Goal: Task Accomplishment & Management: Manage account settings

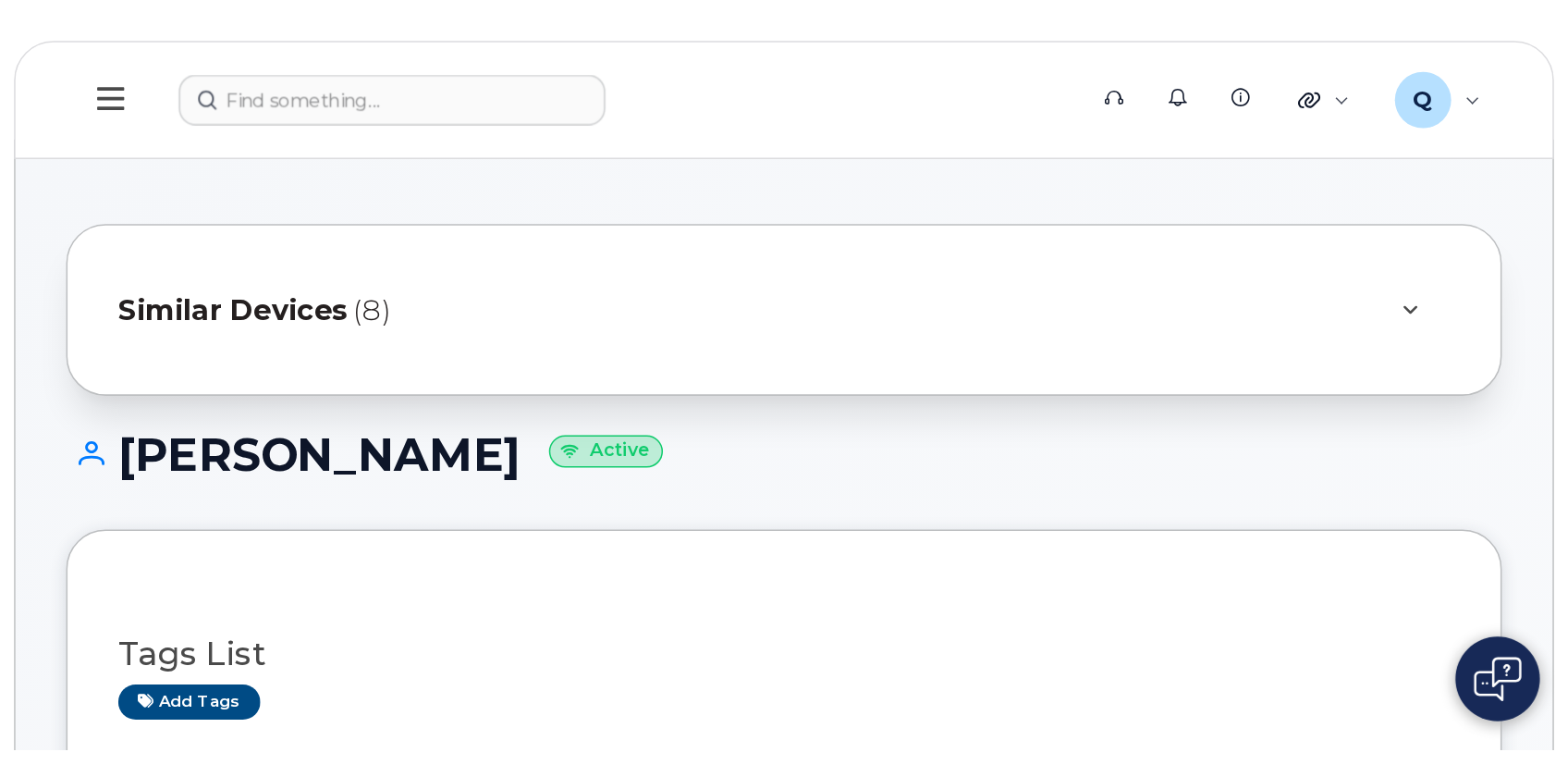
scroll to position [420, 0]
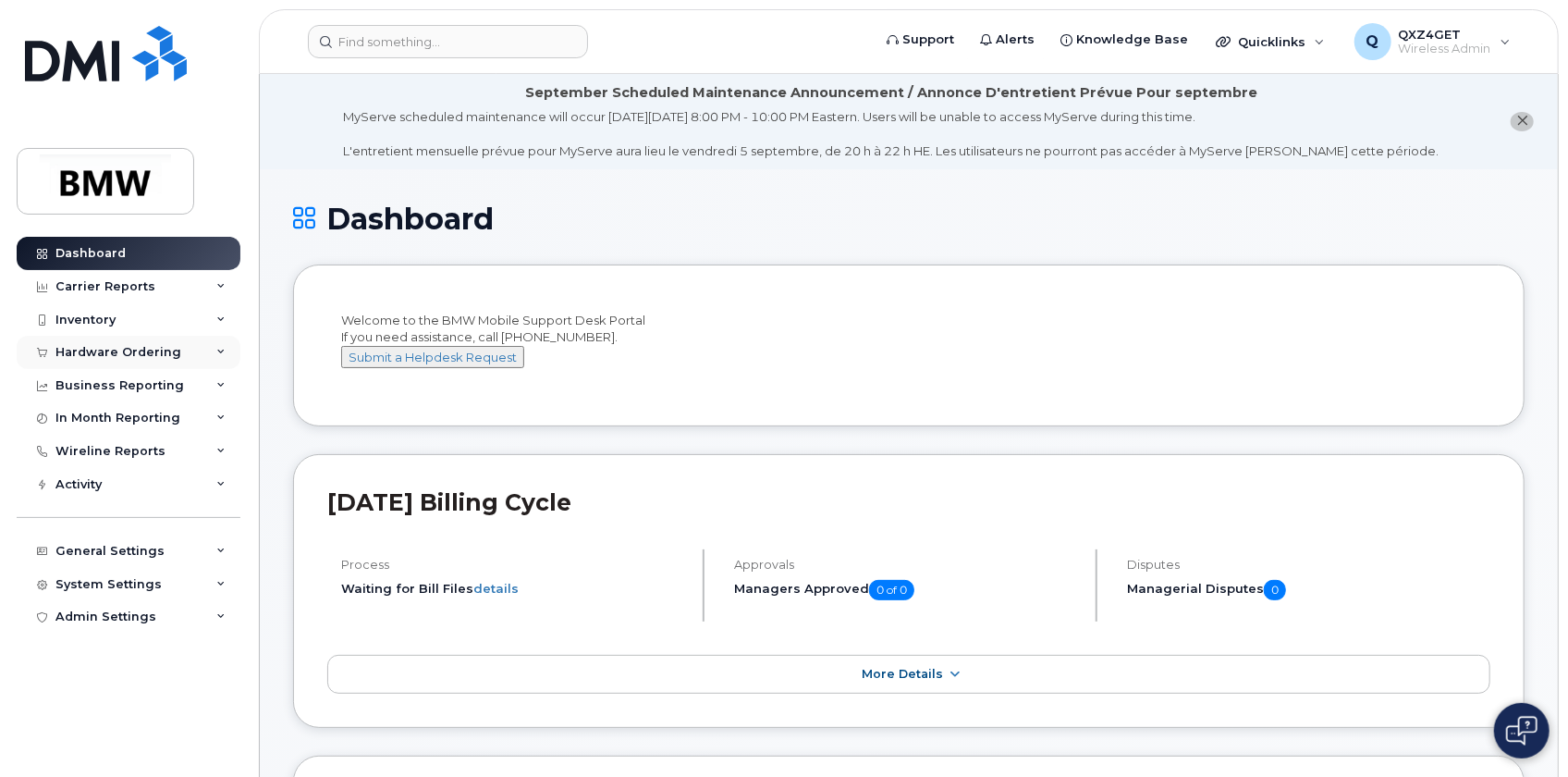
click at [138, 346] on div "Hardware Ordering" at bounding box center [118, 352] width 125 height 15
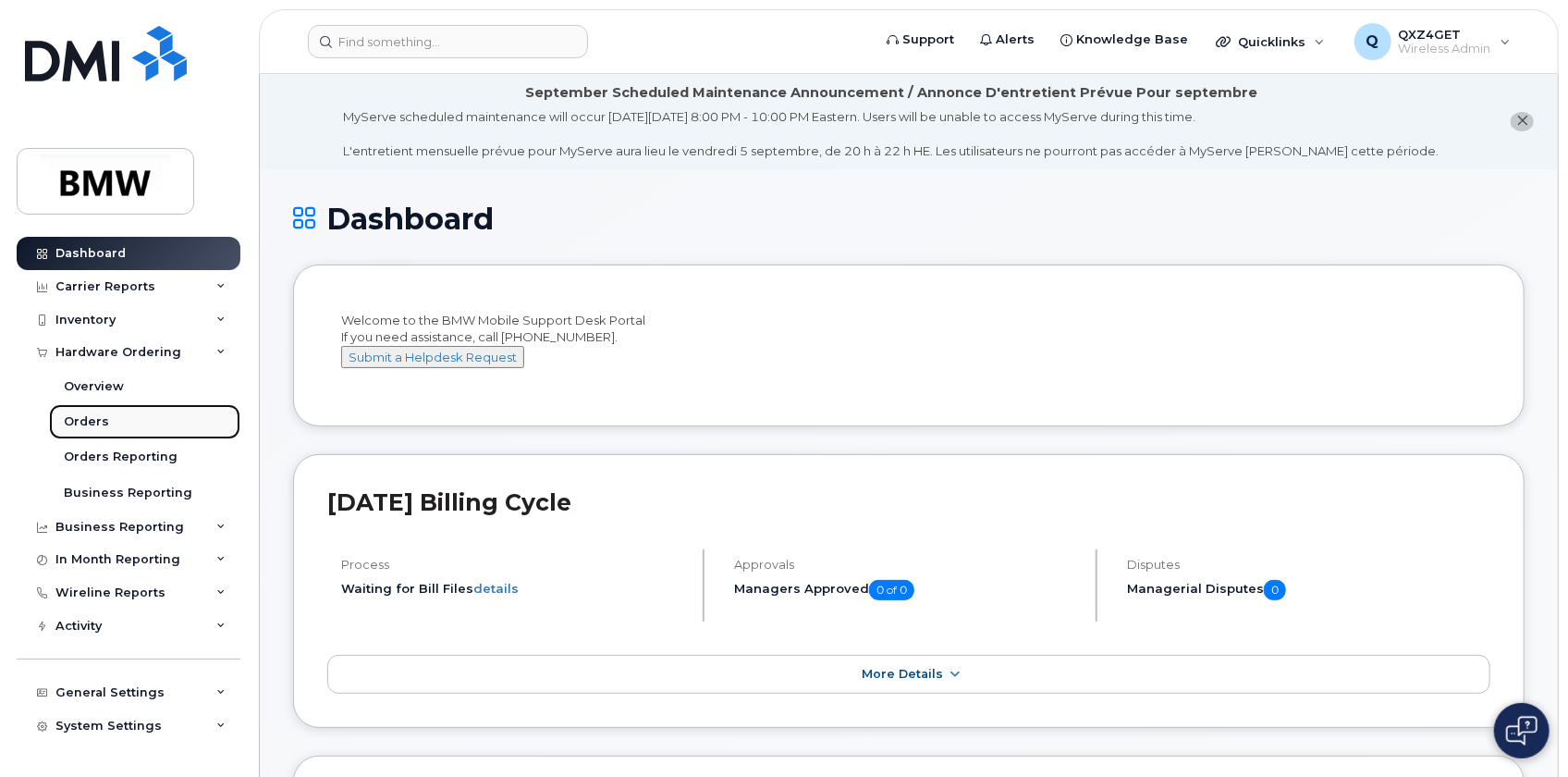
click at [89, 429] on link "Orders" at bounding box center [145, 422] width 191 height 35
click at [91, 422] on div "Orders" at bounding box center [86, 422] width 46 height 17
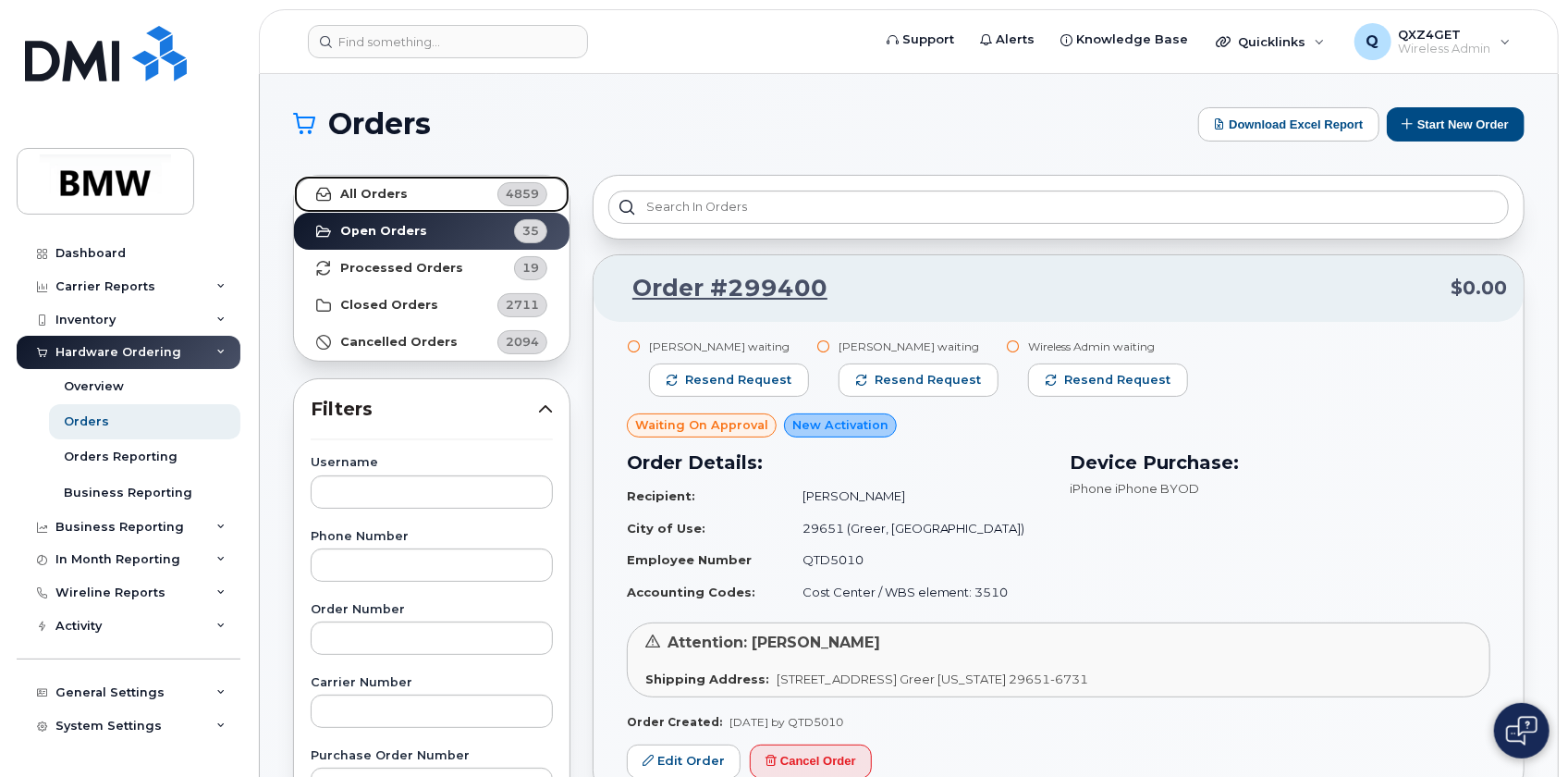
click at [379, 184] on link "All Orders 4859" at bounding box center [432, 194] width 276 height 37
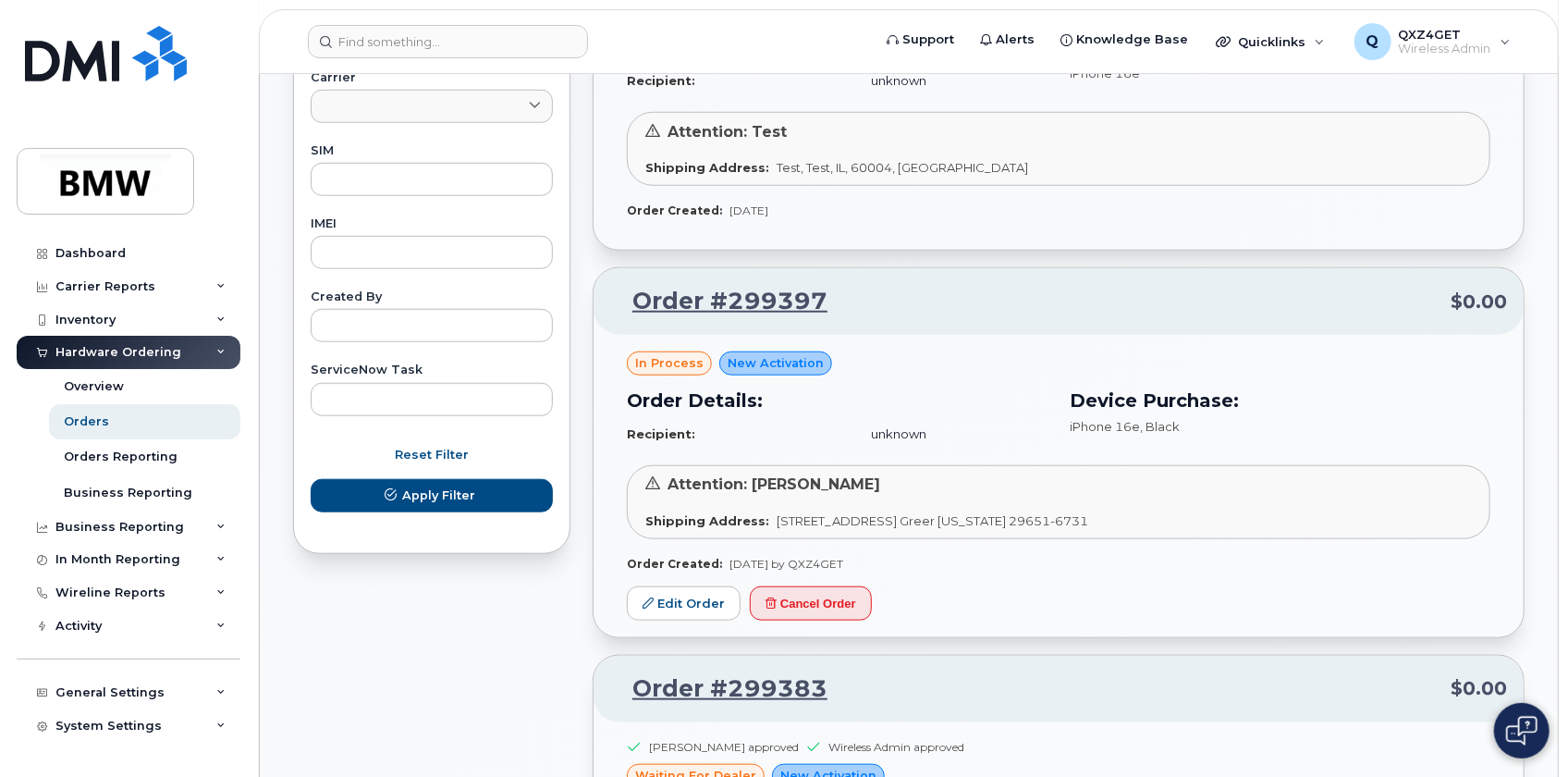
scroll to position [925, 0]
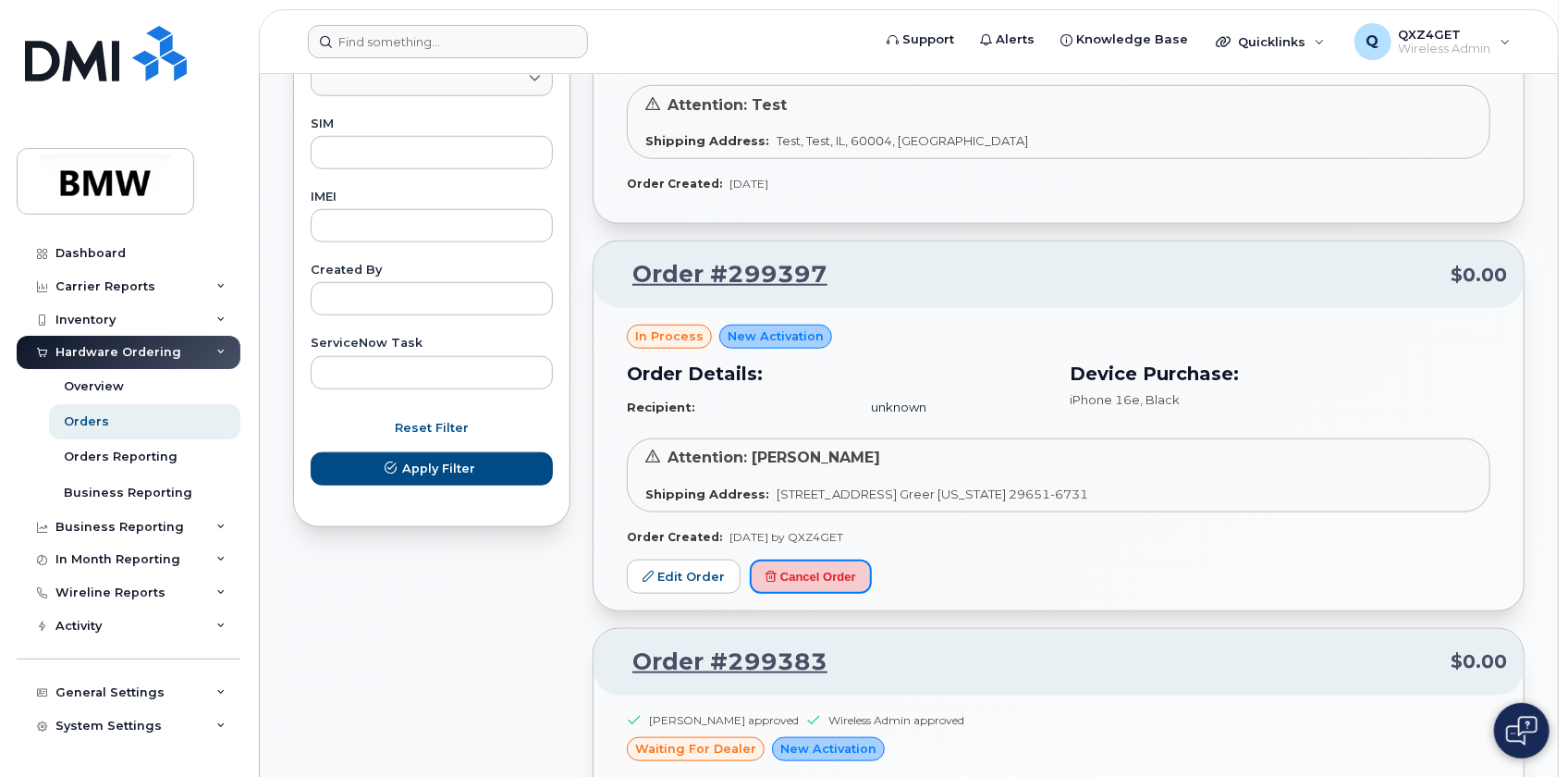
drag, startPoint x: 841, startPoint y: 582, endPoint x: 865, endPoint y: 51, distance: 531.5
click at [843, 583] on button "Cancel Order" at bounding box center [810, 576] width 122 height 34
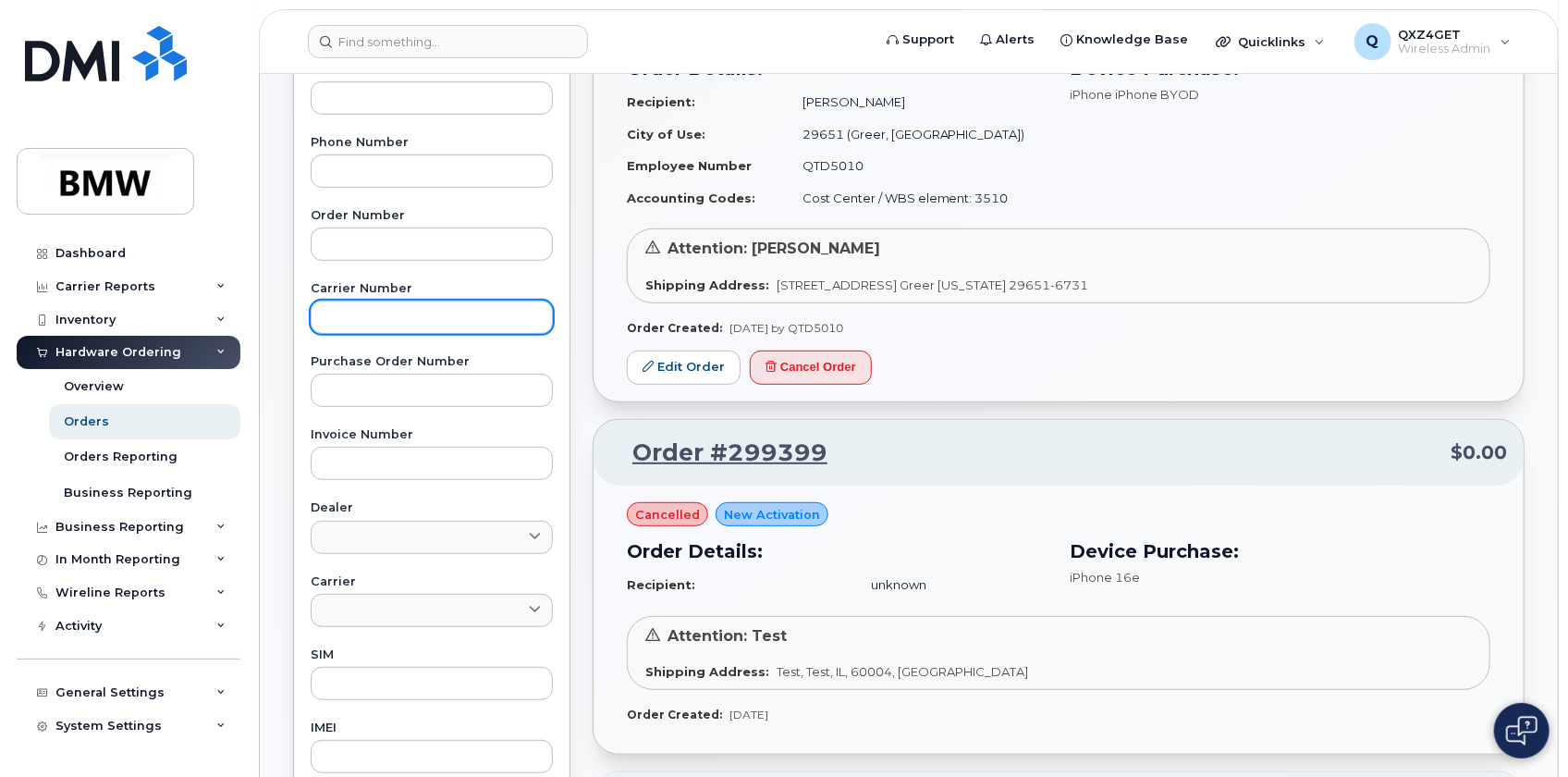
scroll to position [420, 0]
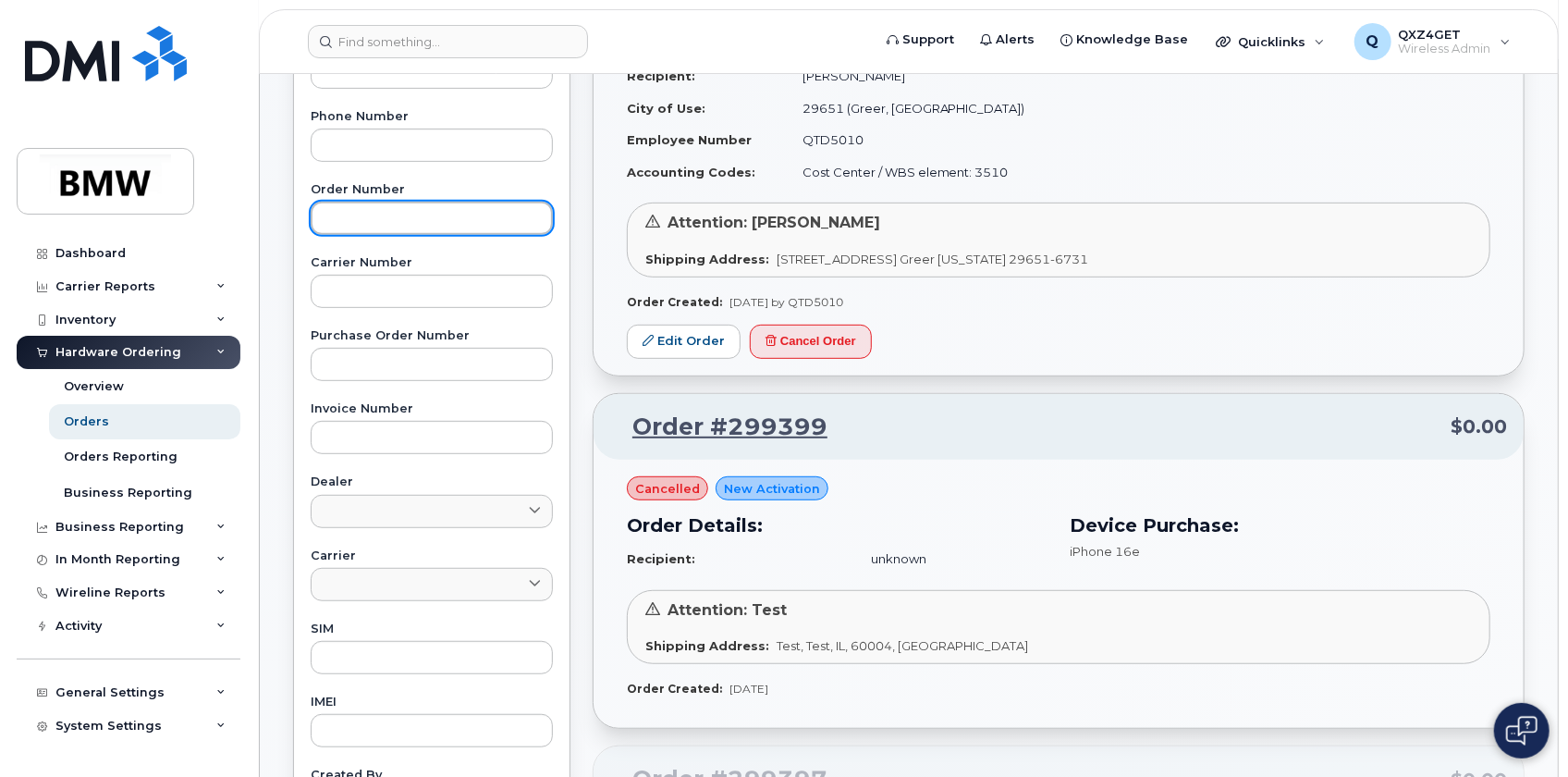
click at [391, 208] on input "text" at bounding box center [431, 218] width 242 height 33
type input "297070"
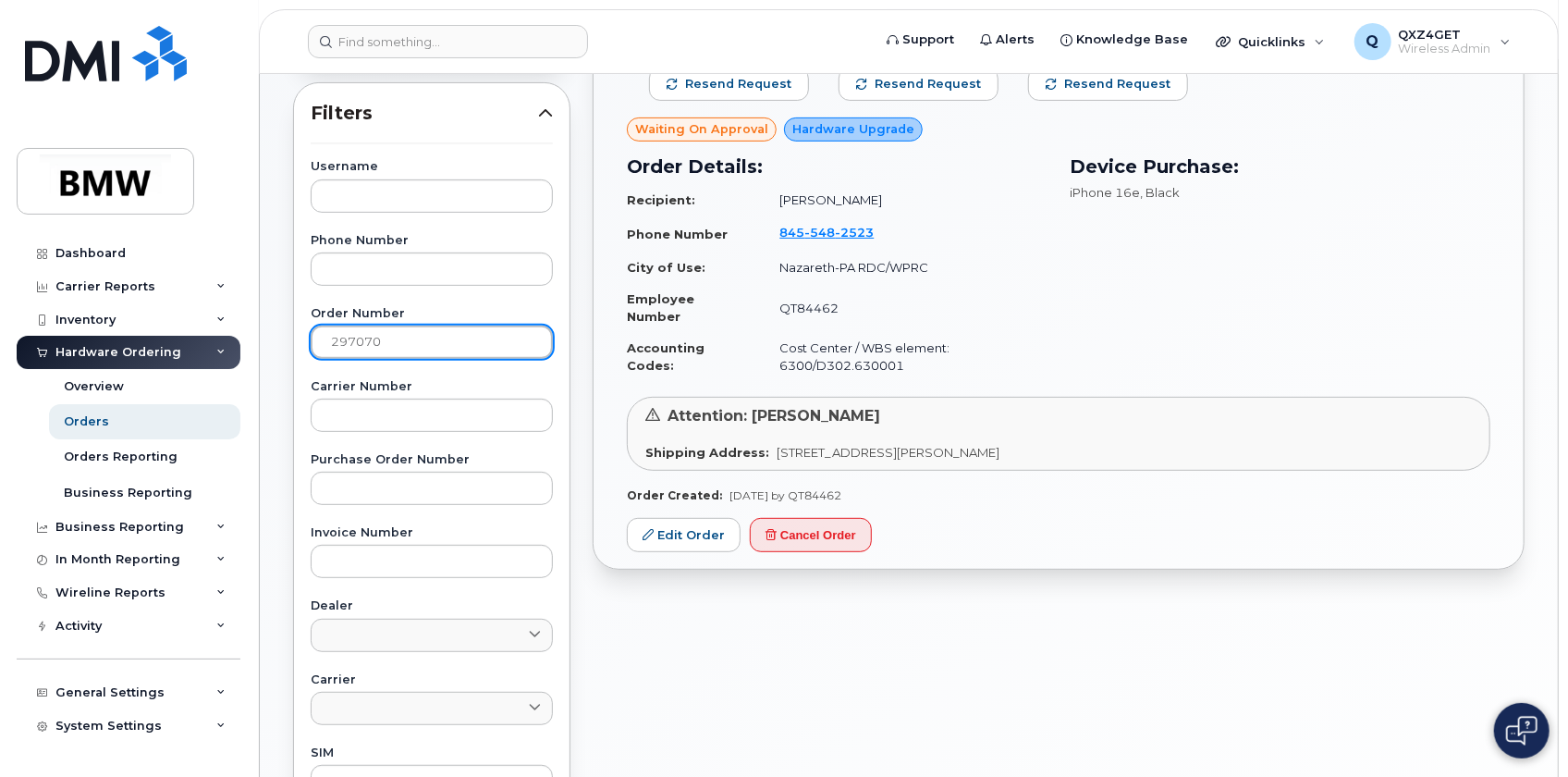
scroll to position [252, 0]
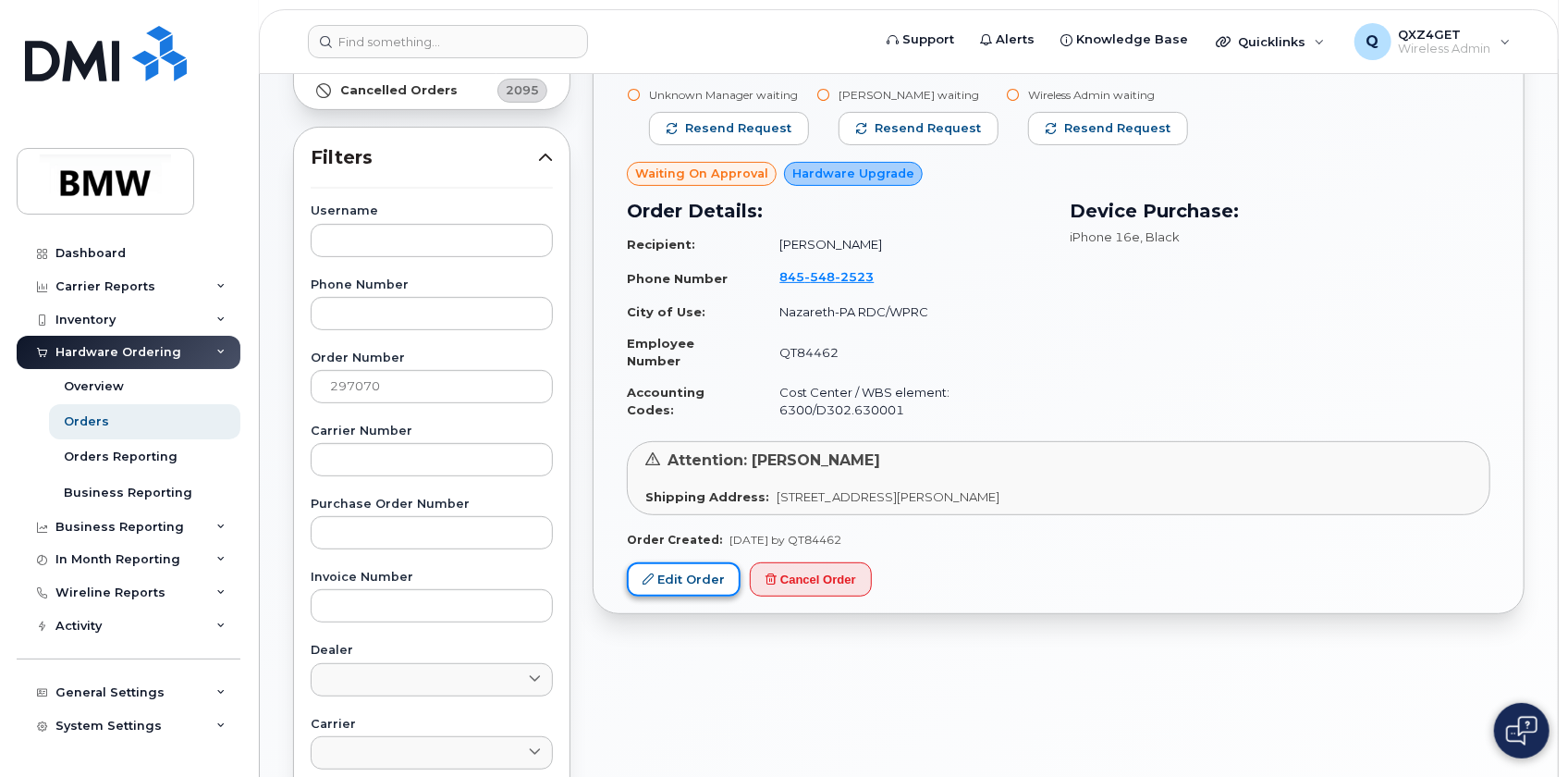
click at [684, 568] on link "Edit Order" at bounding box center [684, 579] width 113 height 34
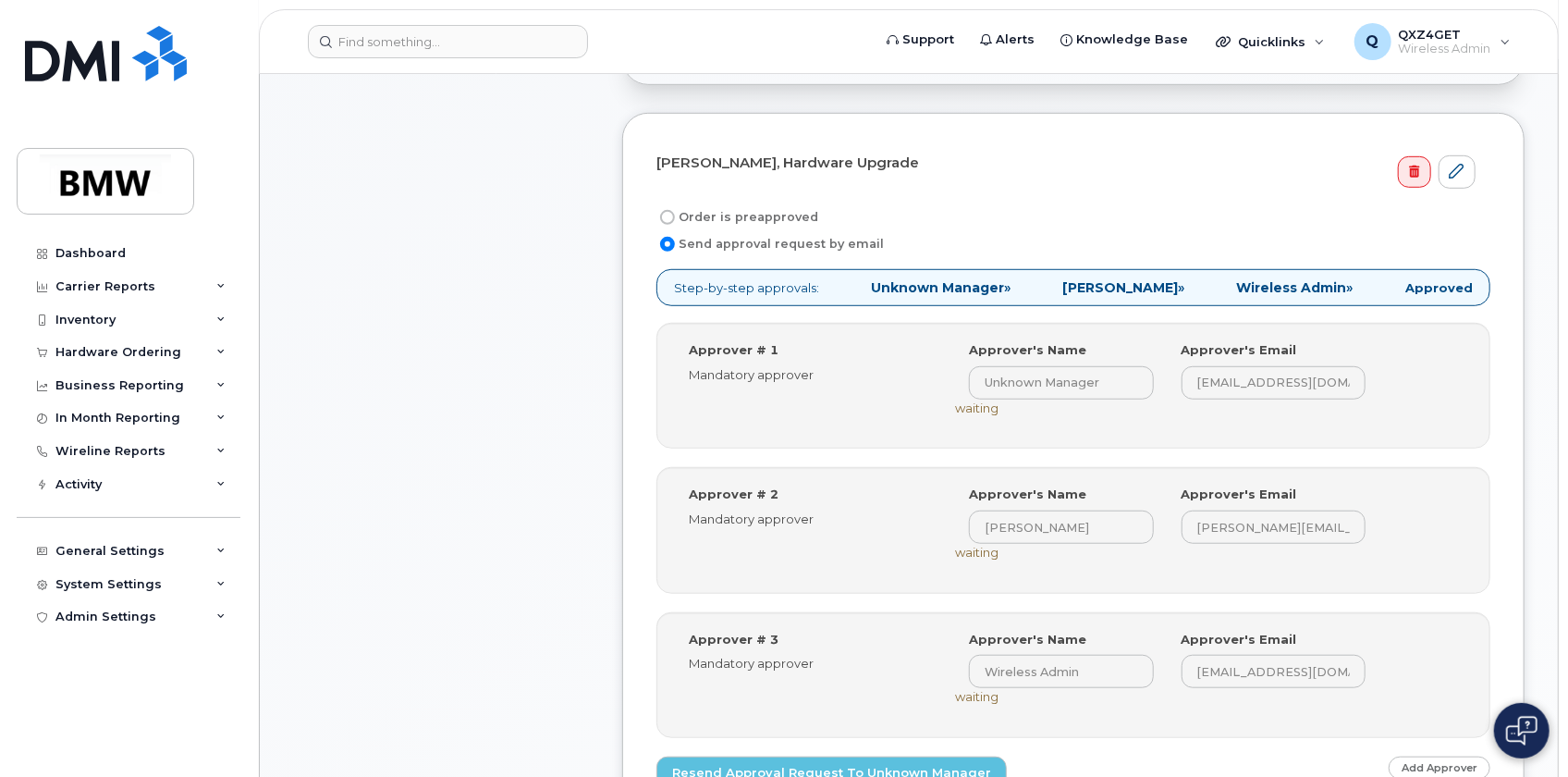
scroll to position [588, 0]
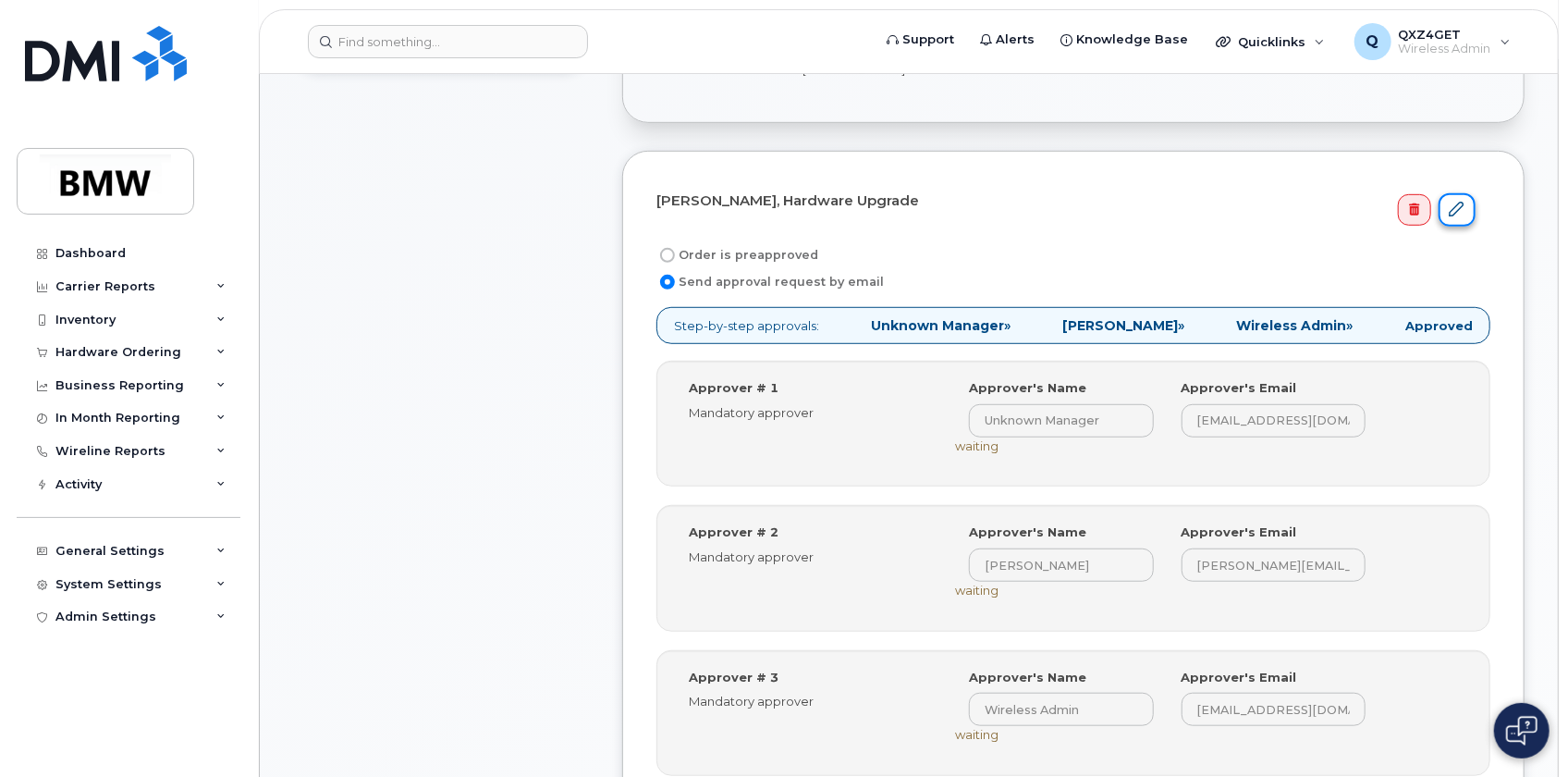
click at [1459, 202] on icon at bounding box center [1457, 209] width 15 height 15
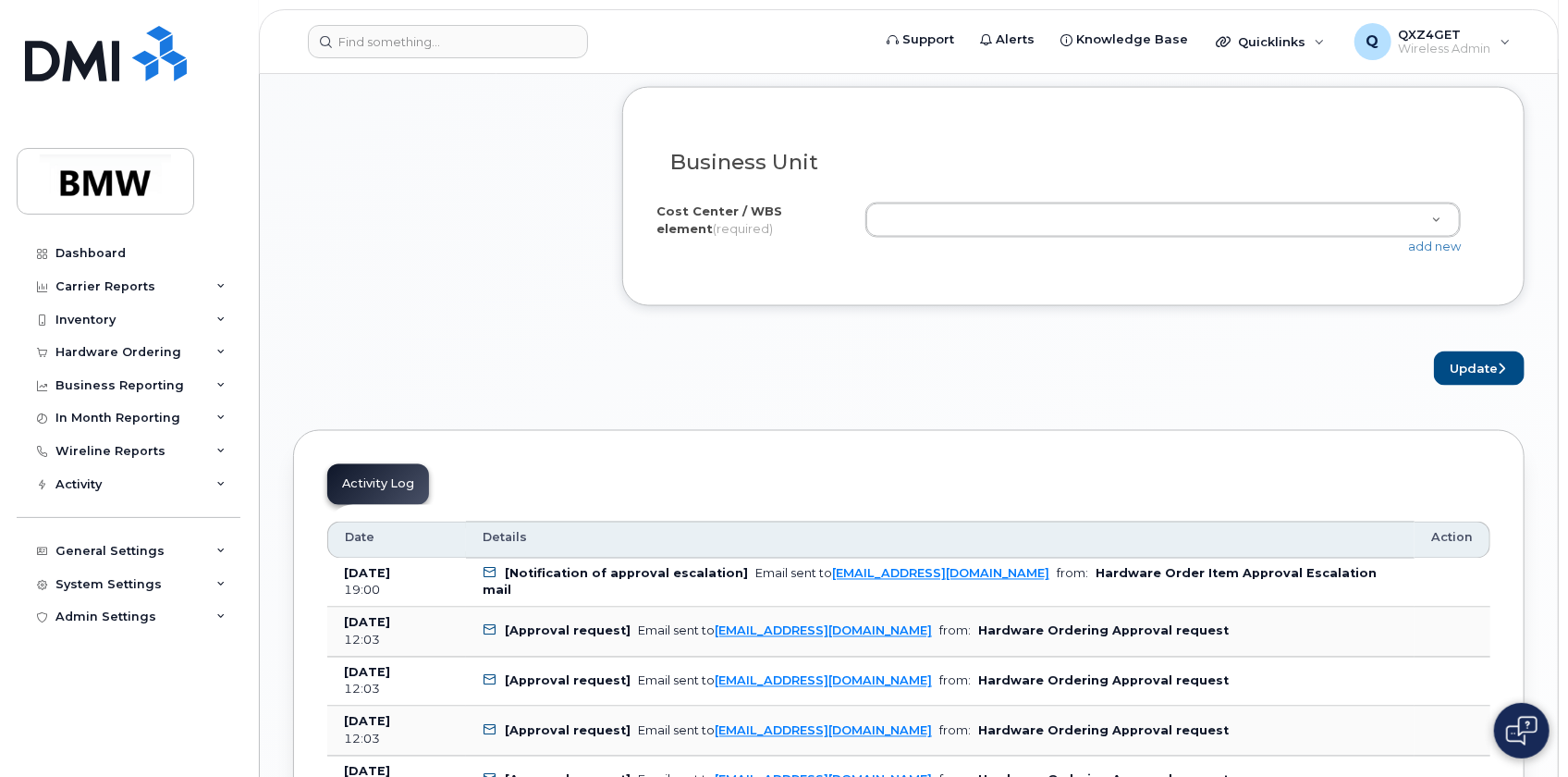
scroll to position [1681, 0]
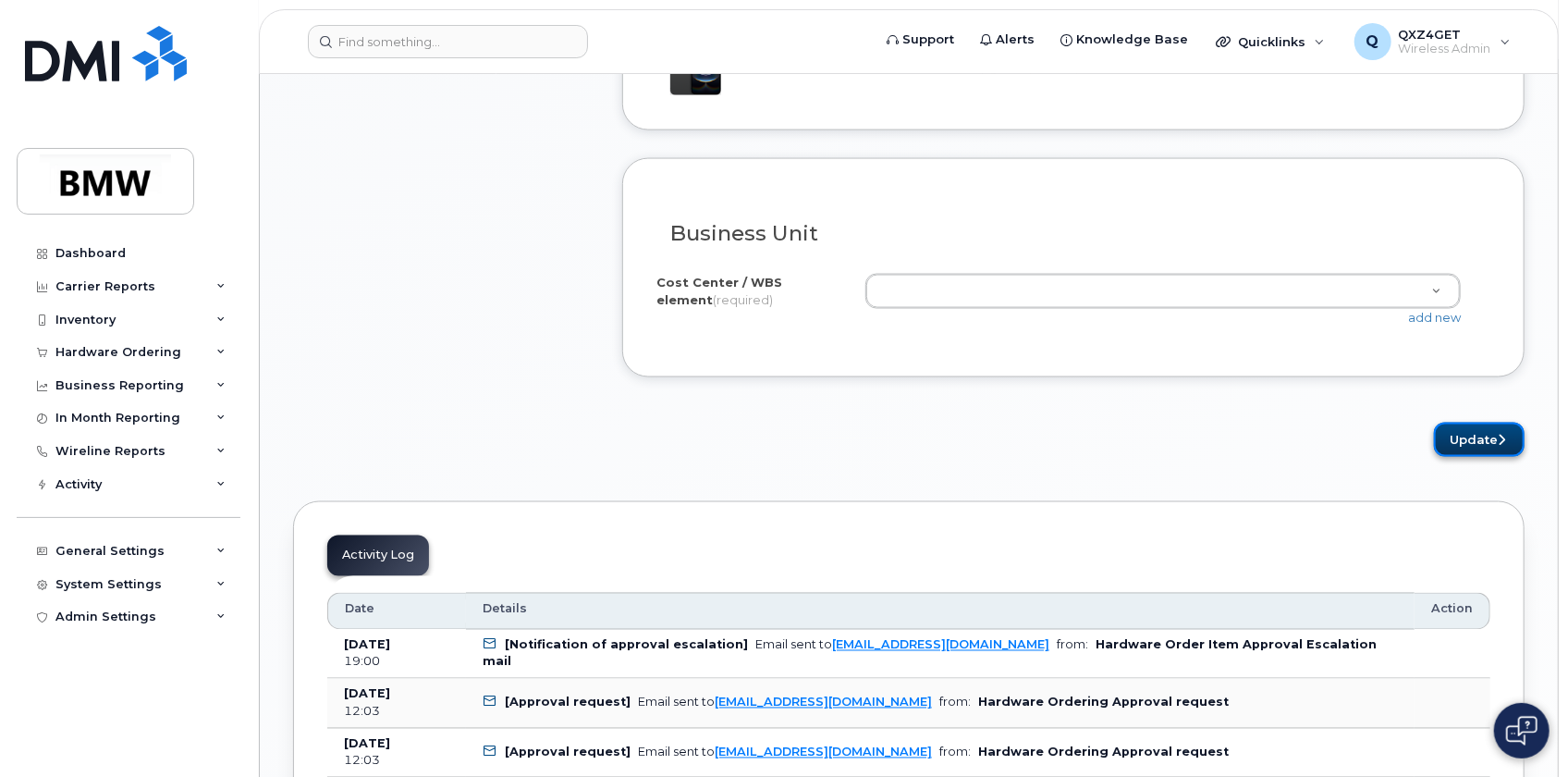
click at [1486, 432] on button "Update" at bounding box center [1480, 440] width 91 height 34
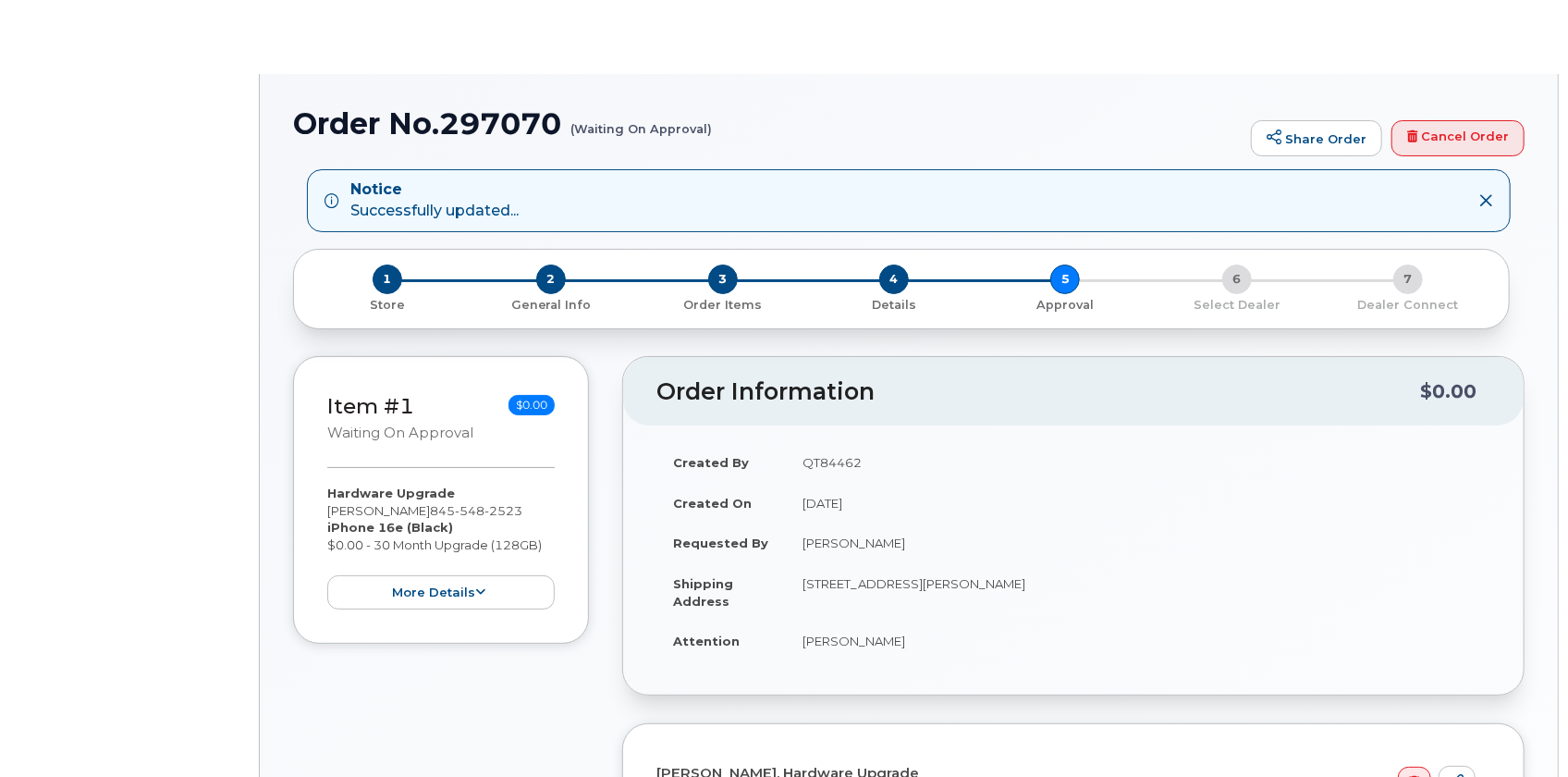
radio input "true"
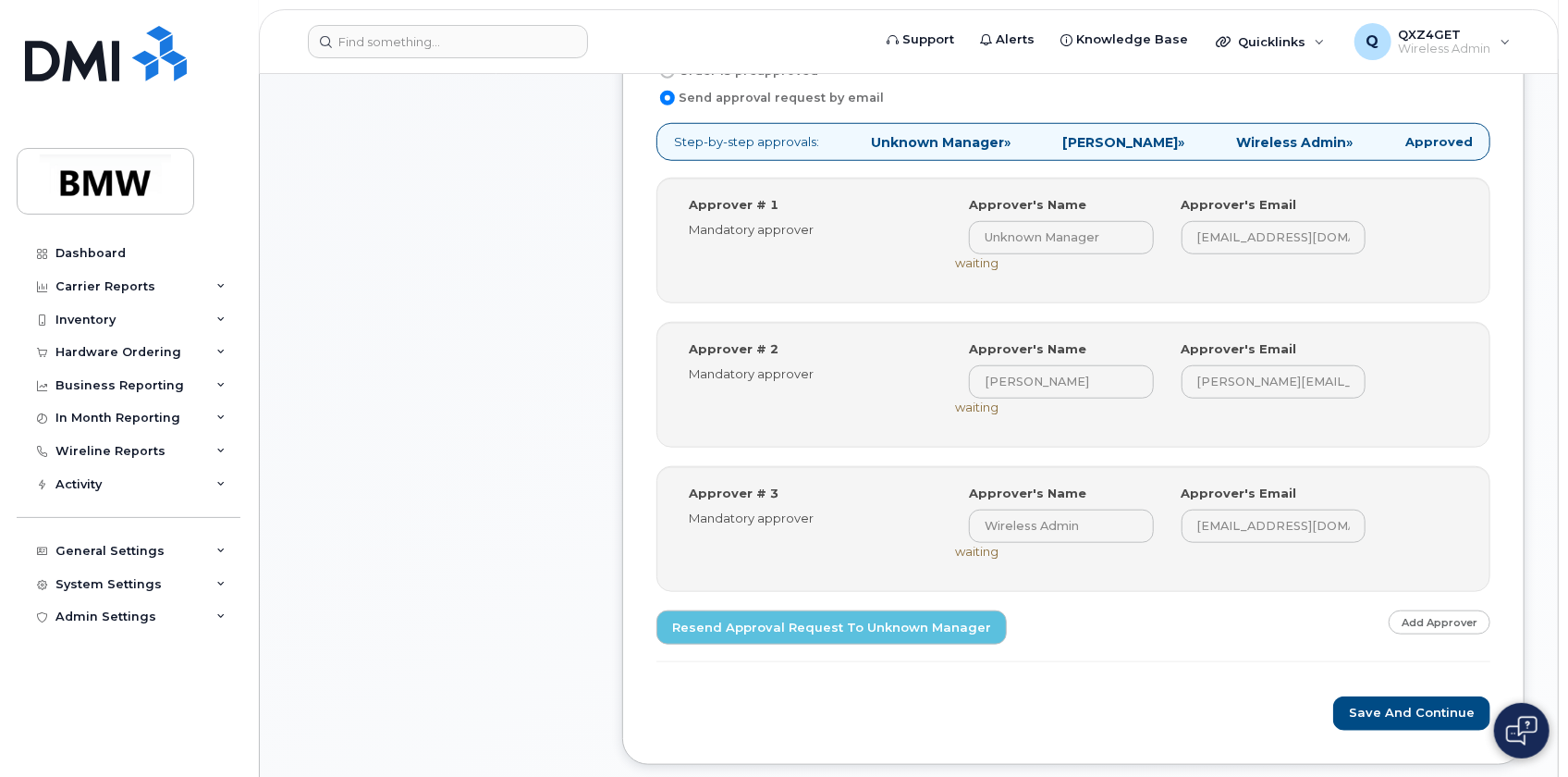
scroll to position [934, 0]
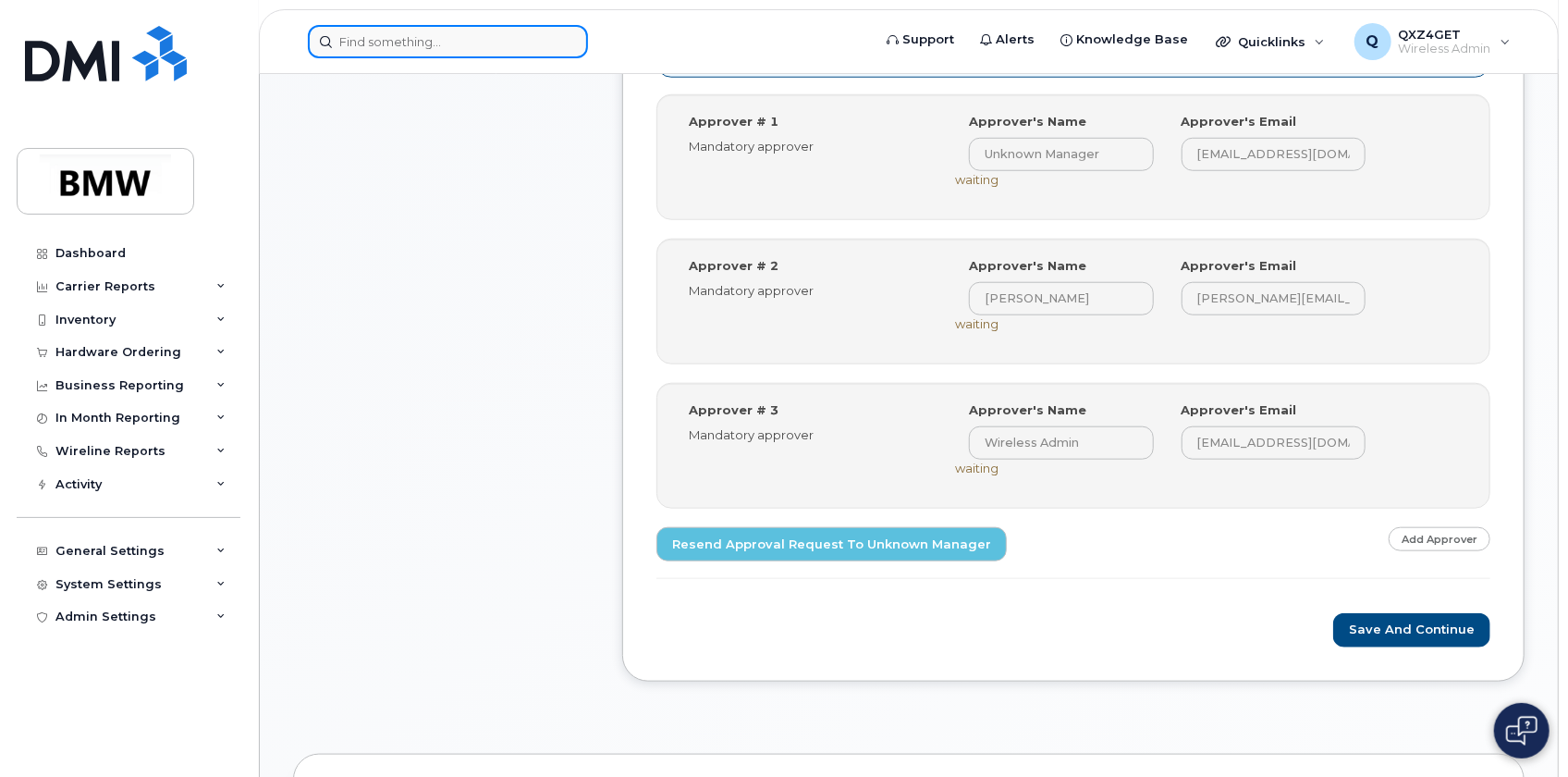
click at [388, 45] on input at bounding box center [448, 42] width 281 height 33
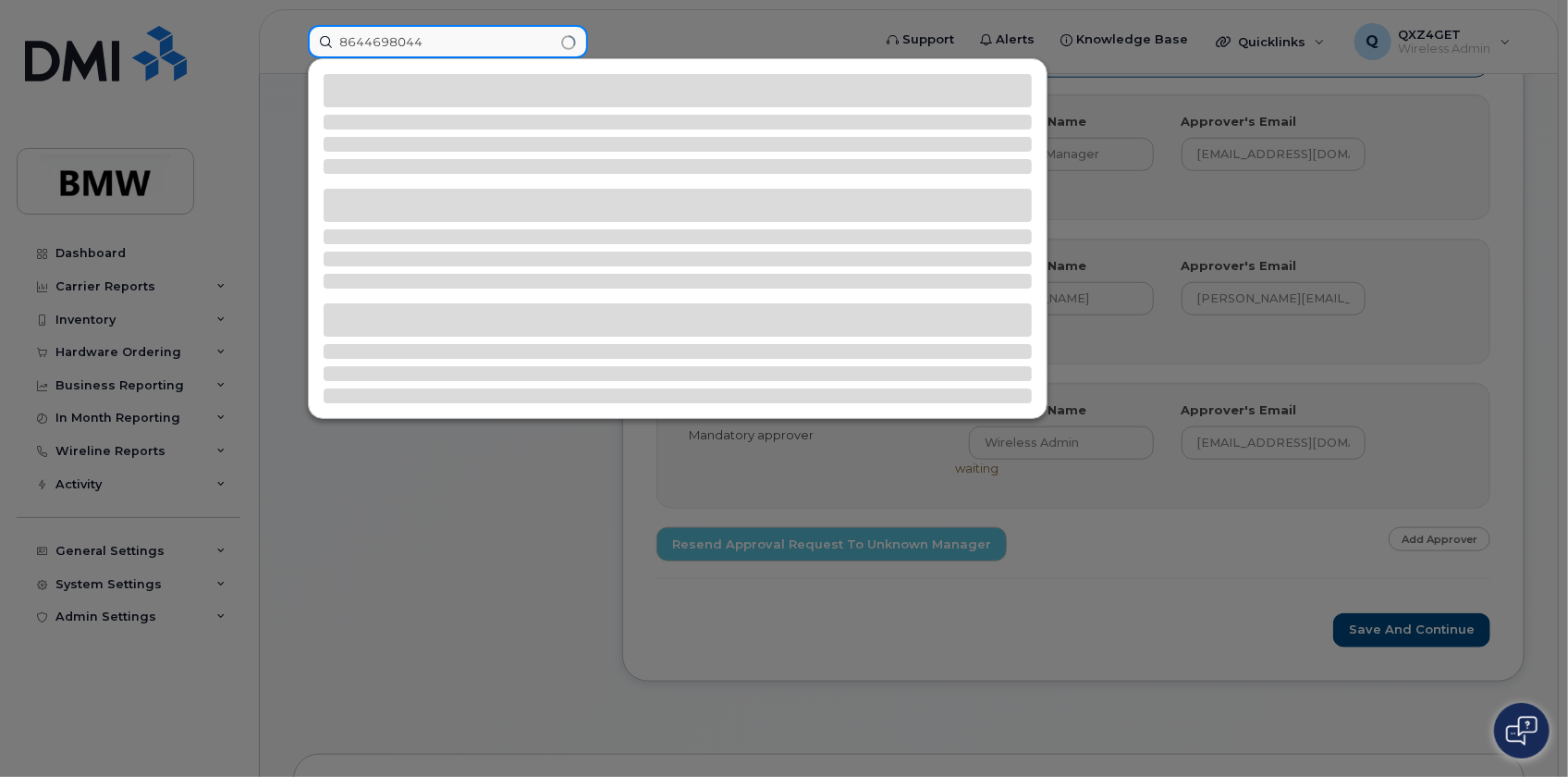
type input "8644698044"
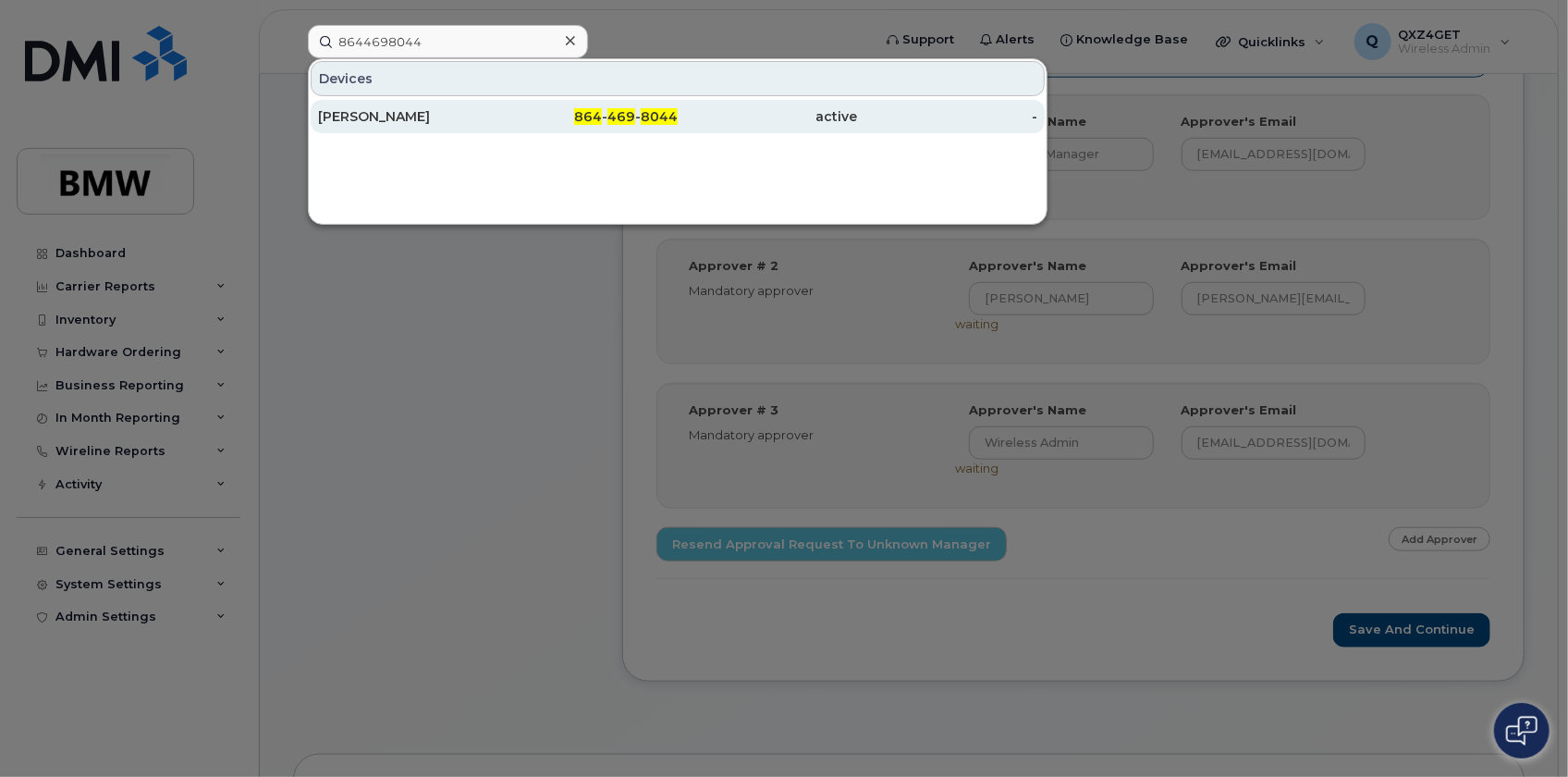
click at [399, 110] on div "[PERSON_NAME]" at bounding box center [408, 116] width 180 height 19
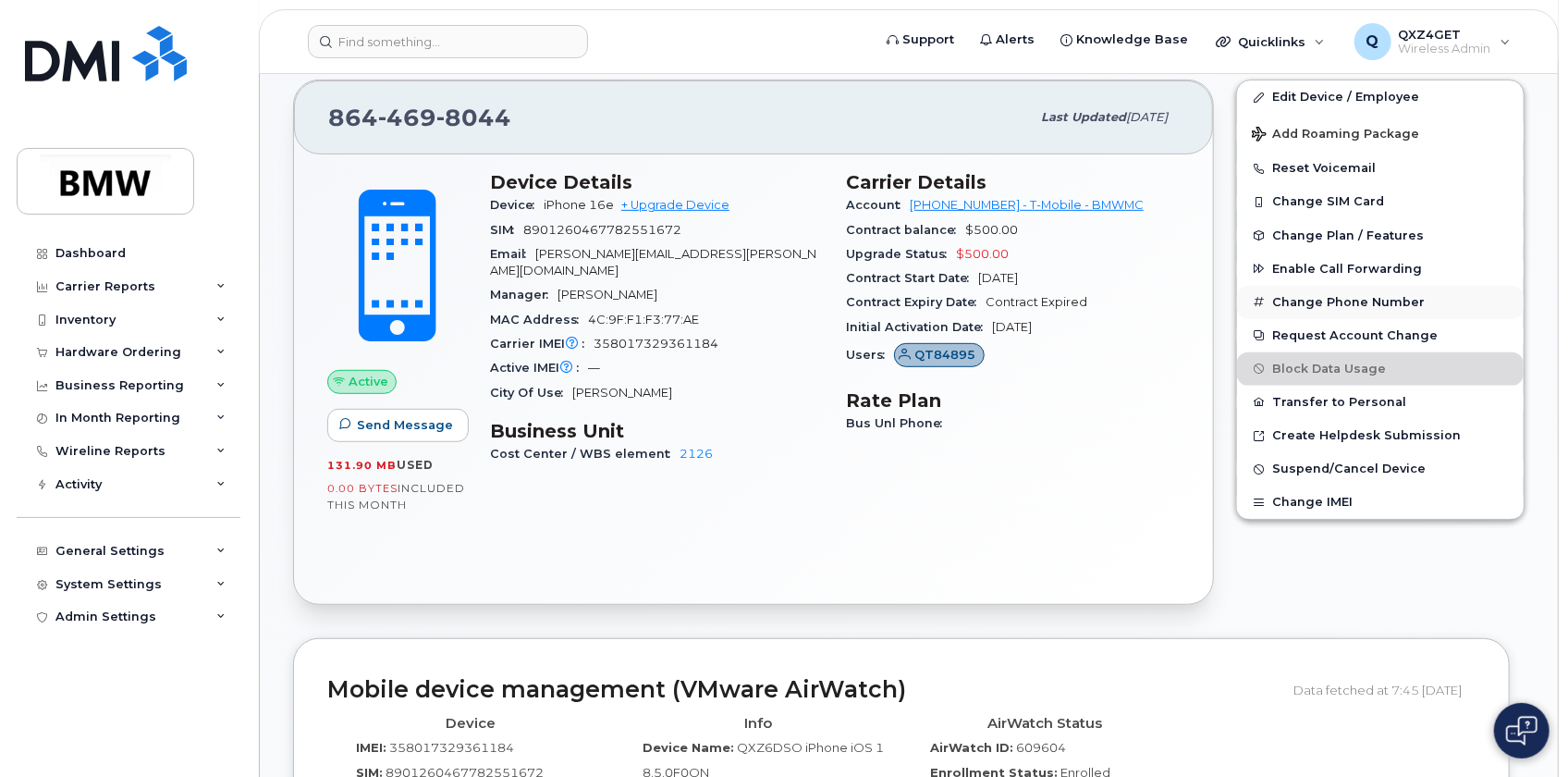
scroll to position [420, 0]
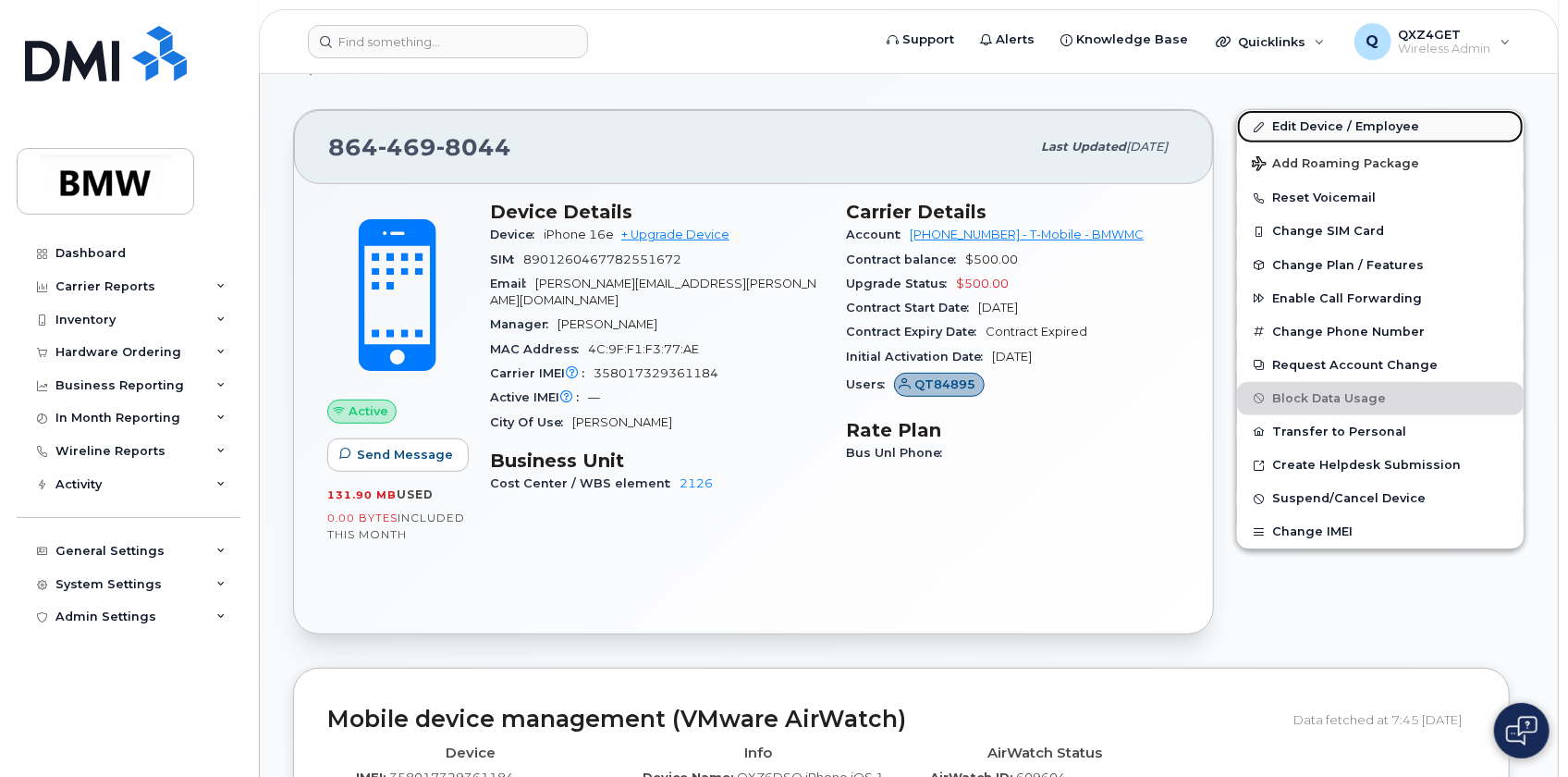
click at [1297, 119] on link "Edit Device / Employee" at bounding box center [1380, 126] width 287 height 33
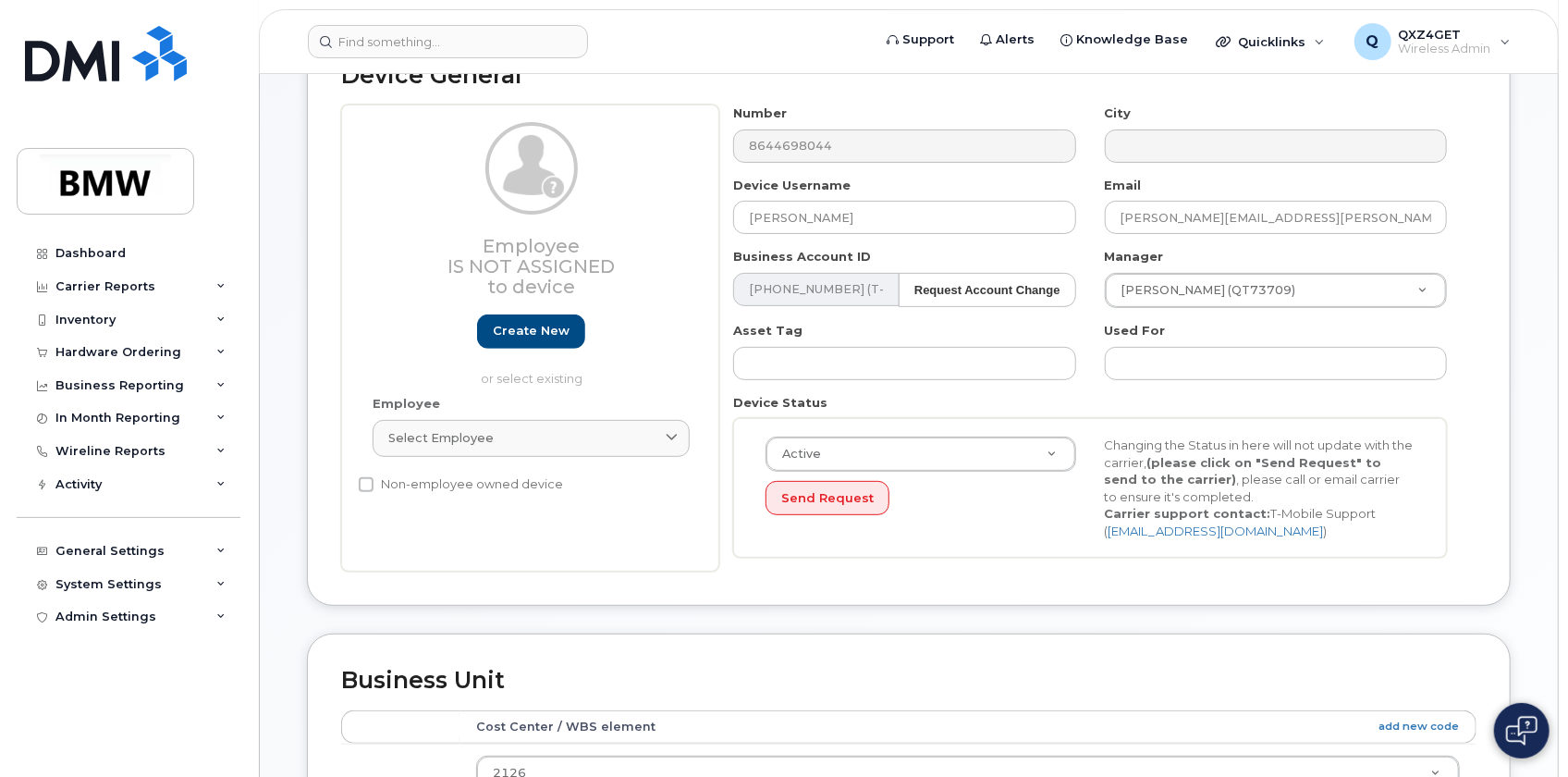
scroll to position [252, 0]
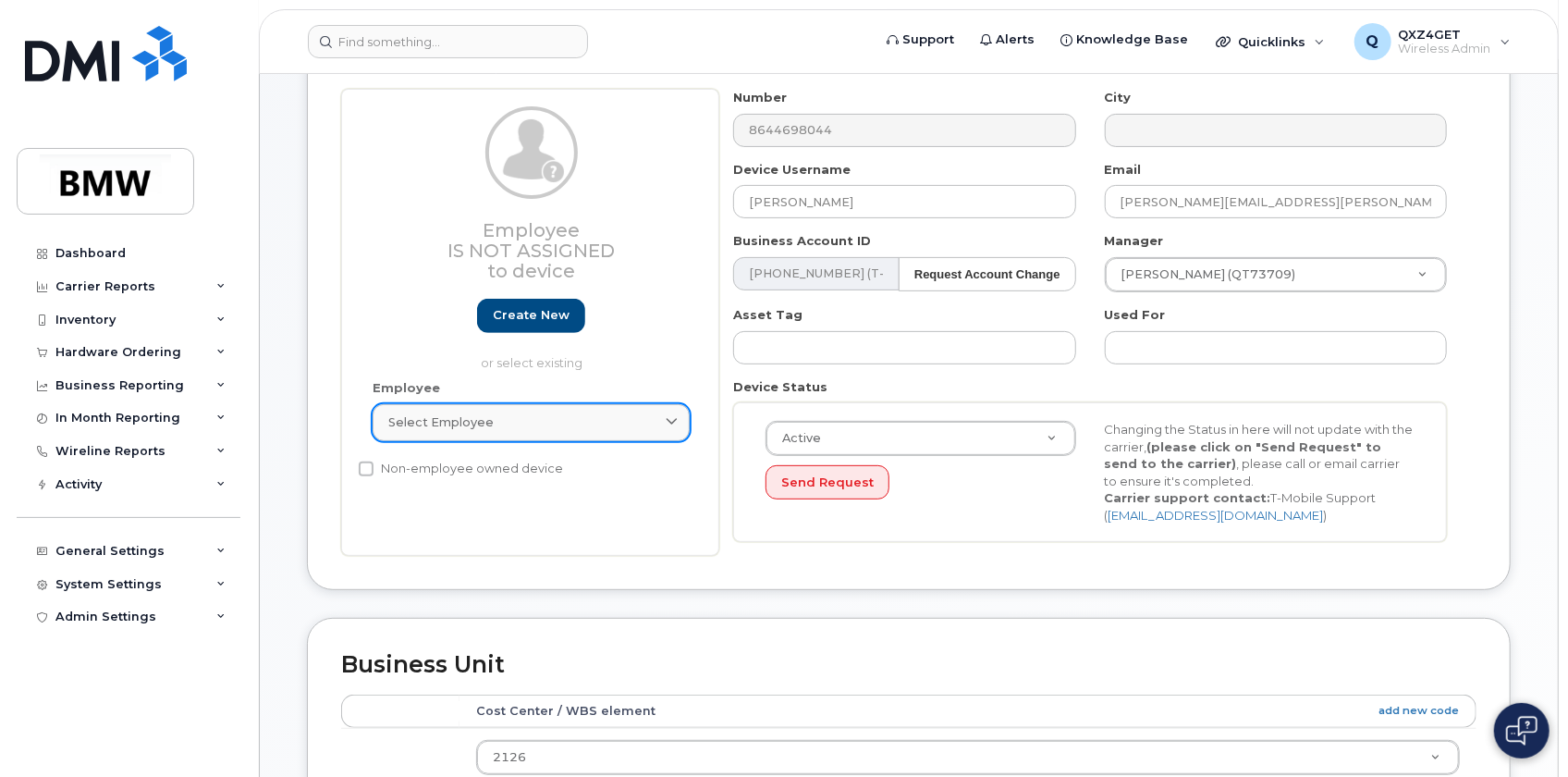
click at [546, 420] on div "Select employee" at bounding box center [531, 422] width 286 height 18
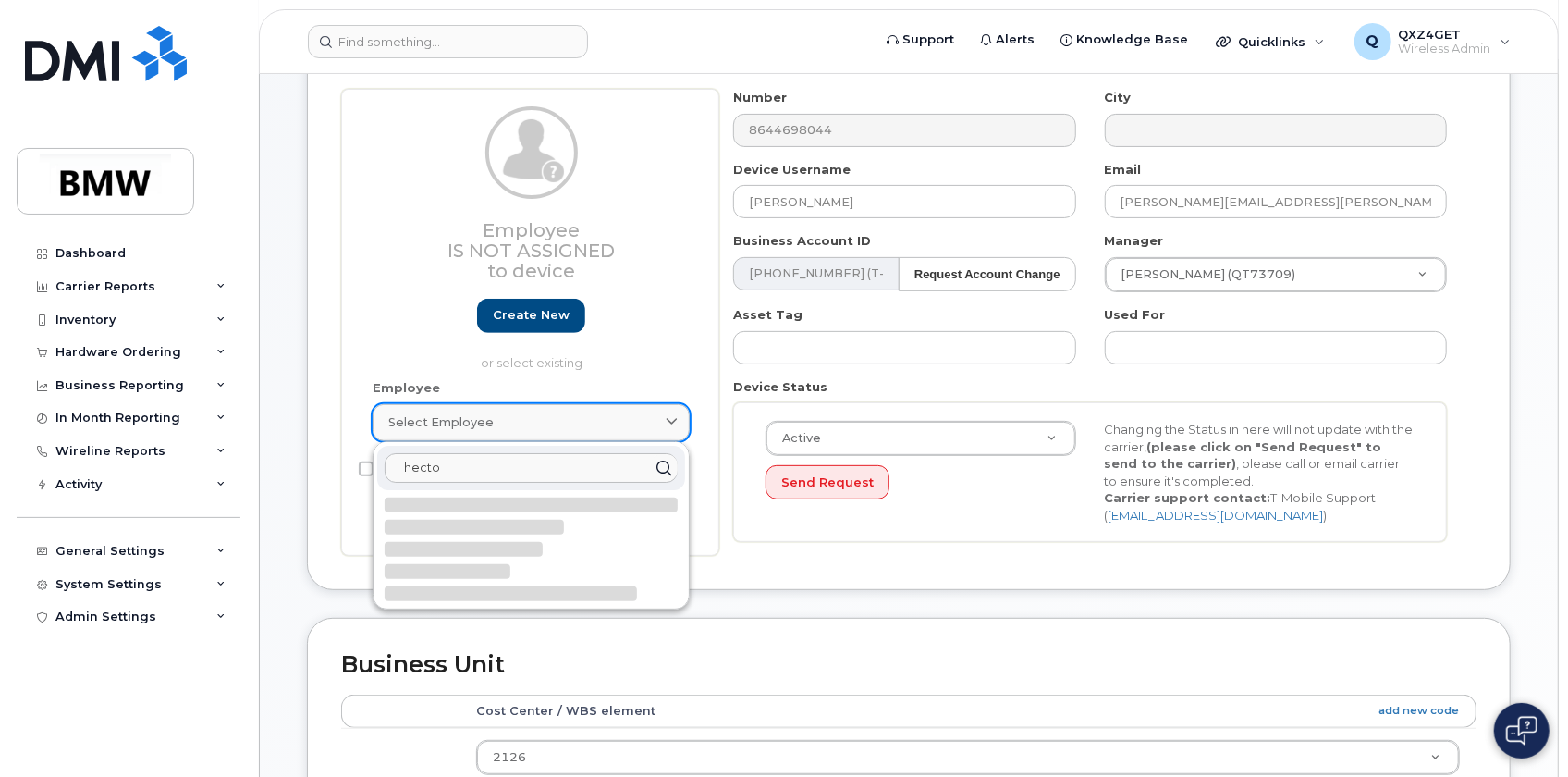
type input "hector"
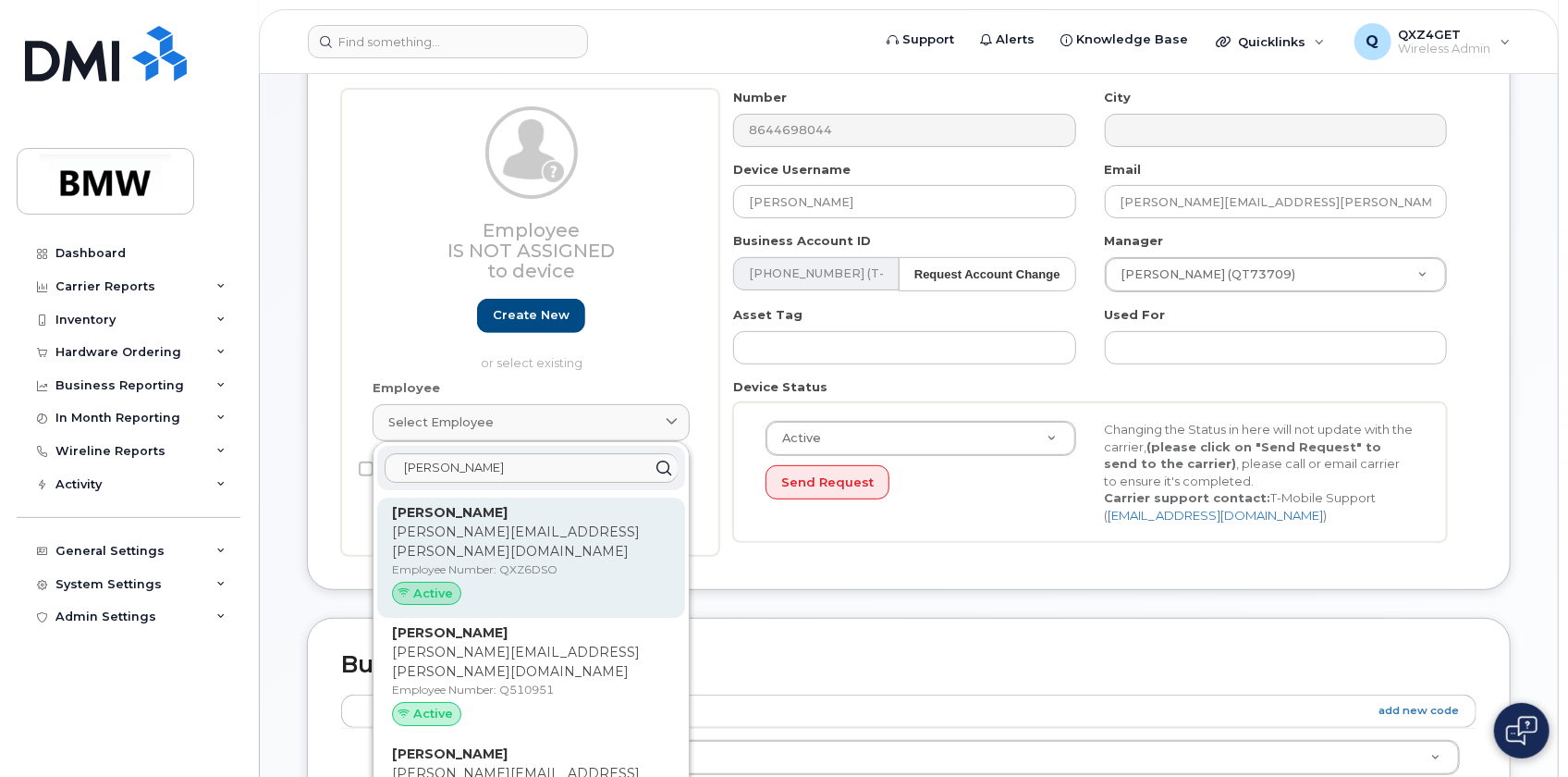
click at [507, 561] on p "Employee Number: QXZ6DSO" at bounding box center [531, 570] width 279 height 17
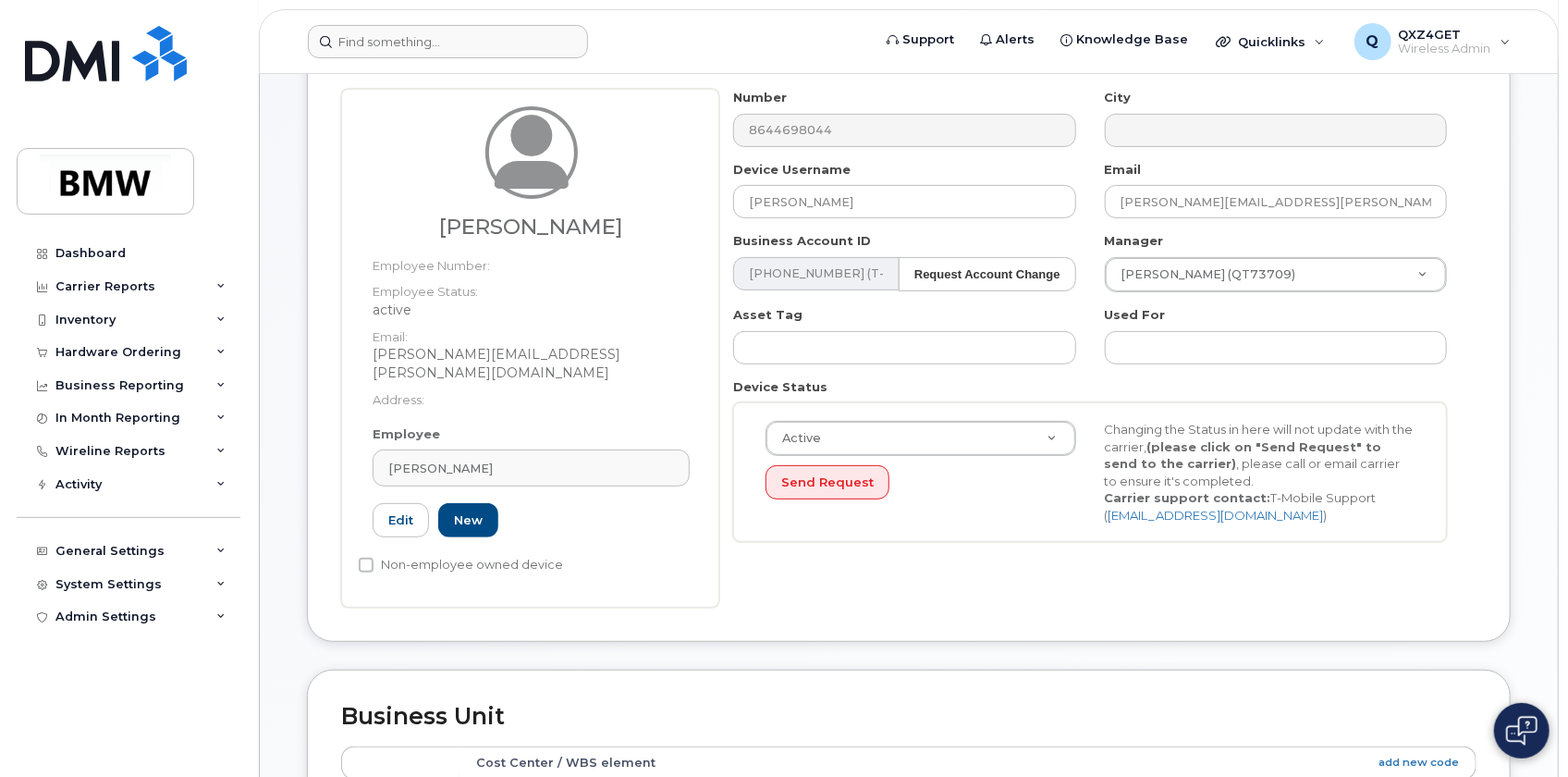
type input "QXZ6DSO"
type input "Hector Caballero-Olivo"
type input "hector.caballero-olivo@bmwmcext.com"
type input "14966688"
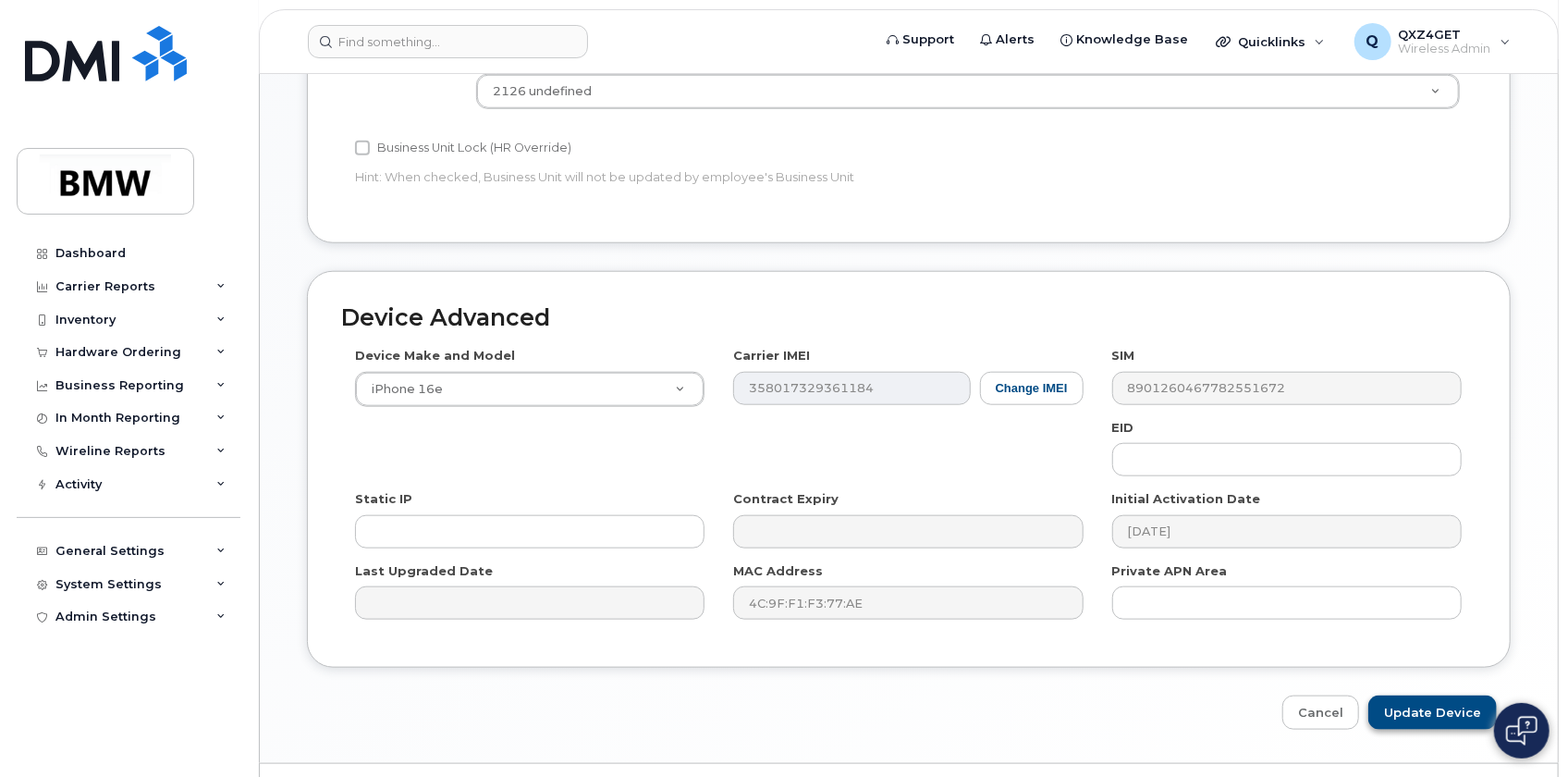
scroll to position [994, 0]
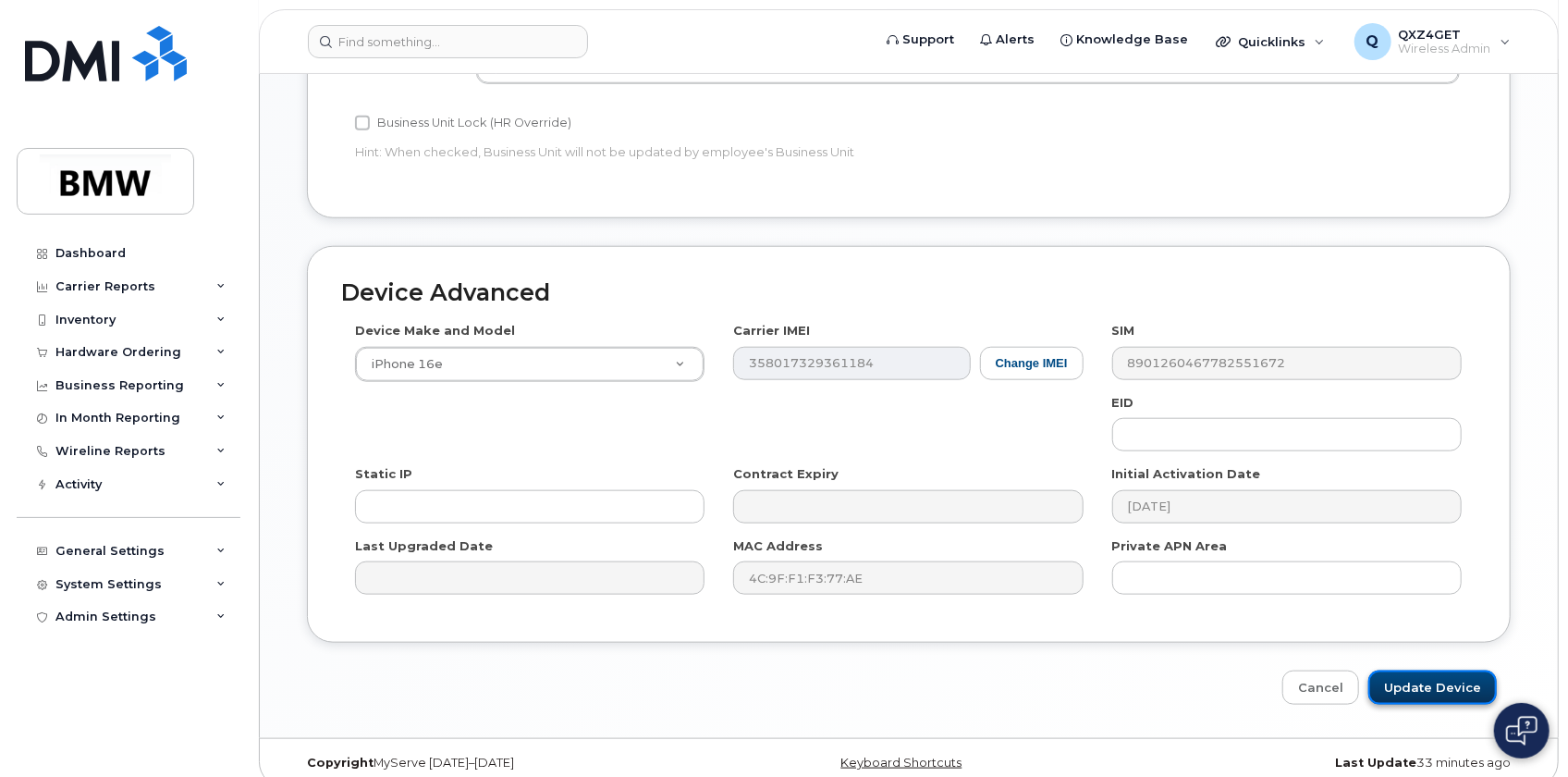
click at [1417, 671] on input "Update Device" at bounding box center [1432, 688] width 128 height 34
type input "Saving..."
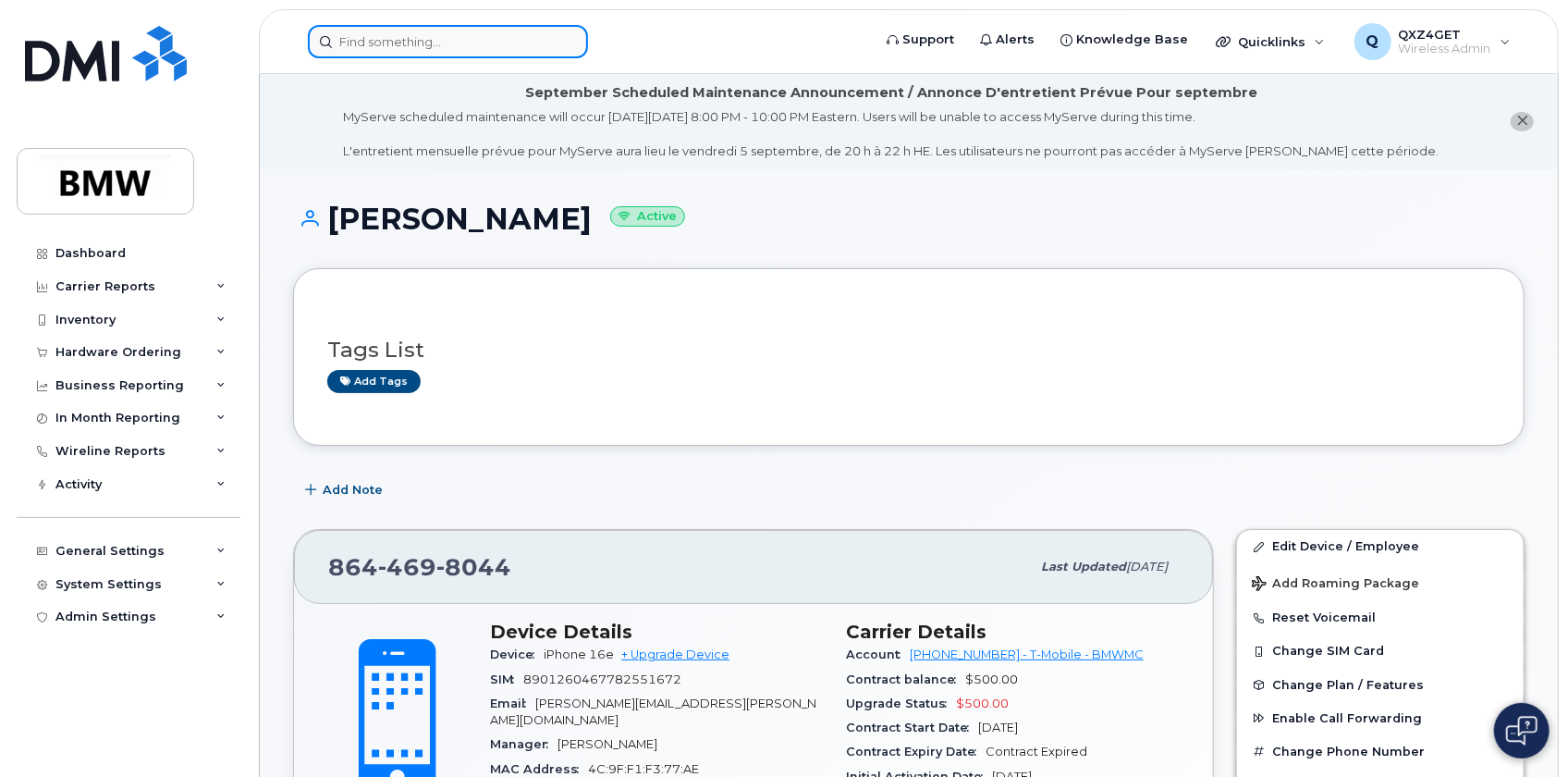
click at [444, 41] on input at bounding box center [448, 42] width 281 height 33
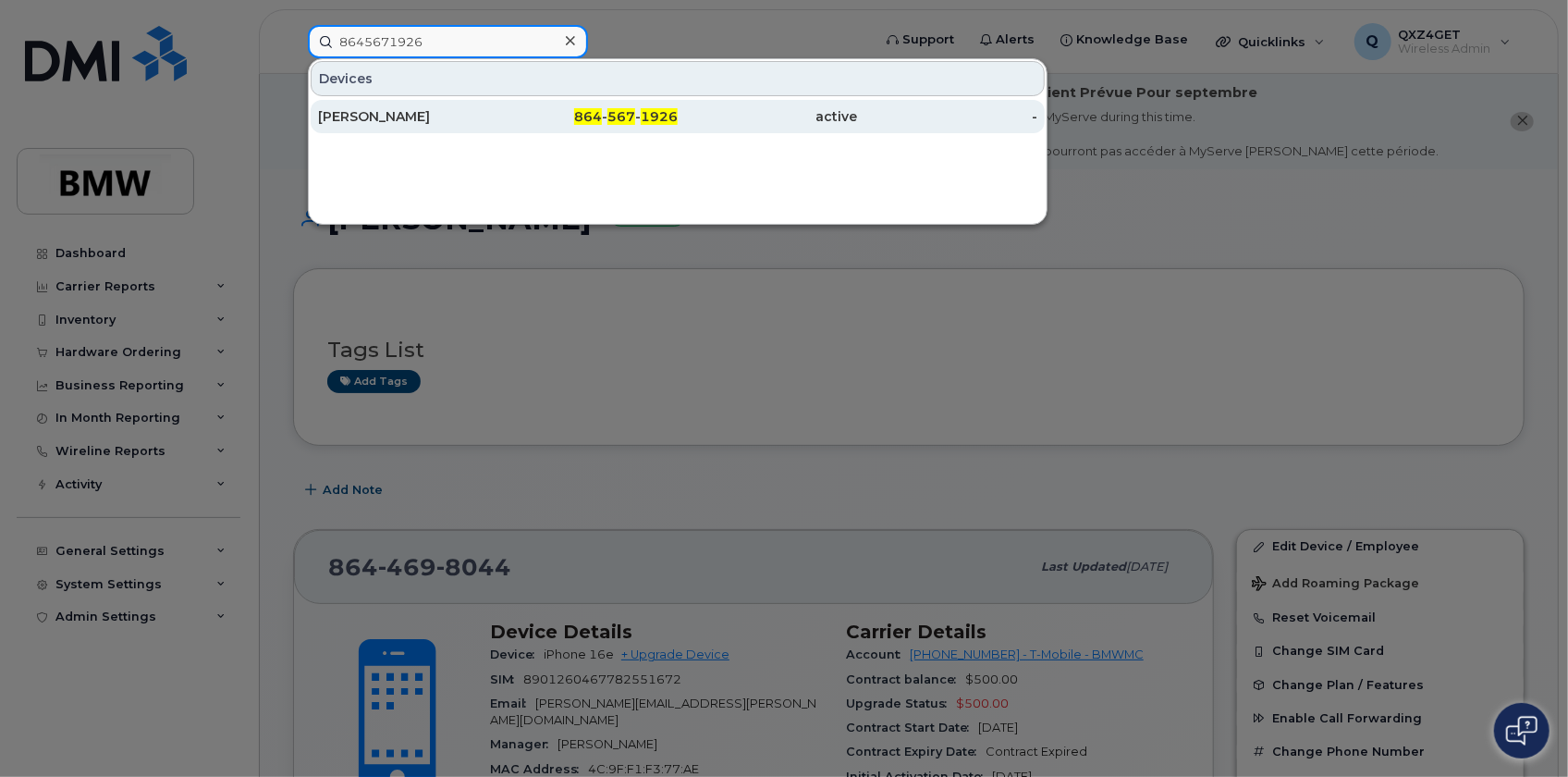
type input "8645671926"
click at [364, 110] on div "[PERSON_NAME]" at bounding box center [408, 116] width 180 height 19
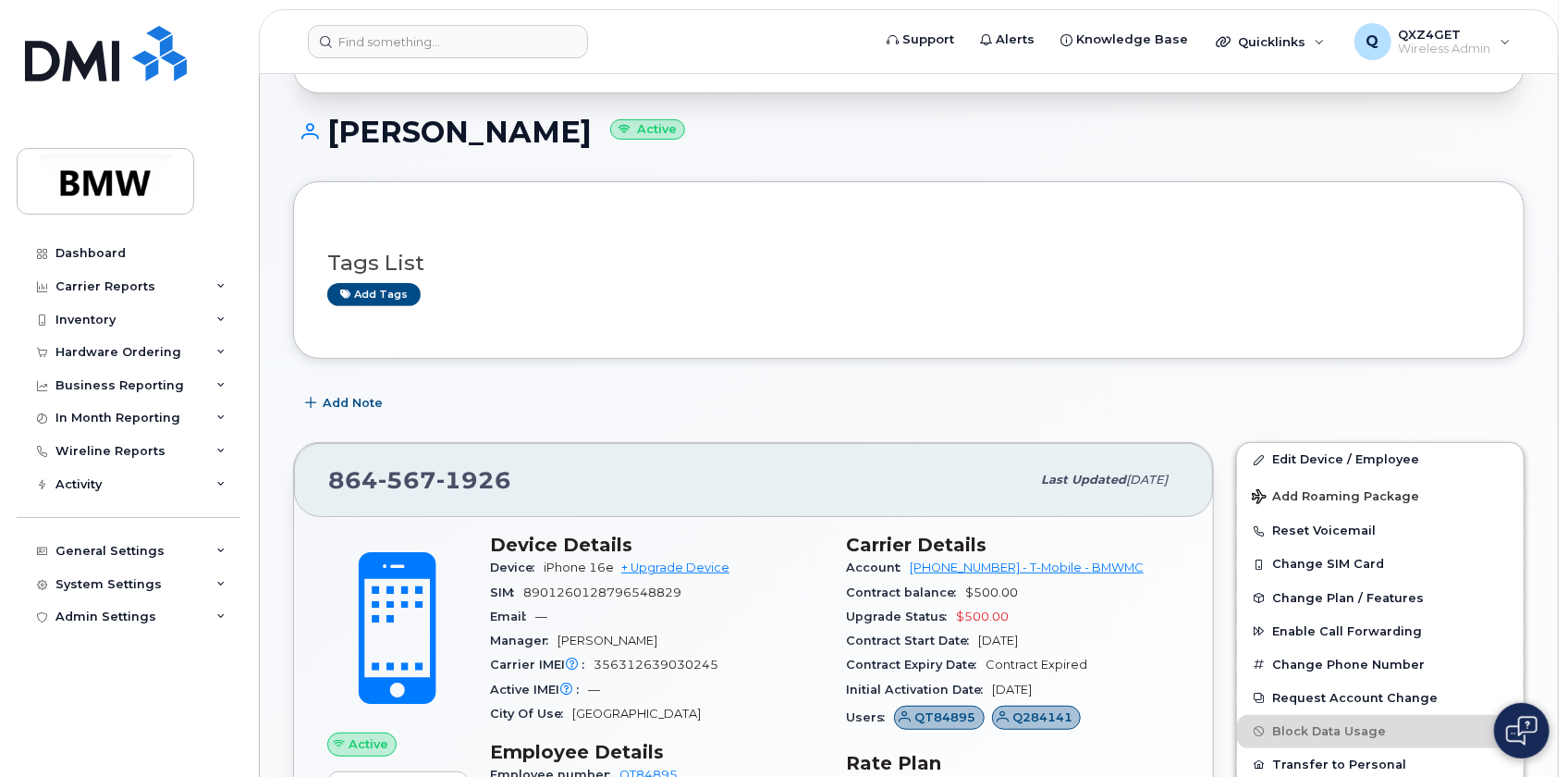
scroll to position [252, 0]
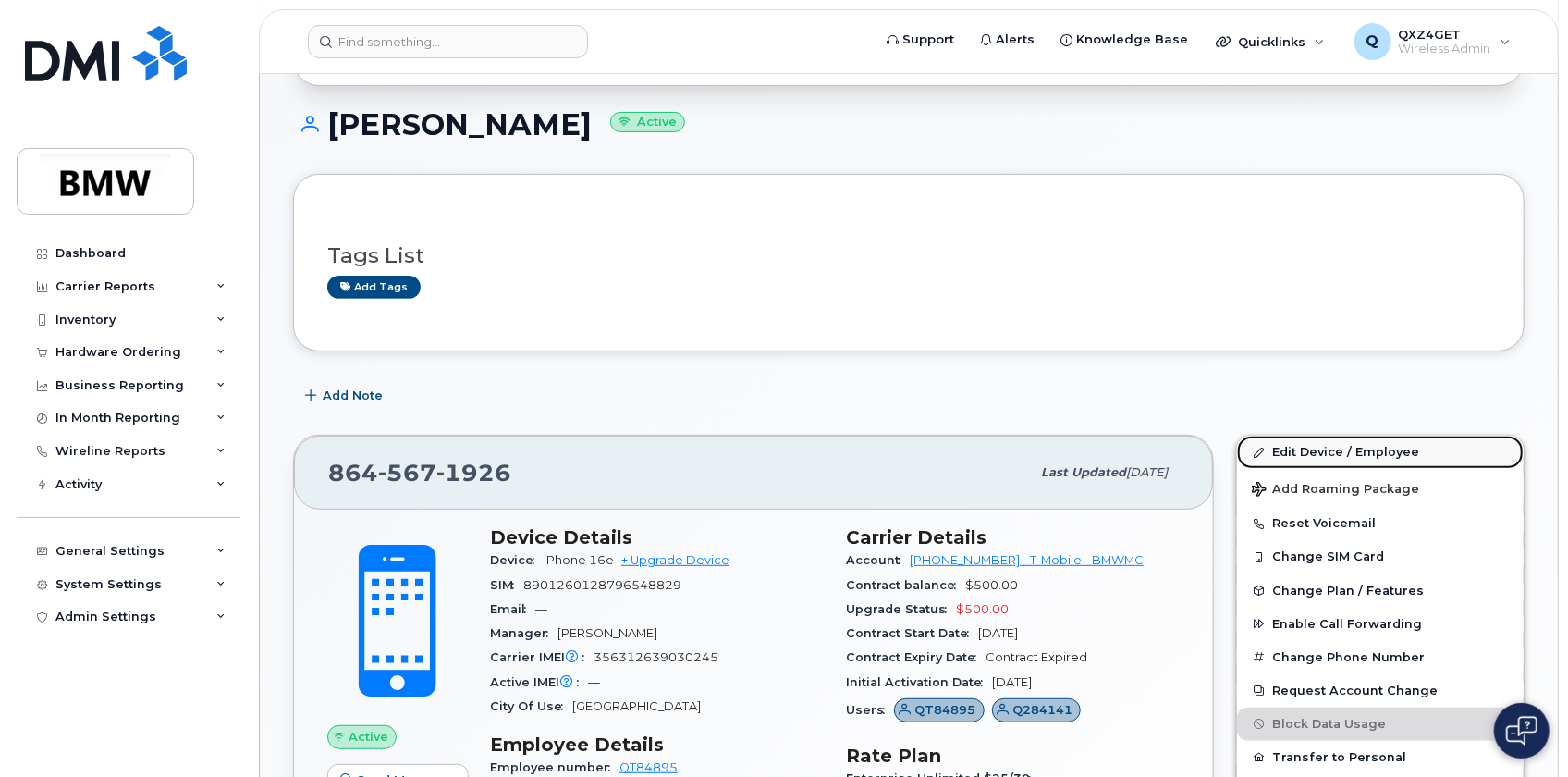
click at [1306, 441] on link "Edit Device / Employee" at bounding box center [1380, 453] width 287 height 33
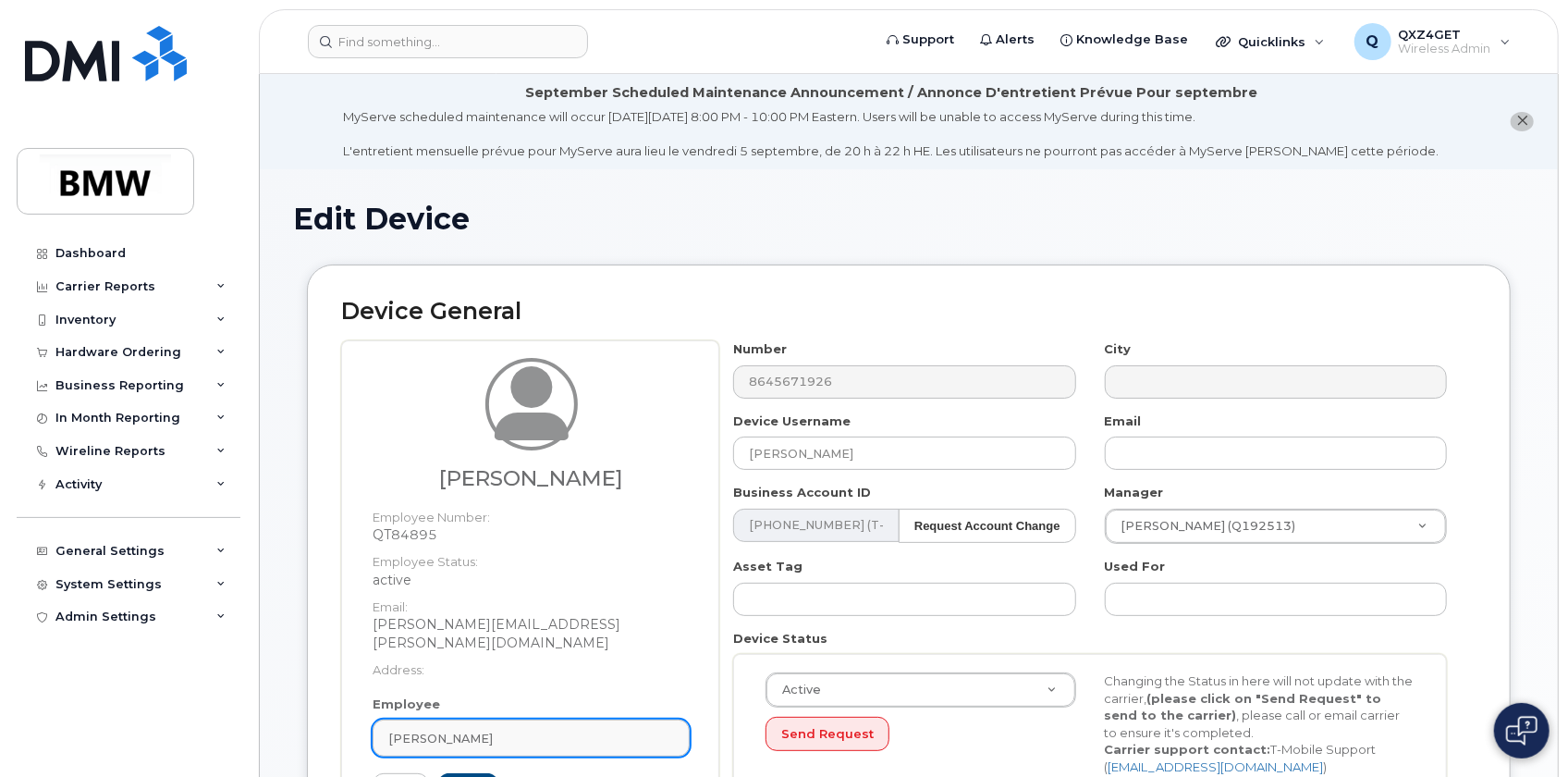
click at [510, 719] on link "[PERSON_NAME]" at bounding box center [530, 738] width 317 height 37
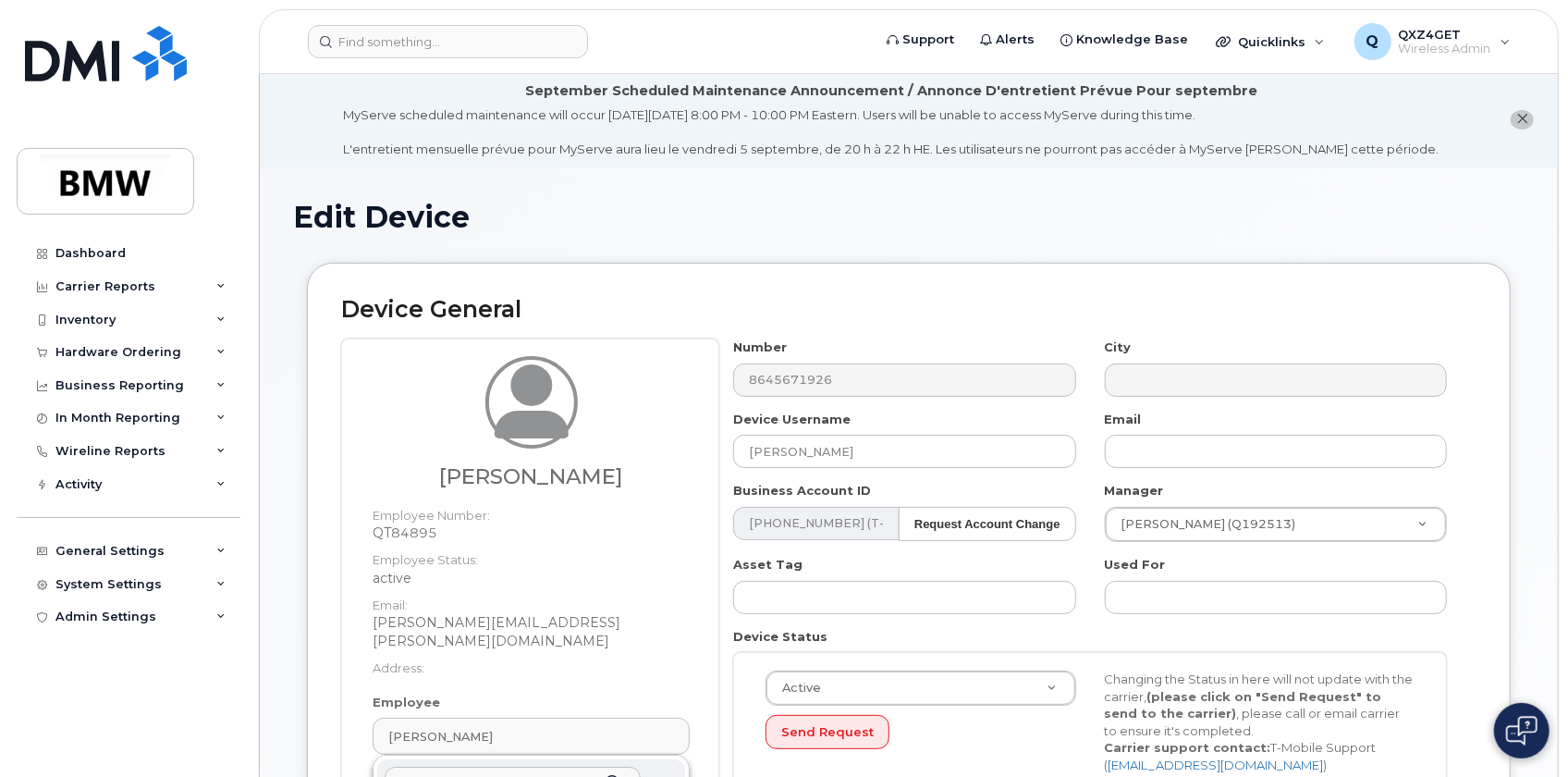
click at [513, 767] on input "text" at bounding box center [513, 782] width 256 height 30
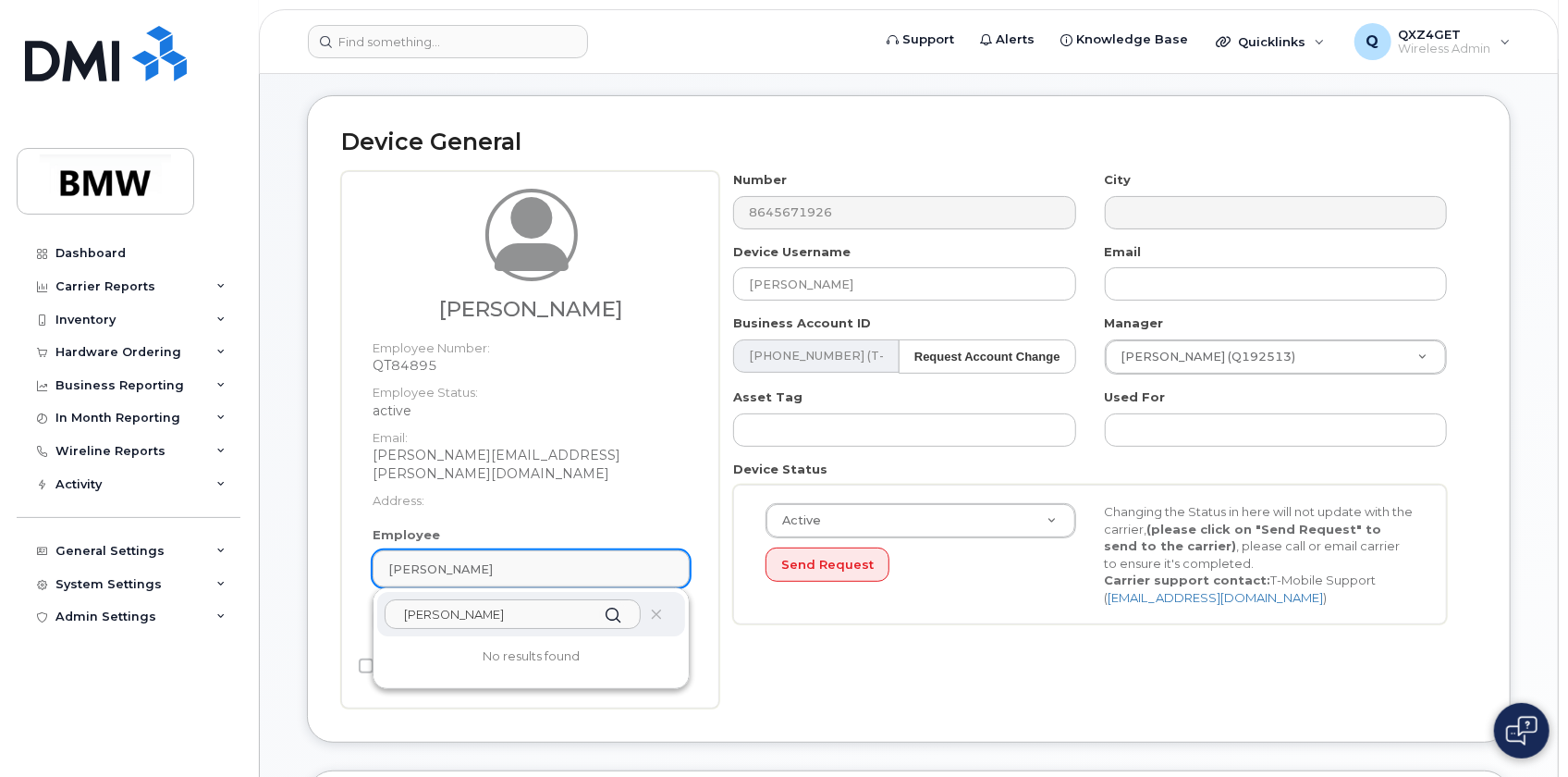
scroll to position [170, 0]
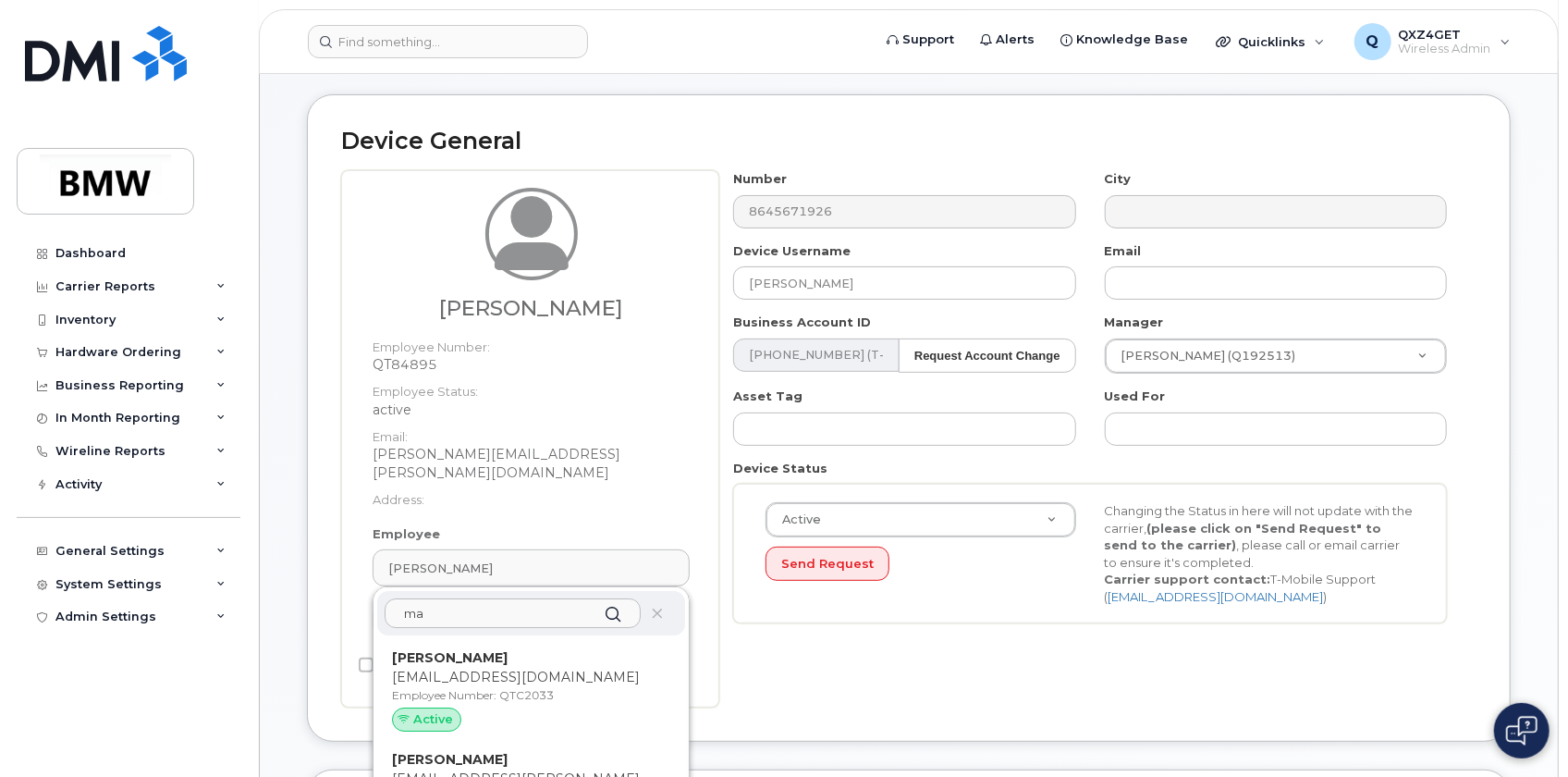
type input "m"
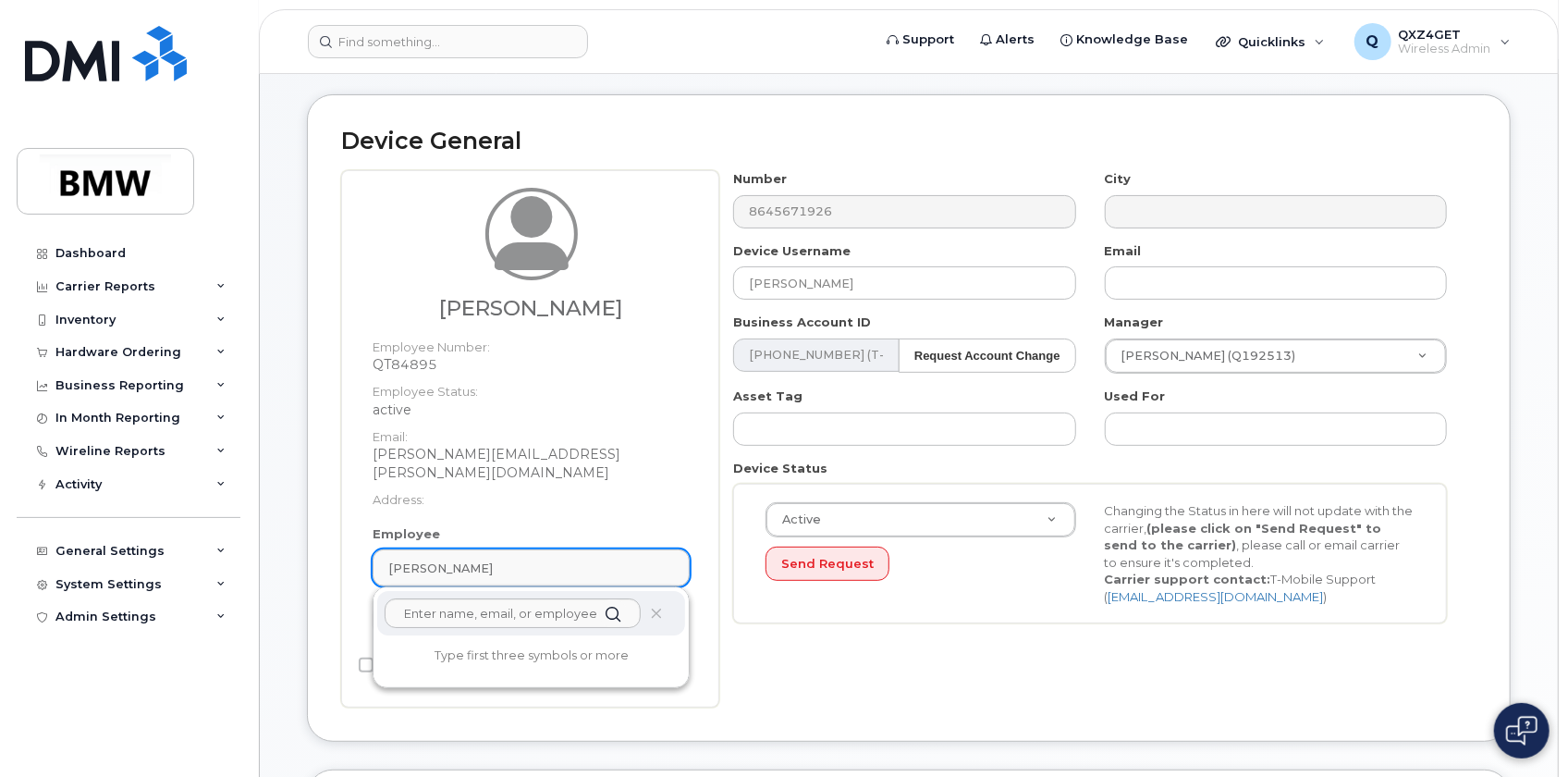
click at [555, 560] on div "Susanne Schmitz" at bounding box center [531, 568] width 286 height 18
click at [658, 608] on icon at bounding box center [657, 613] width 12 height 12
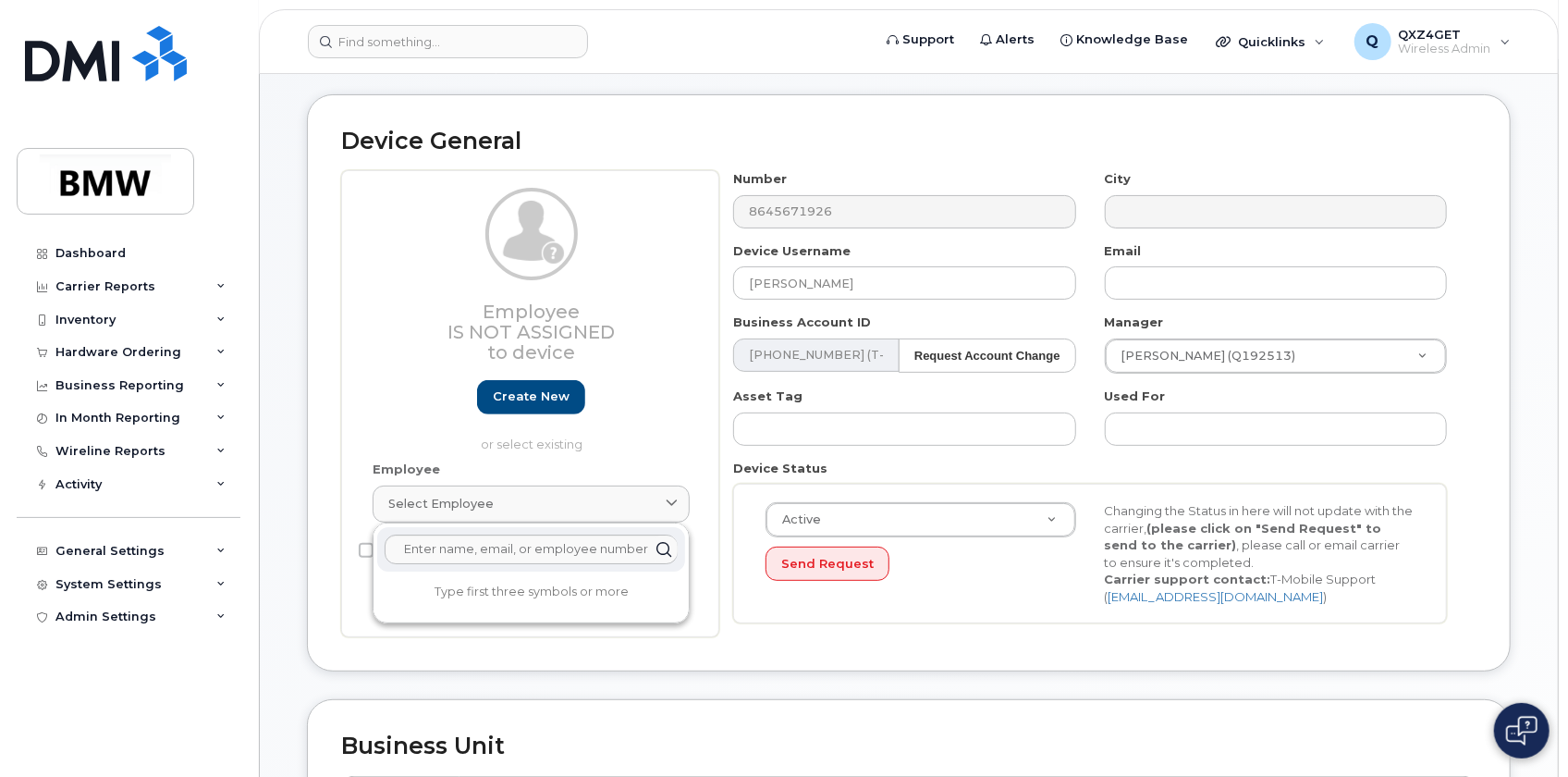
click at [690, 639] on div "Device General Employee Is not assigned to device Create new or select existing…" at bounding box center [908, 384] width 1204 height 578
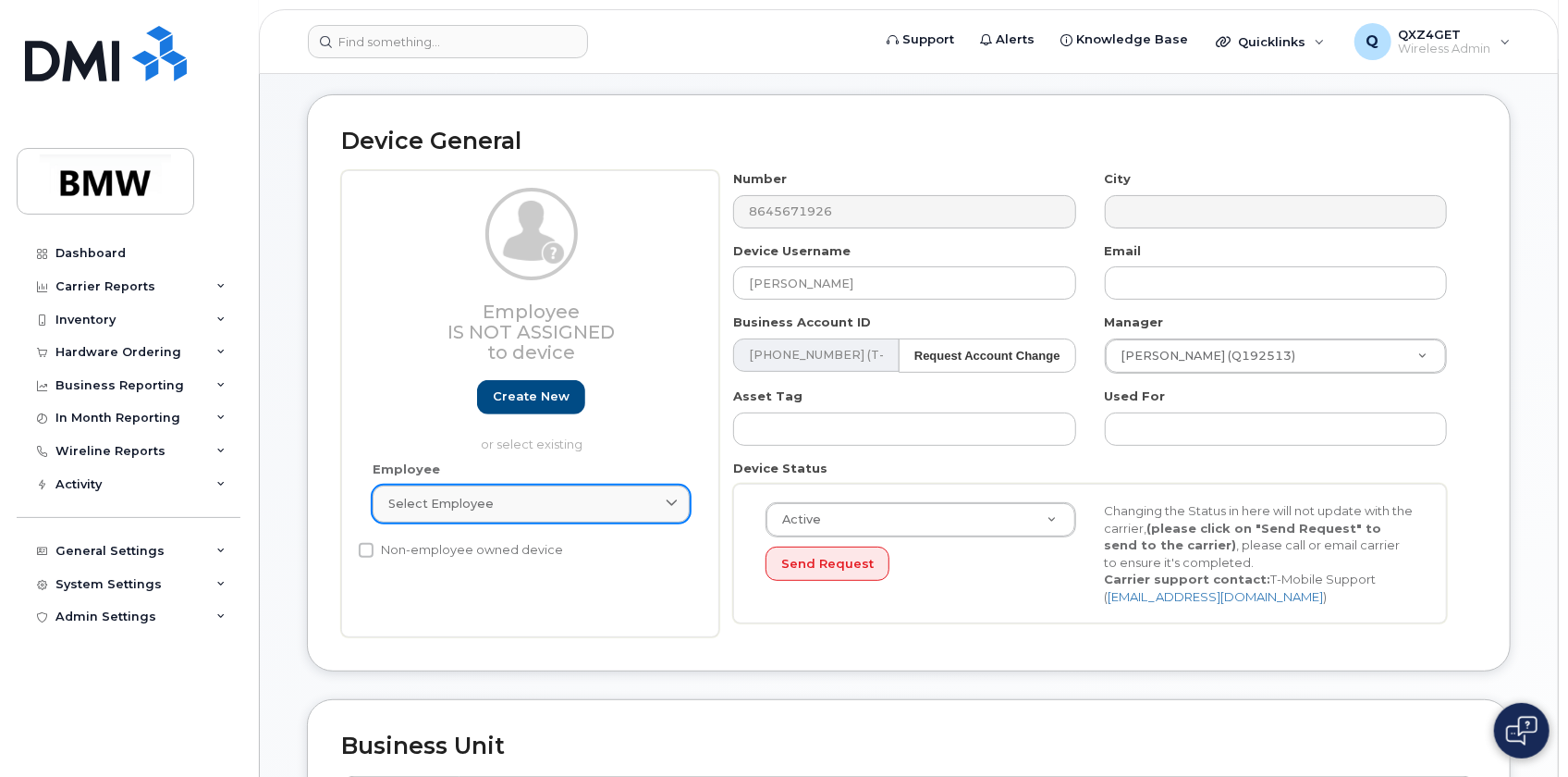
click at [441, 501] on span "Select employee" at bounding box center [440, 503] width 105 height 18
type input "M"
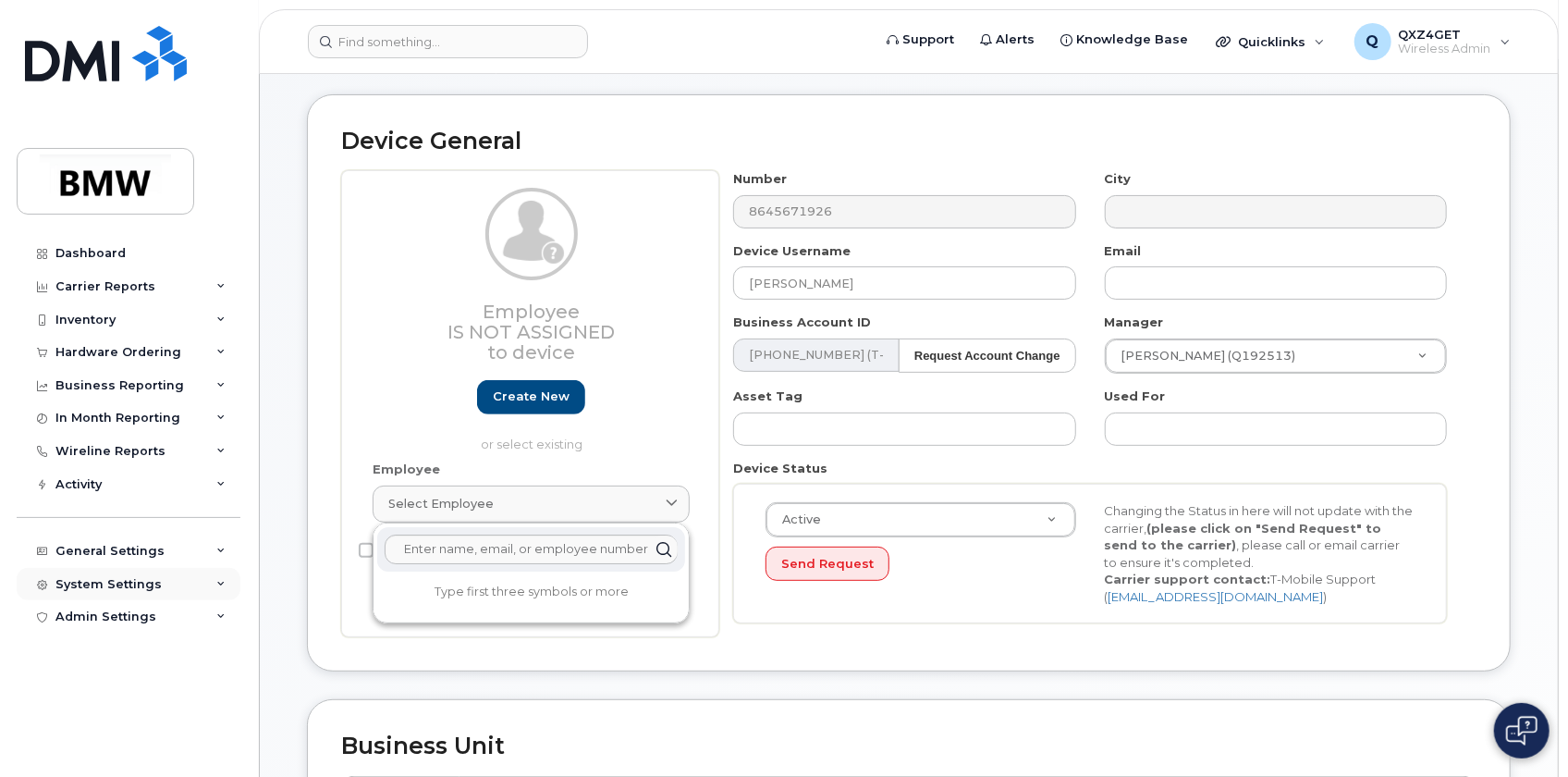
click at [110, 577] on div "System Settings" at bounding box center [109, 585] width 106 height 15
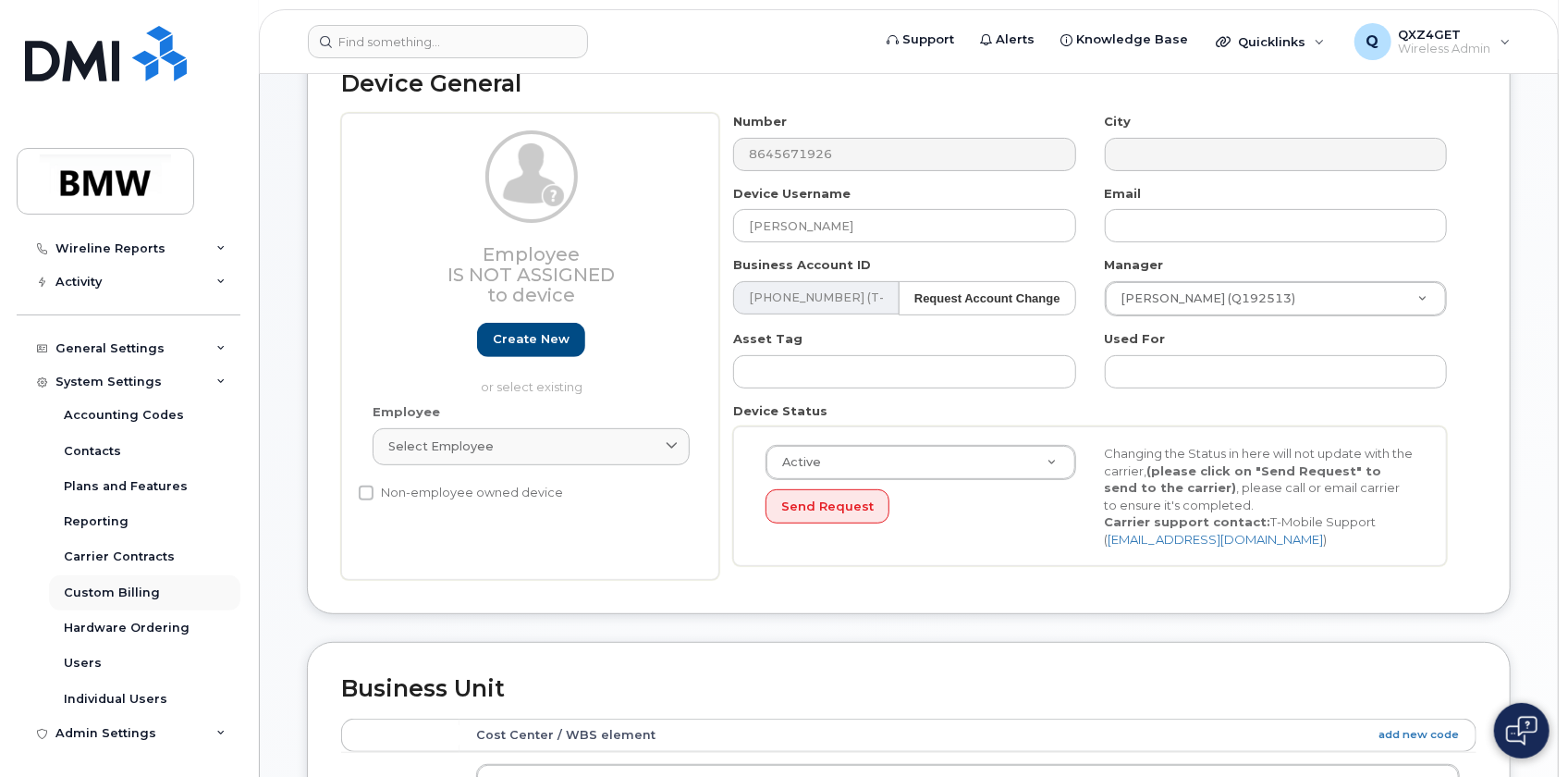
scroll to position [255, 0]
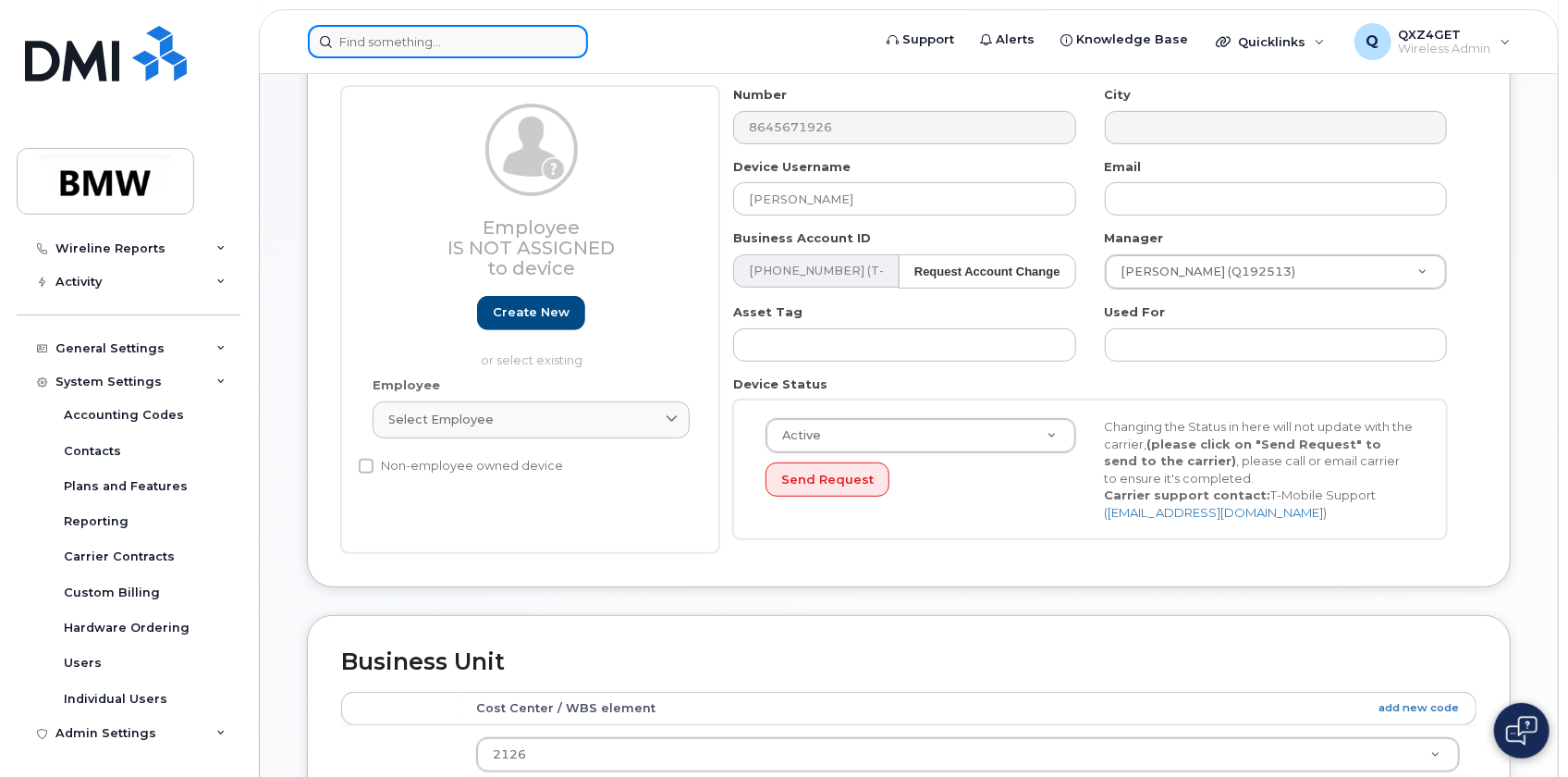
click at [396, 33] on input at bounding box center [448, 42] width 281 height 33
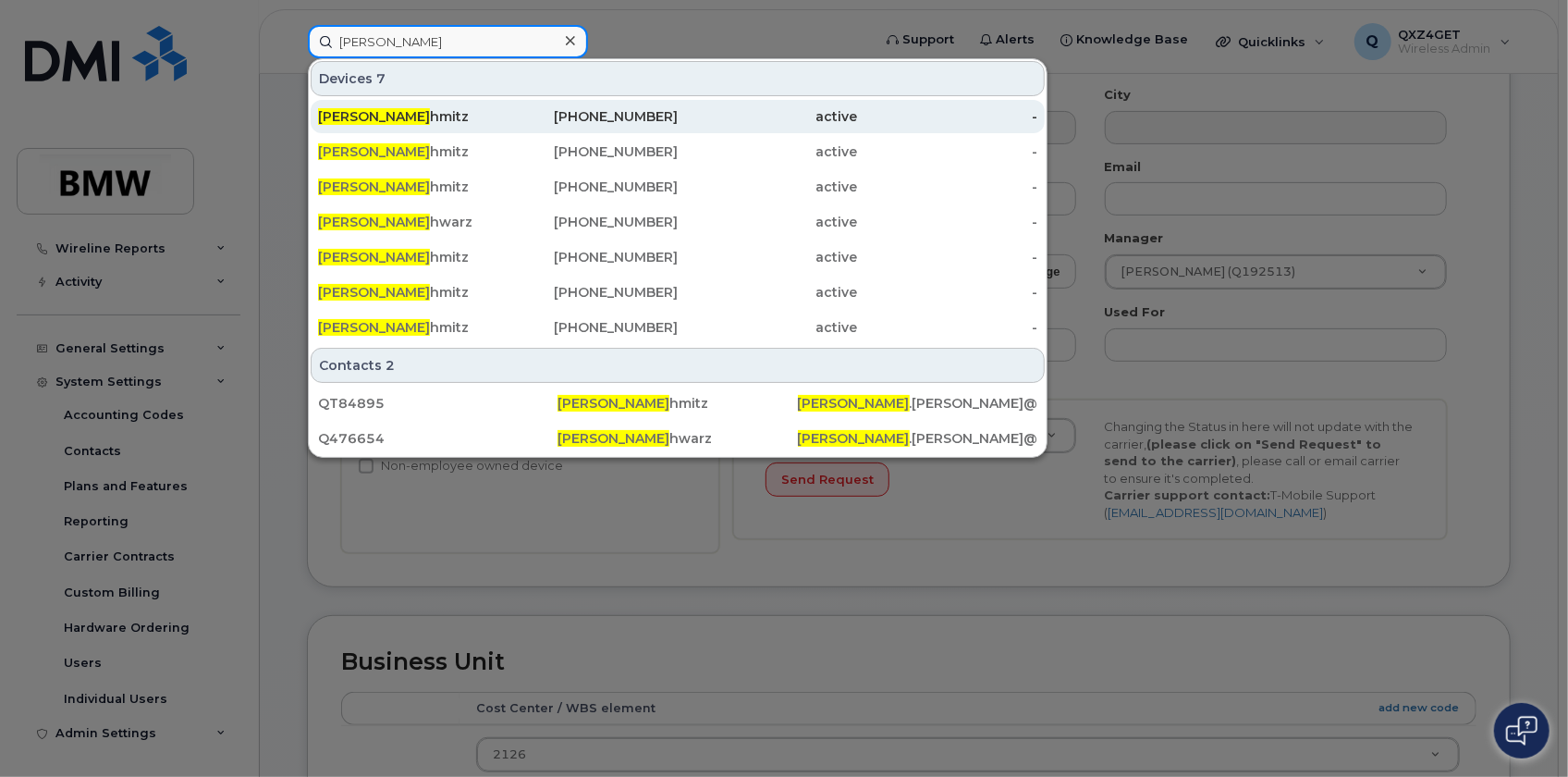
type input "susanne Sc"
click at [358, 113] on span "Susanne Sc" at bounding box center [373, 116] width 111 height 17
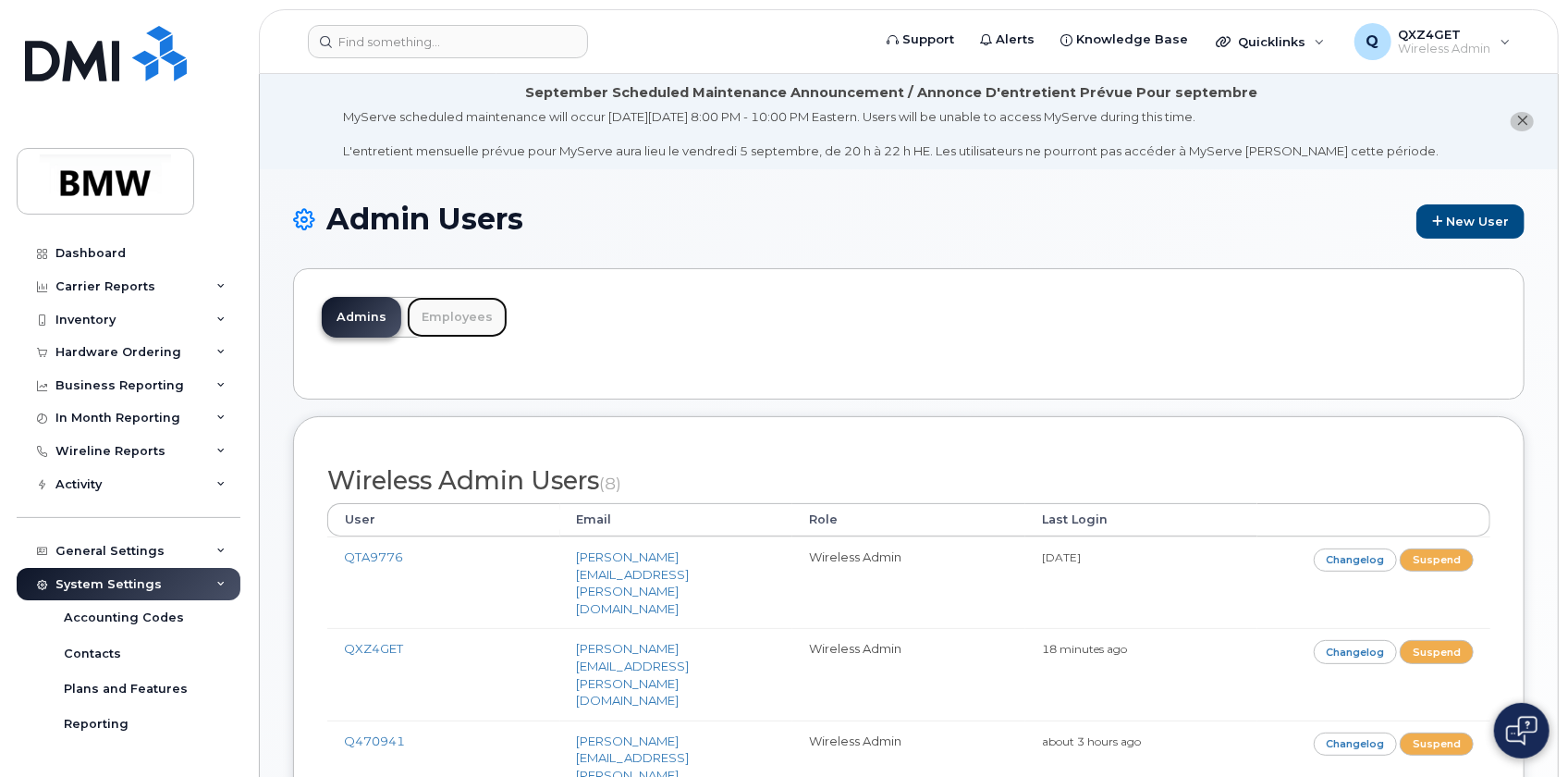
click at [466, 318] on link "Employees" at bounding box center [457, 317] width 100 height 41
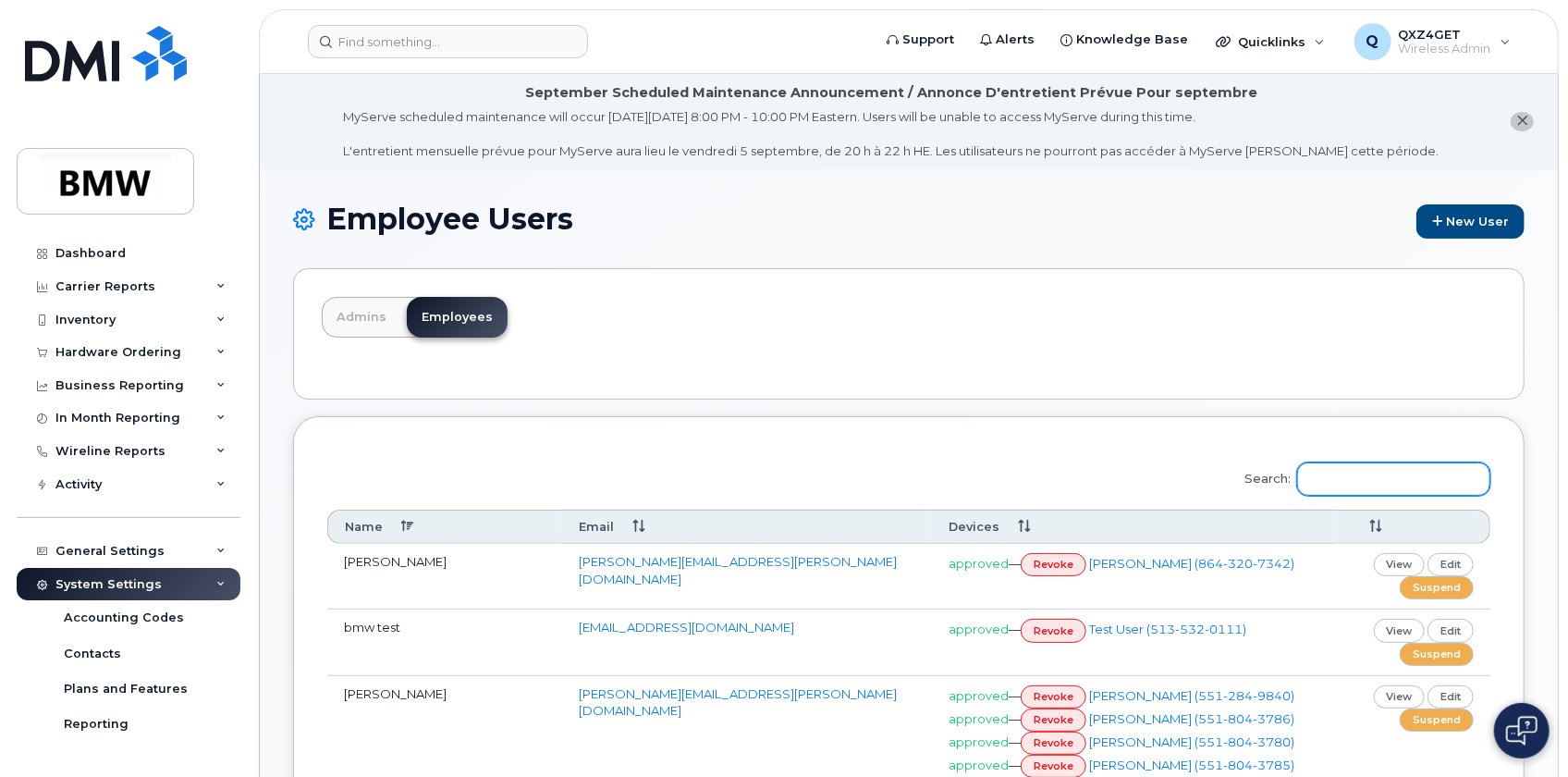
click at [1372, 483] on input "Search:" at bounding box center [1393, 480] width 193 height 33
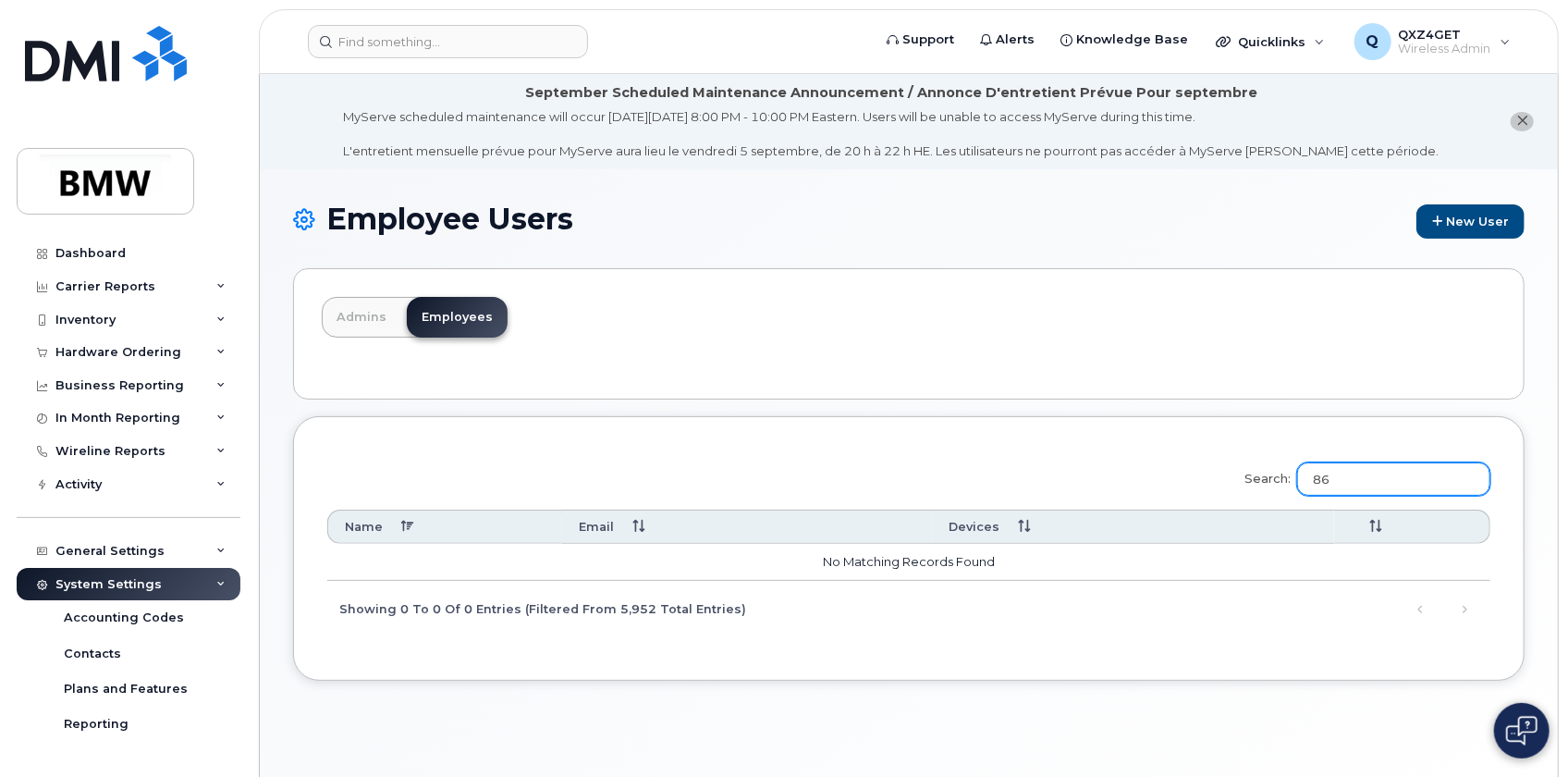
type input "8"
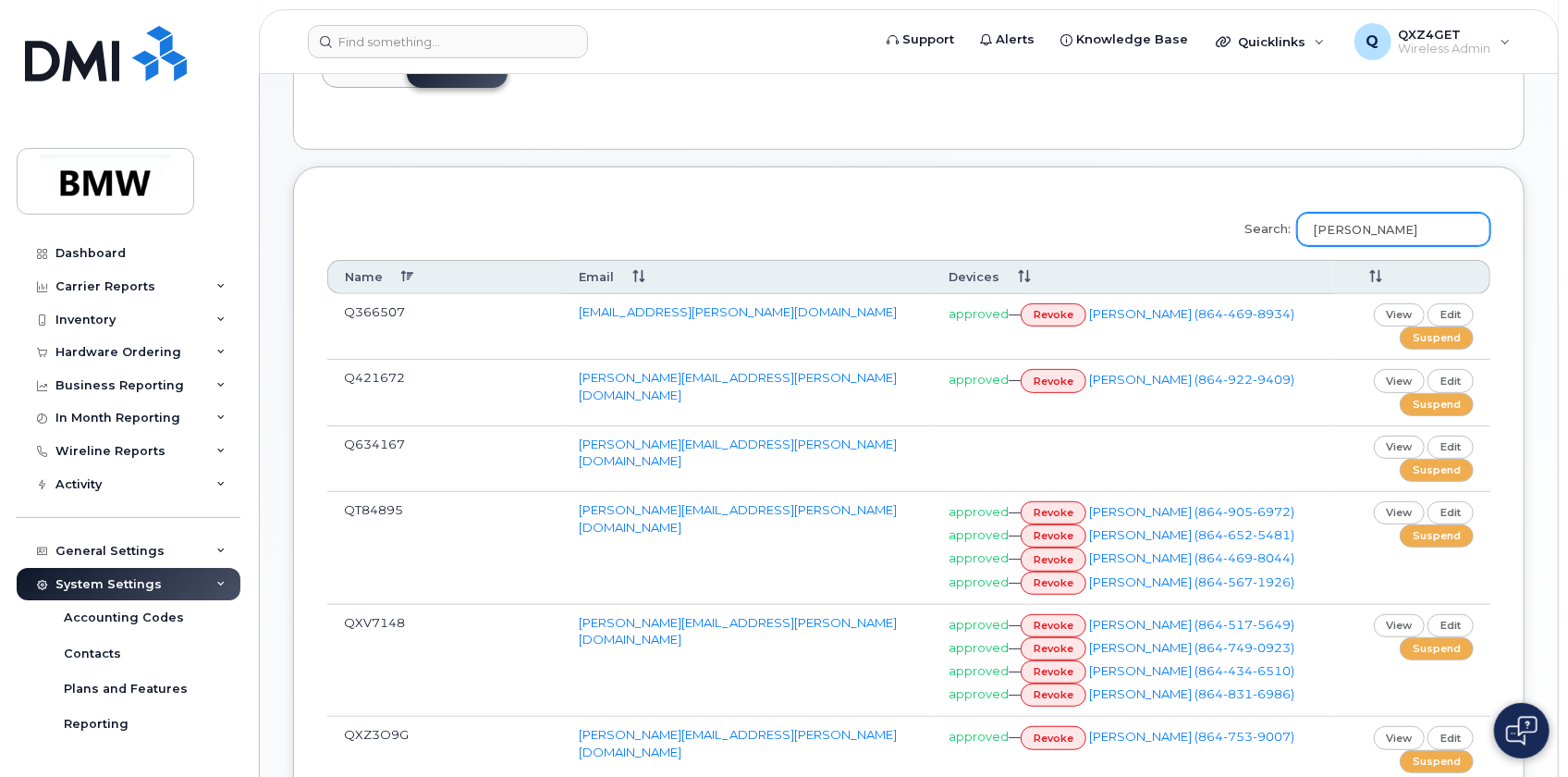
scroll to position [252, 0]
type input "Susann"
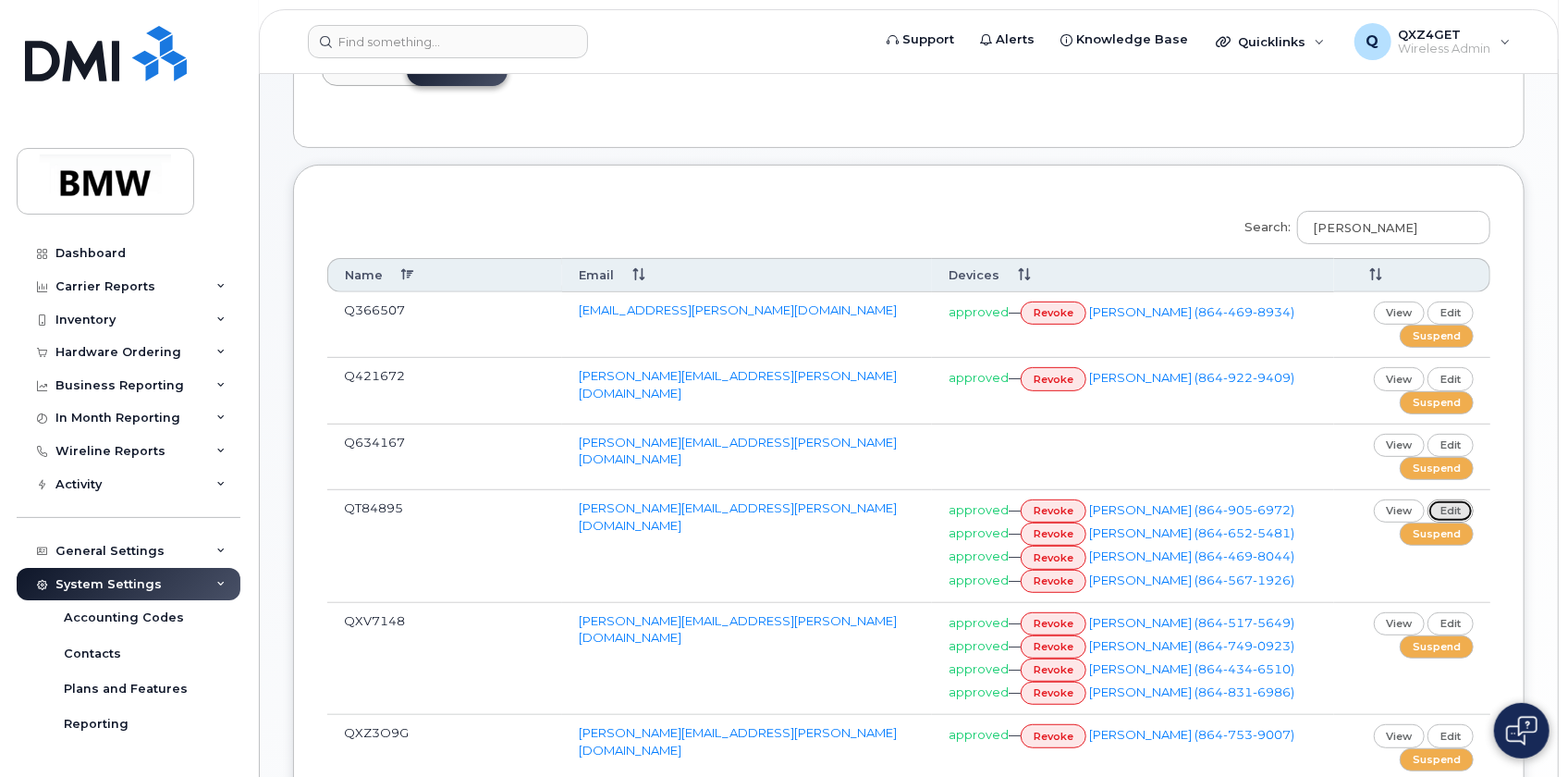
click at [1457, 507] on link "edit" at bounding box center [1451, 510] width 46 height 23
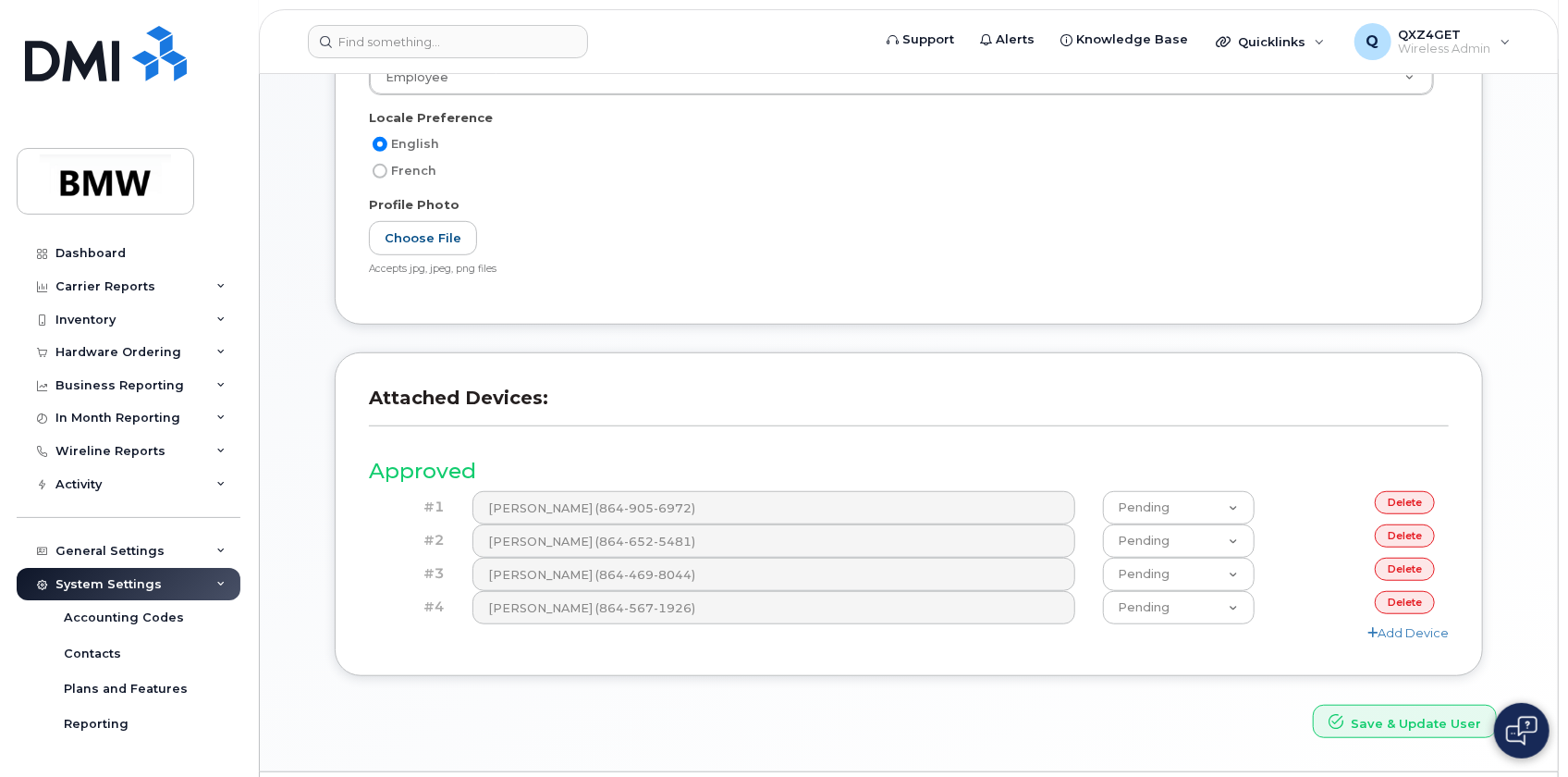
scroll to position [588, 0]
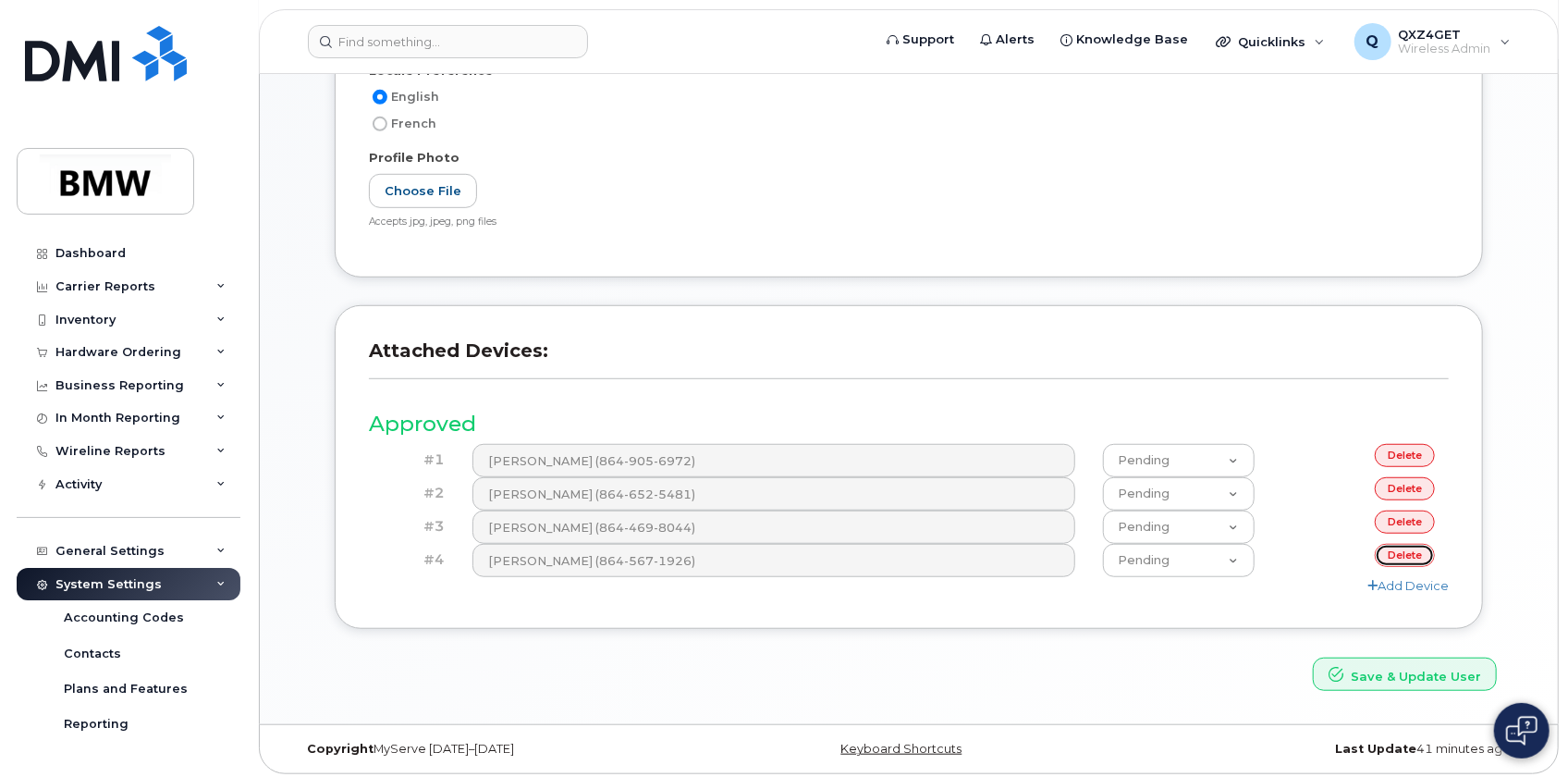
click at [1397, 553] on link "delete" at bounding box center [1405, 555] width 60 height 23
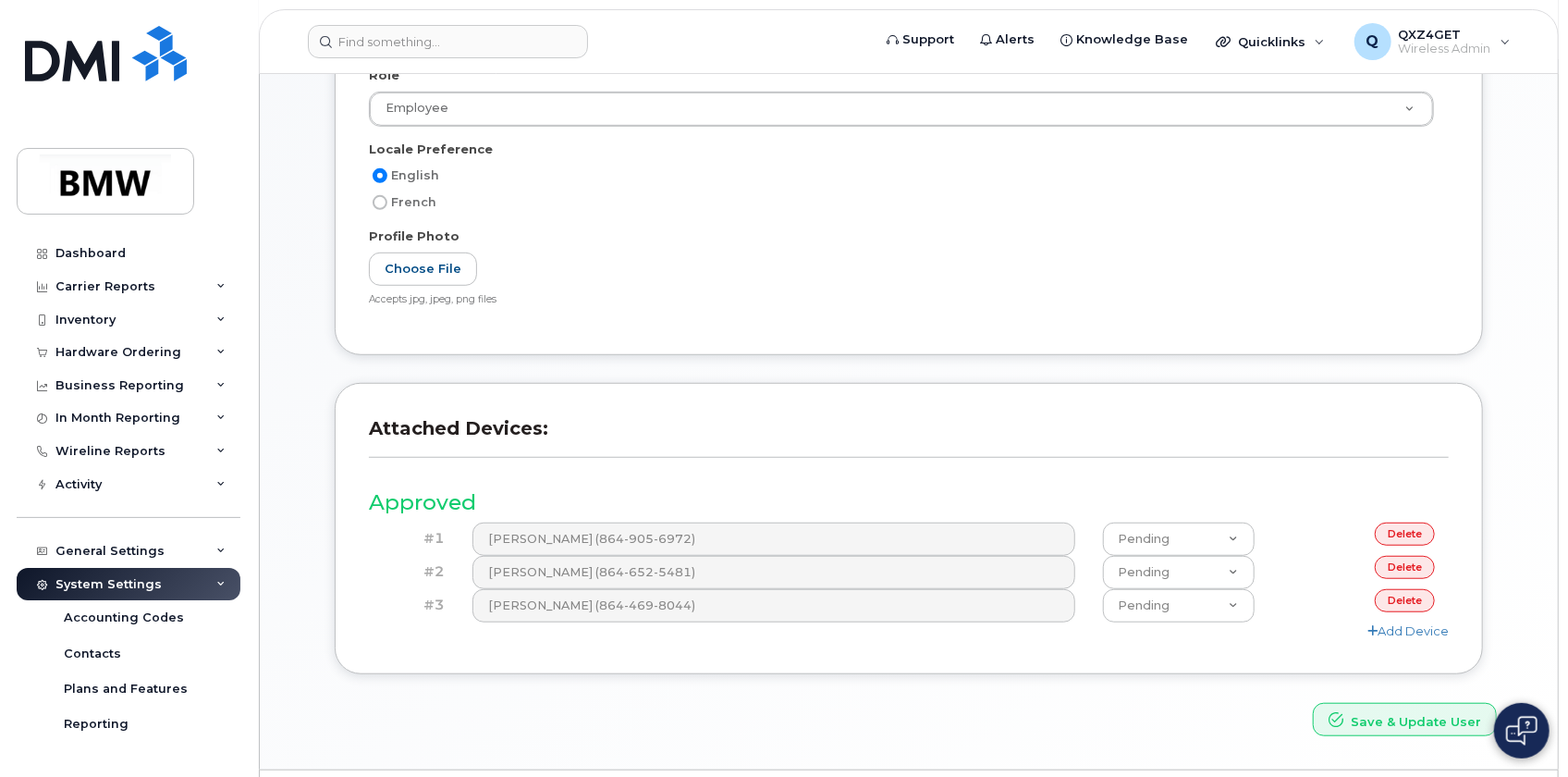
scroll to position [639, 0]
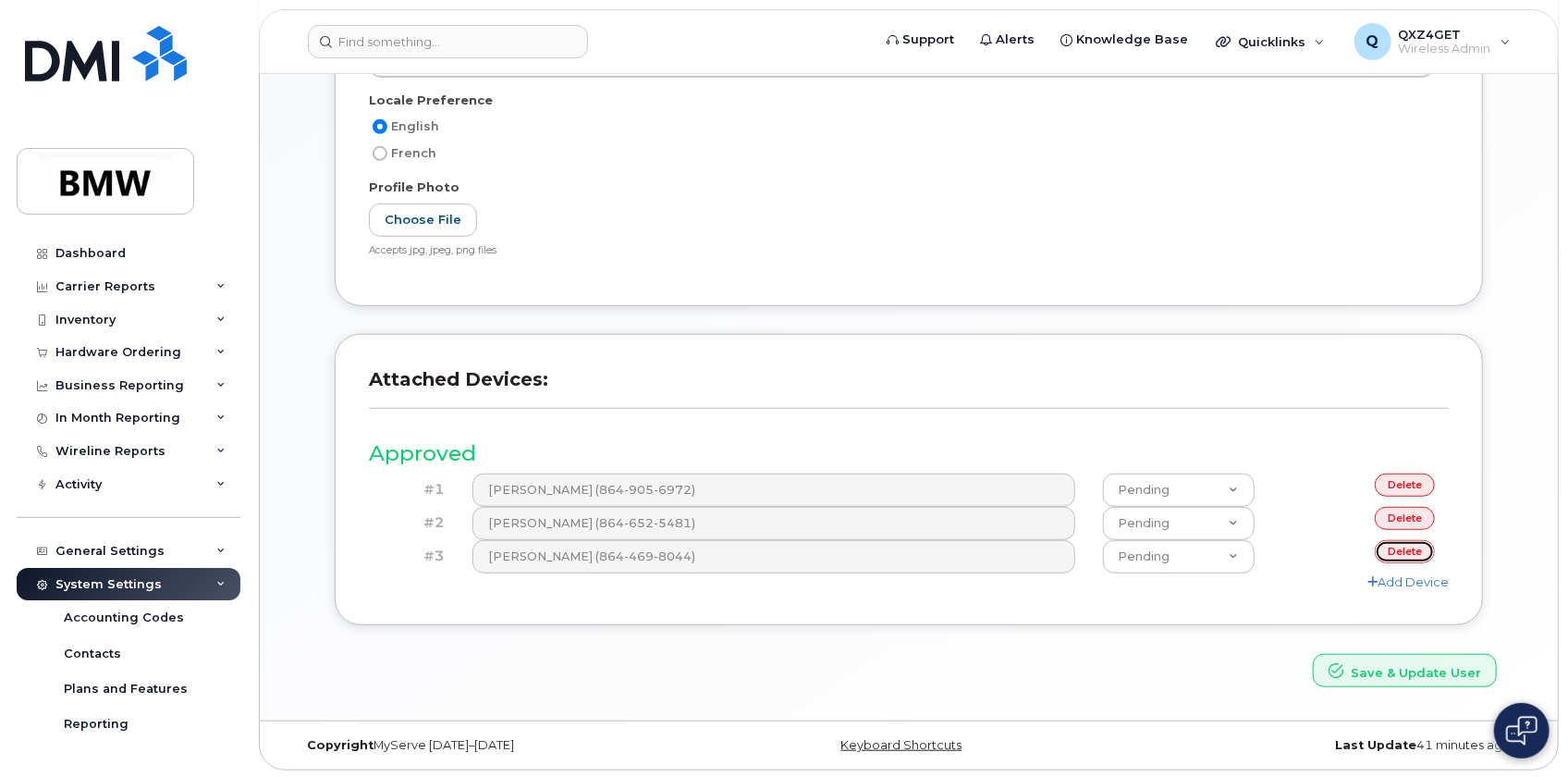
click at [1396, 546] on link "delete" at bounding box center [1405, 551] width 60 height 23
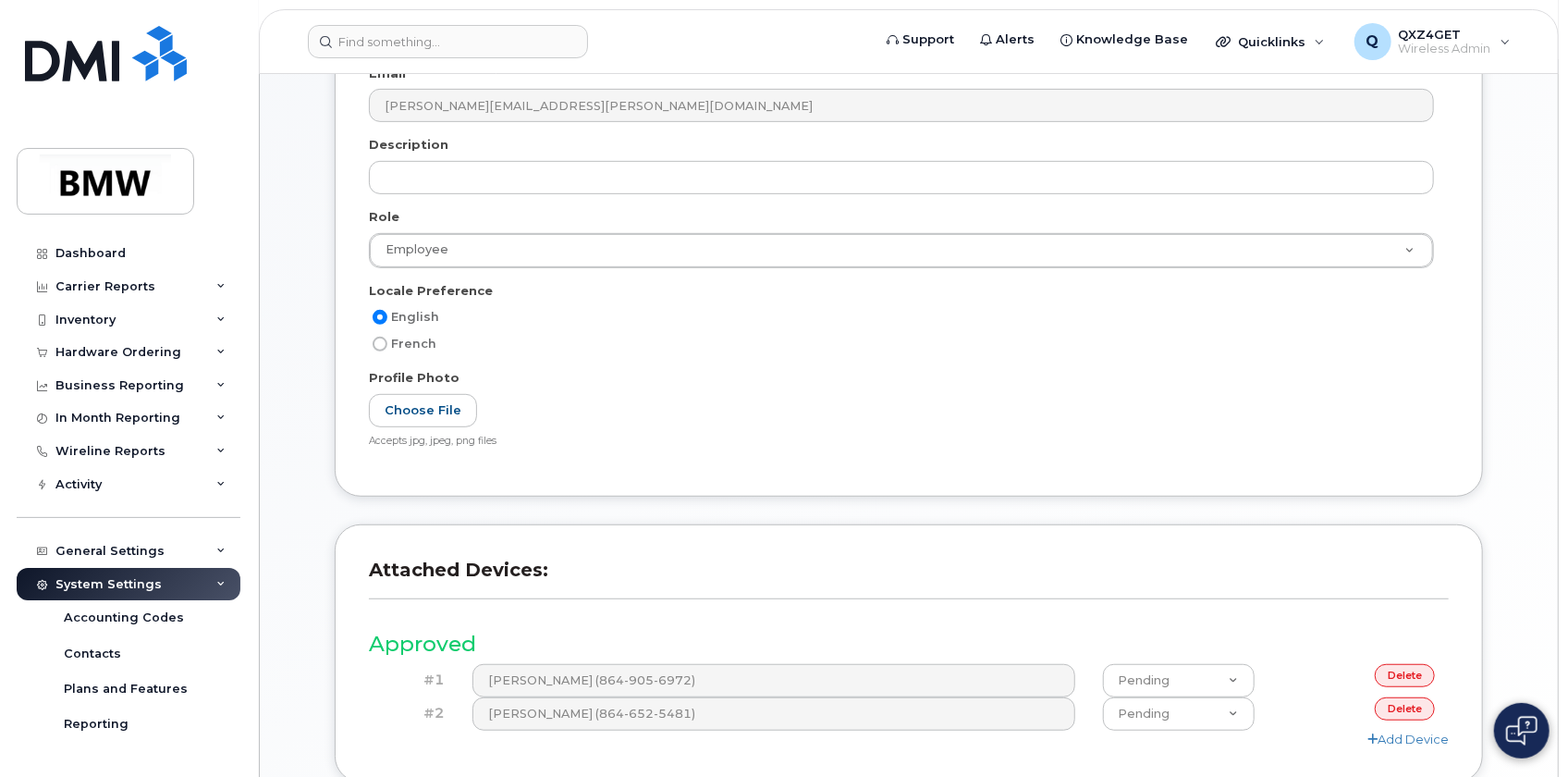
scroll to position [605, 0]
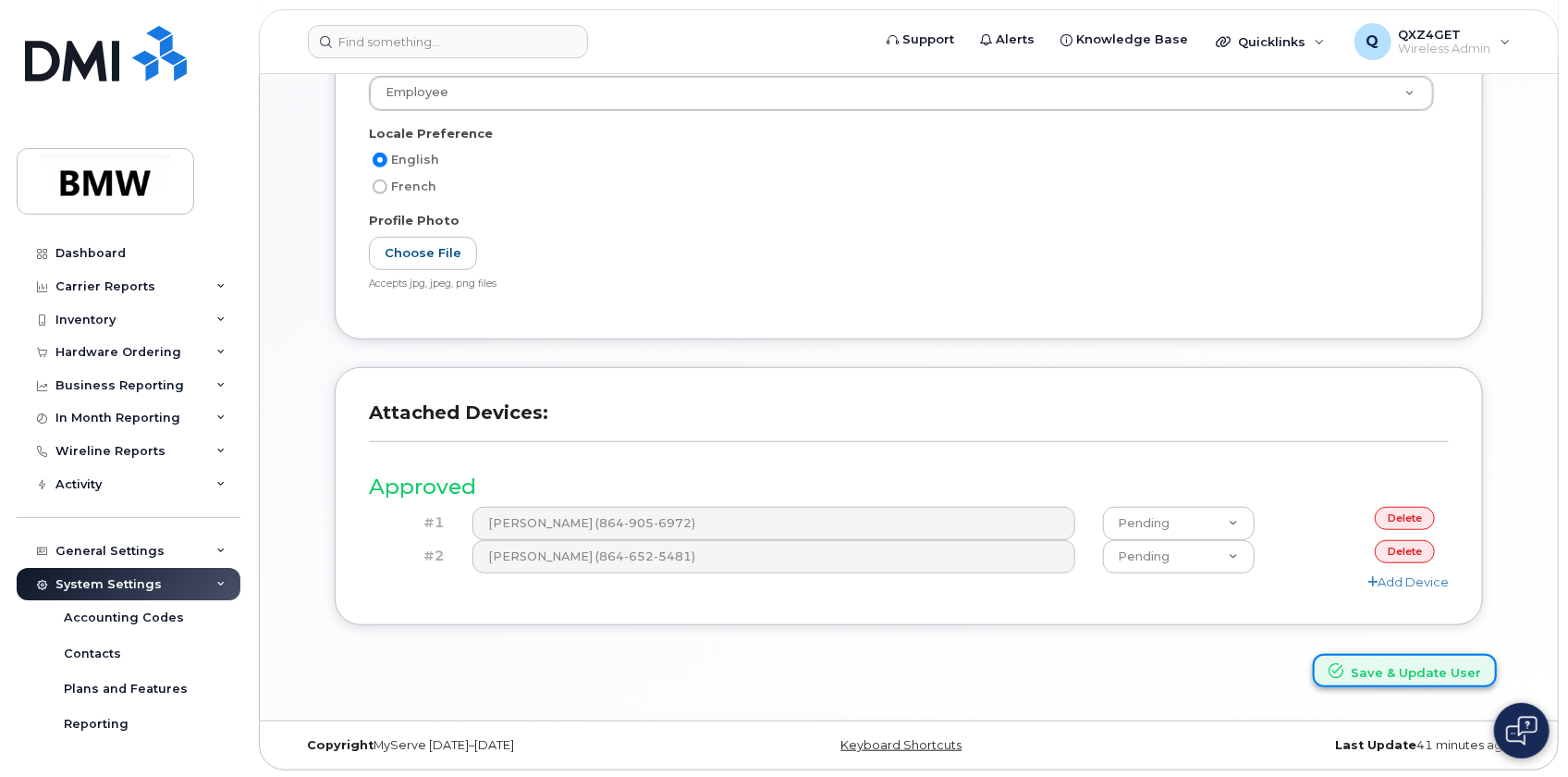
click at [1380, 668] on button "Save & Update User" at bounding box center [1405, 671] width 184 height 34
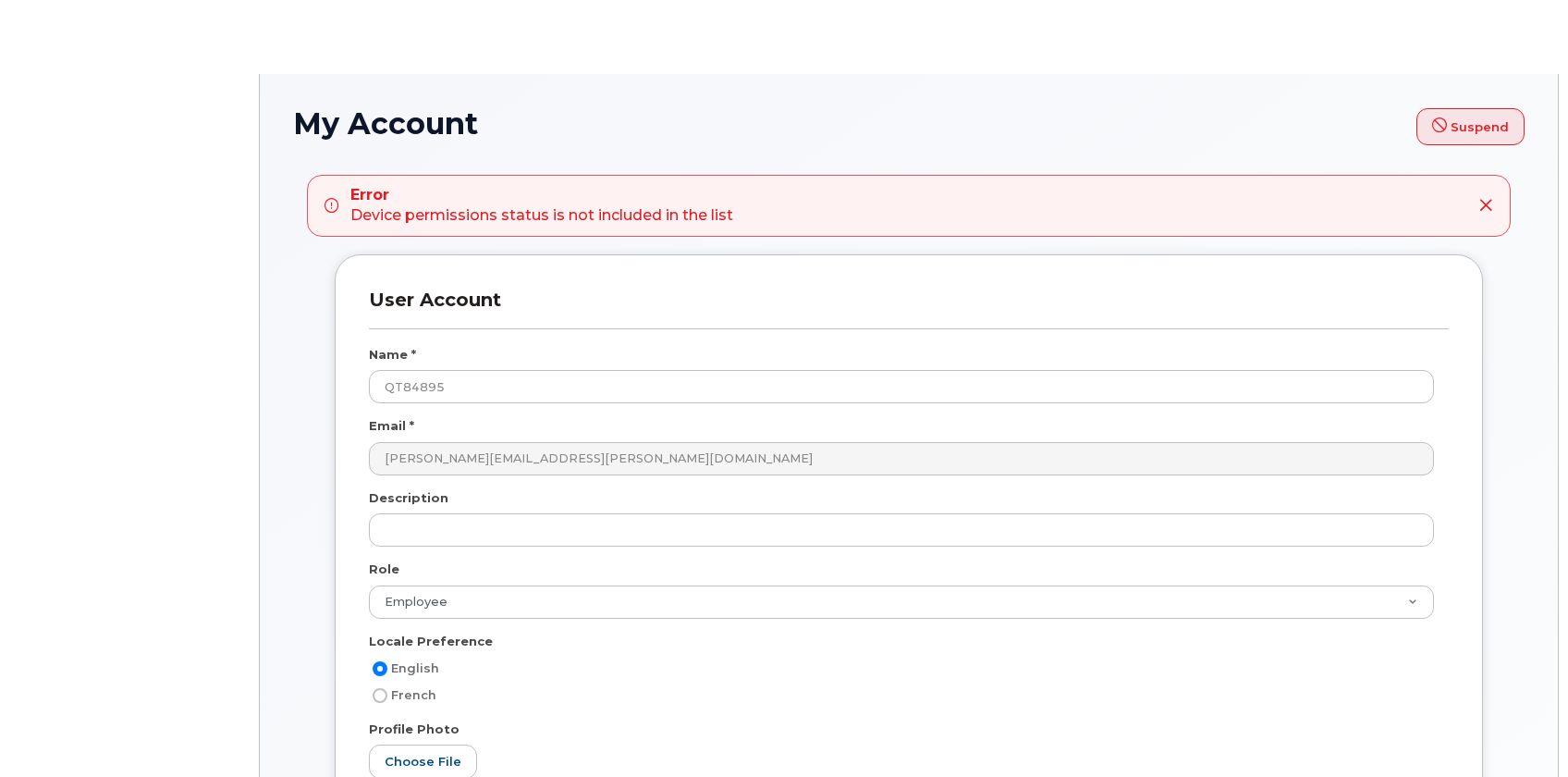
select select
select select "employee"
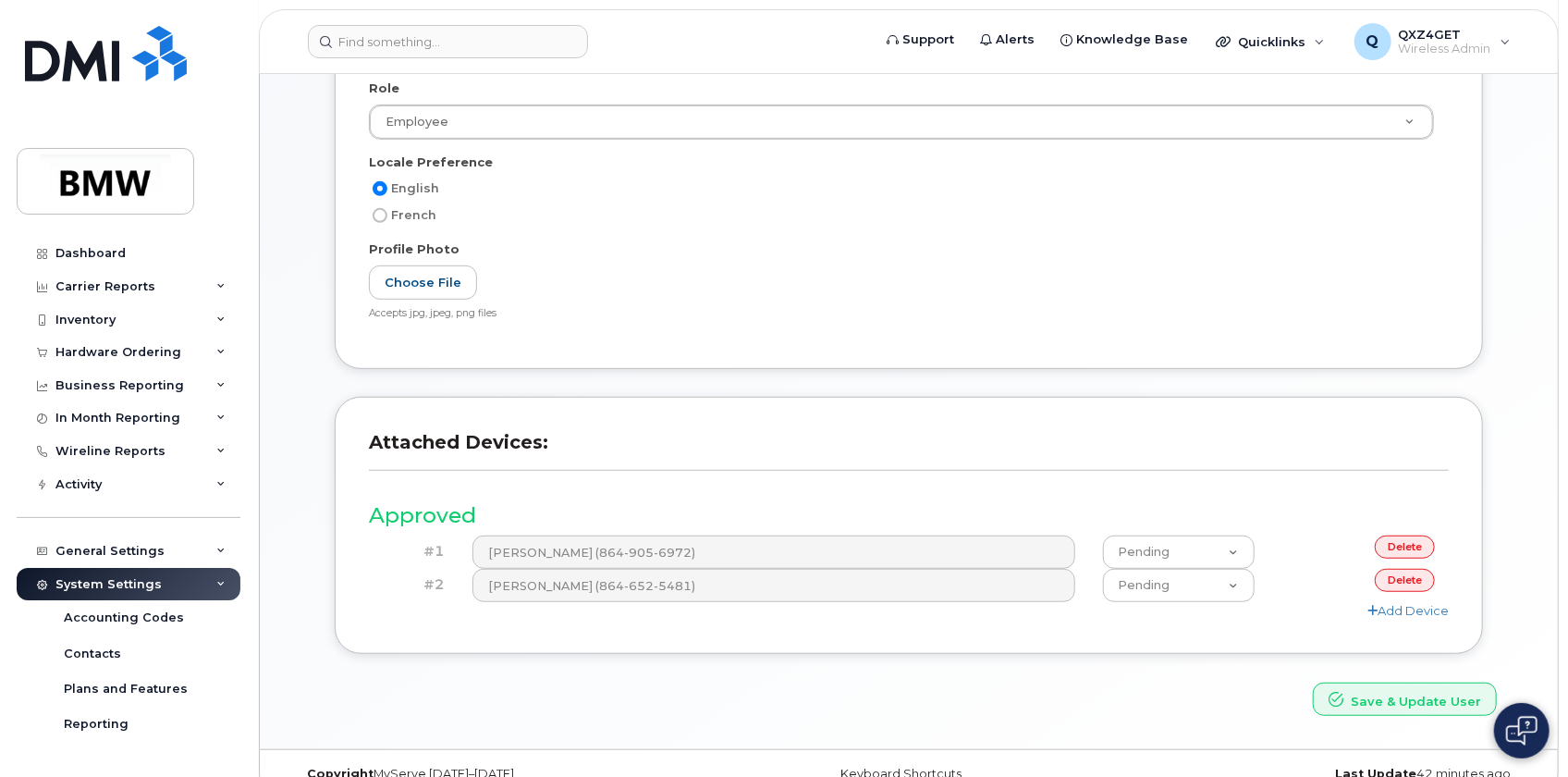
scroll to position [526, 0]
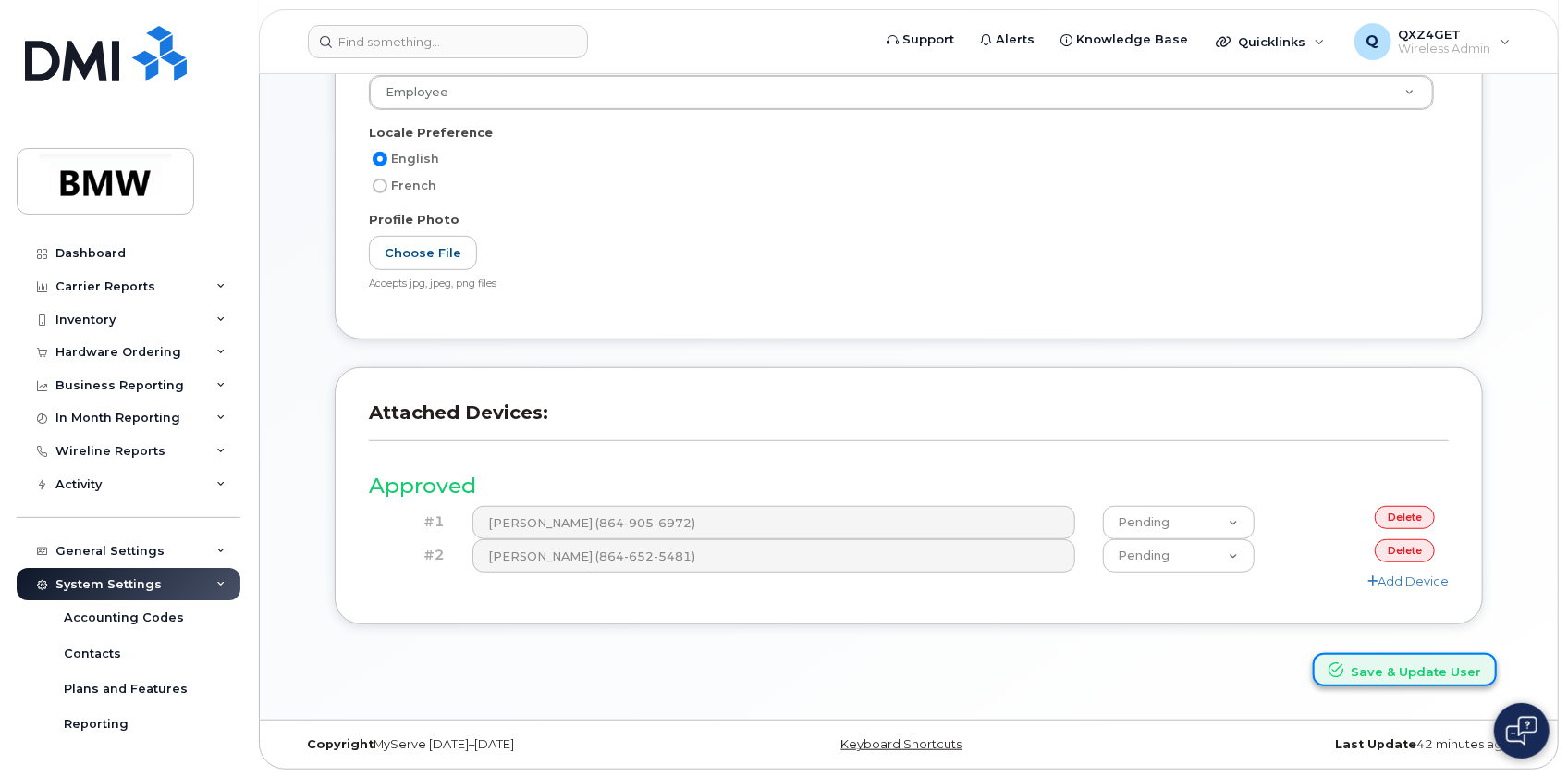
click at [1442, 665] on button "Save & Update User" at bounding box center [1405, 670] width 184 height 34
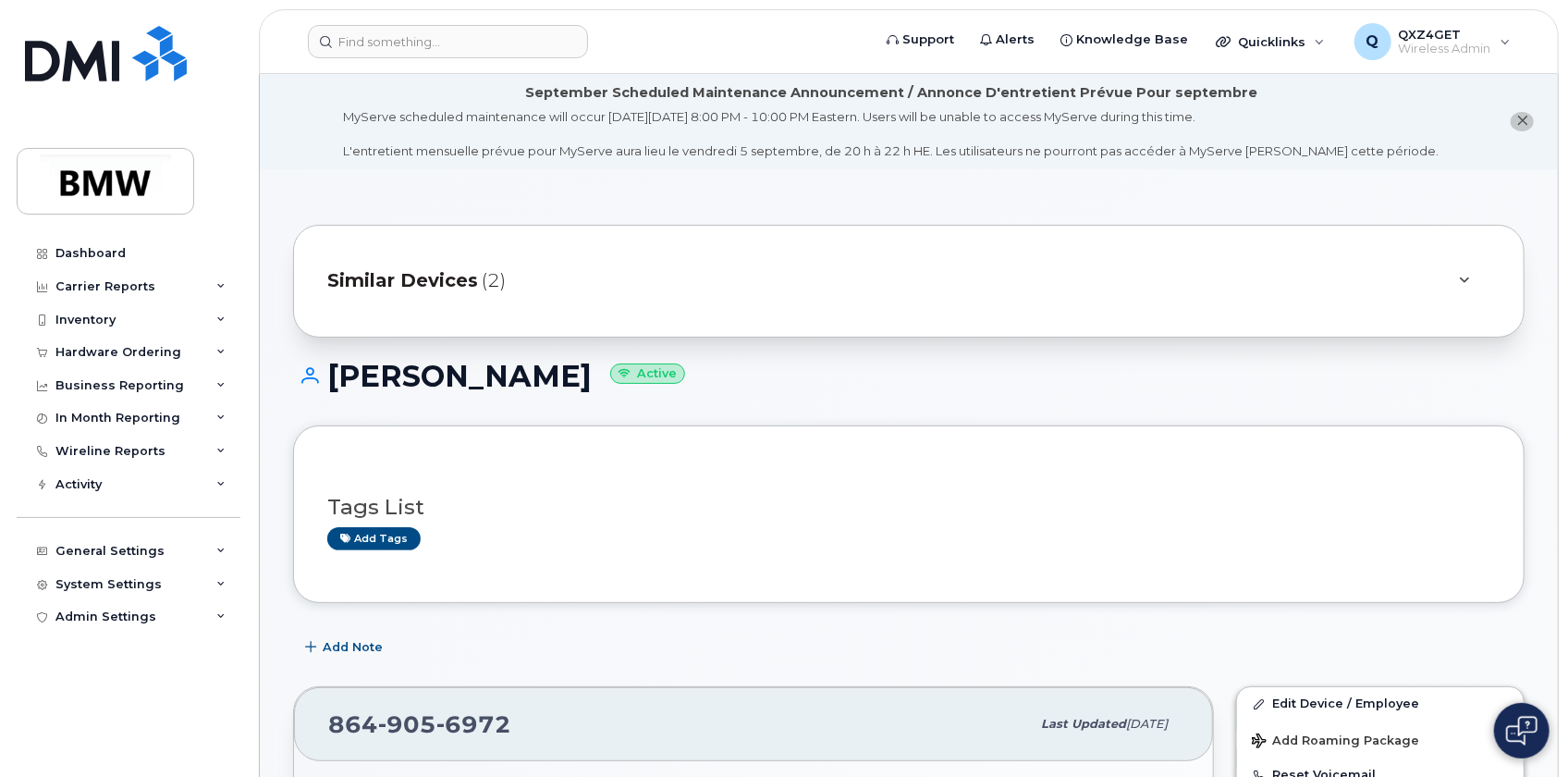
click at [424, 285] on span "Similar Devices" at bounding box center [402, 281] width 150 height 27
click at [443, 275] on span "Similar Devices" at bounding box center [402, 281] width 150 height 27
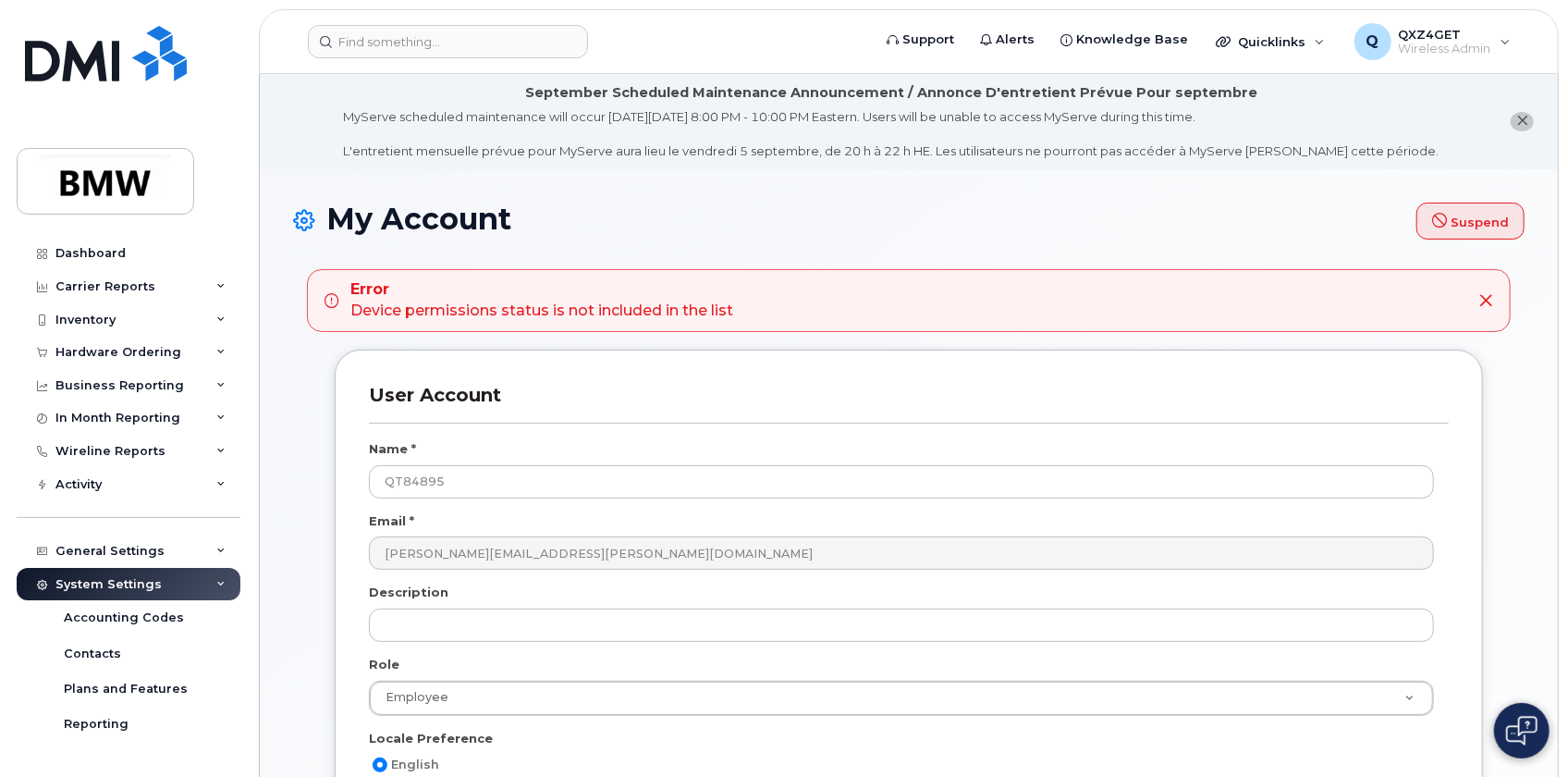
click at [1479, 298] on icon at bounding box center [1486, 301] width 15 height 15
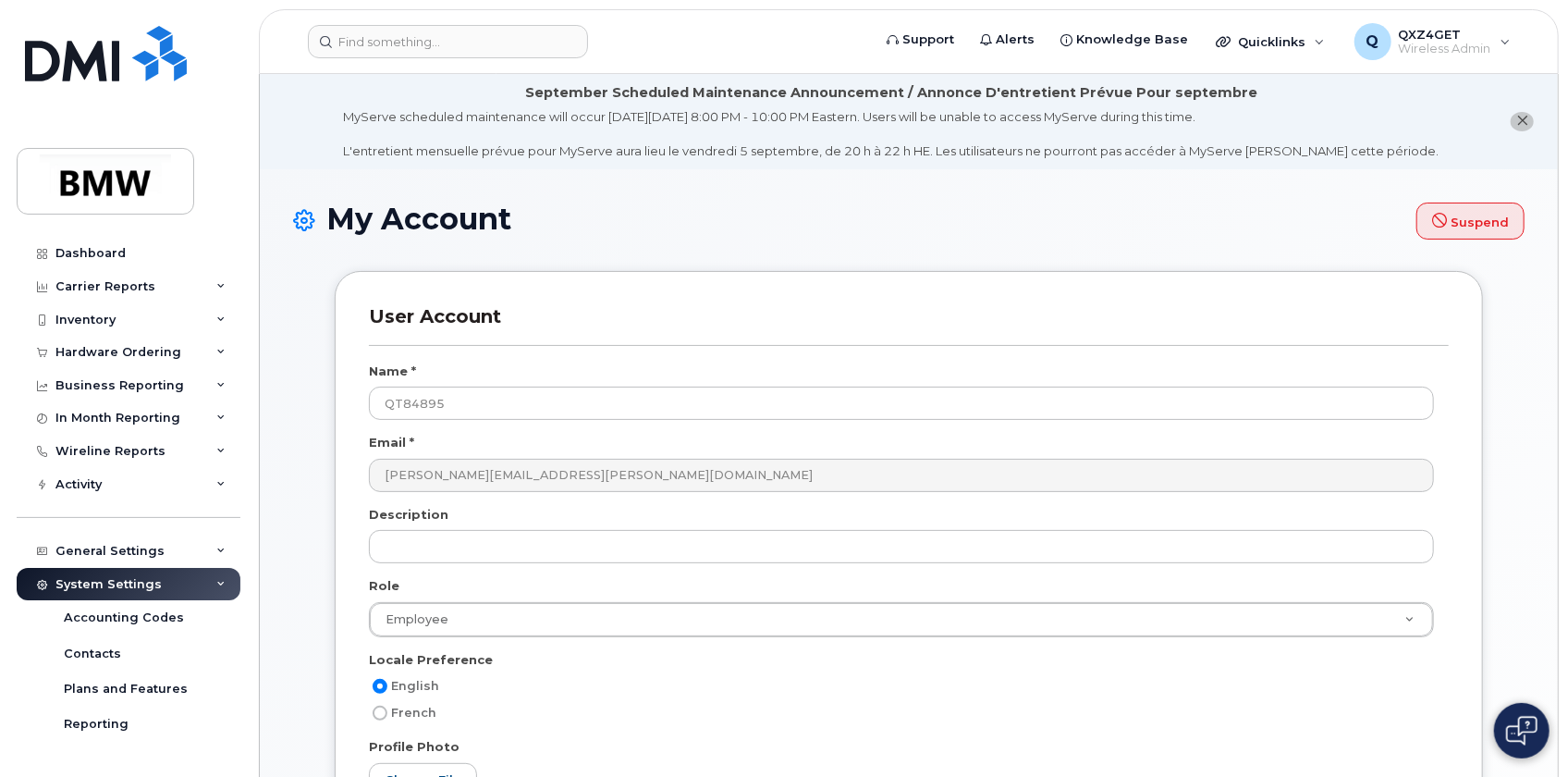
click at [110, 579] on div "System Settings" at bounding box center [109, 585] width 106 height 15
click at [97, 586] on div "System Settings" at bounding box center [109, 585] width 106 height 15
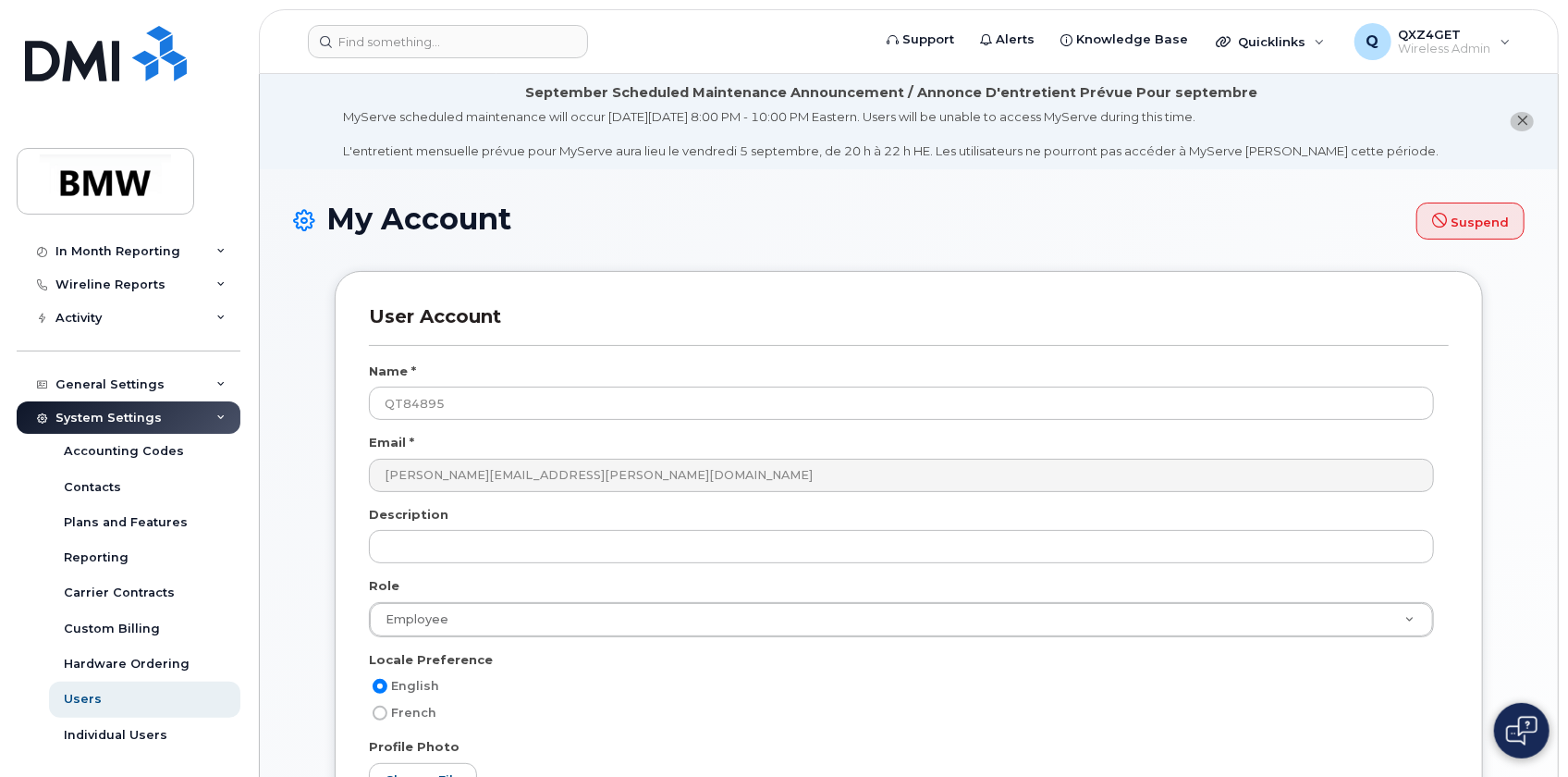
scroll to position [203, 0]
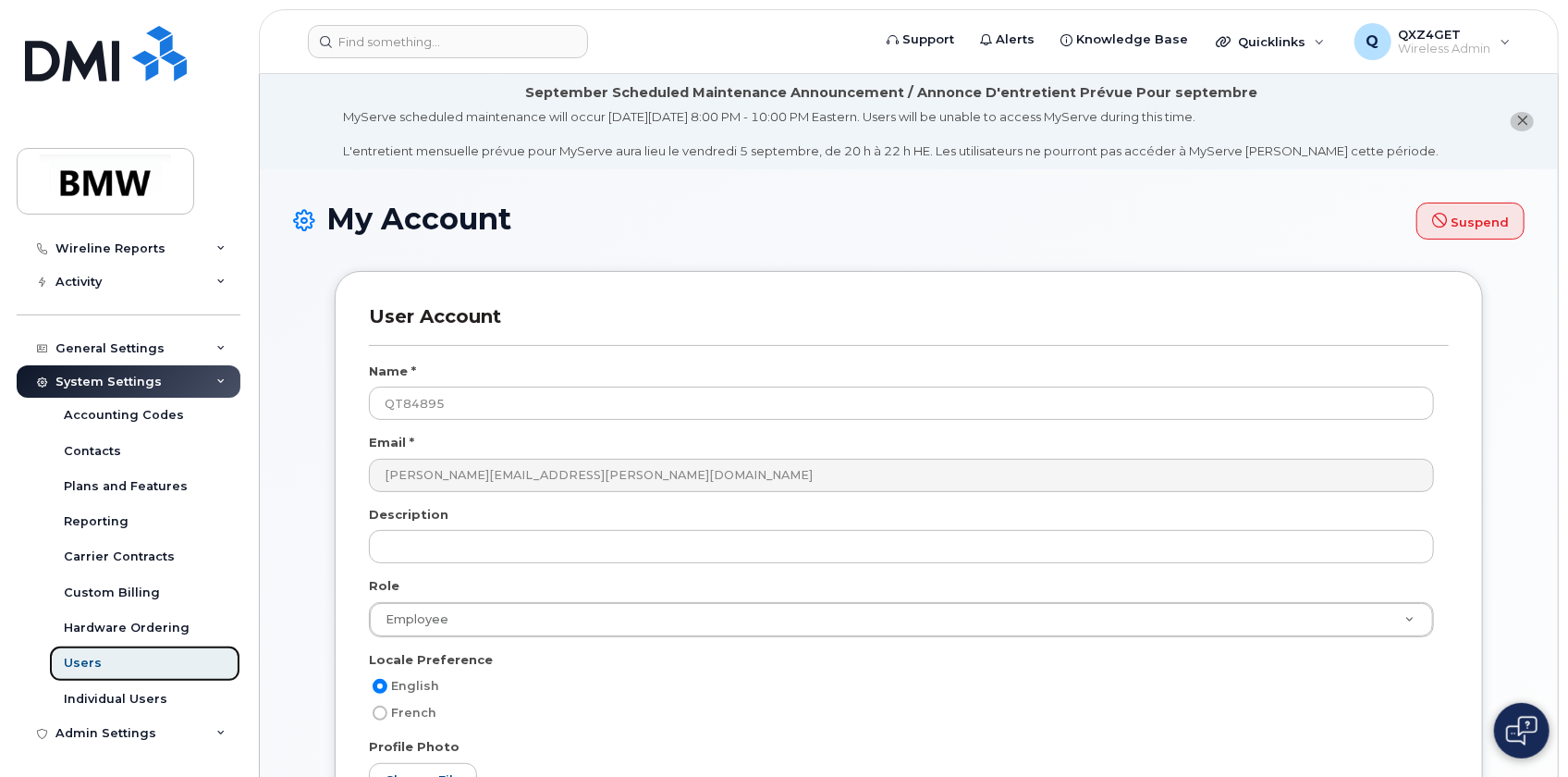
click at [91, 659] on div "Users" at bounding box center [83, 664] width 38 height 17
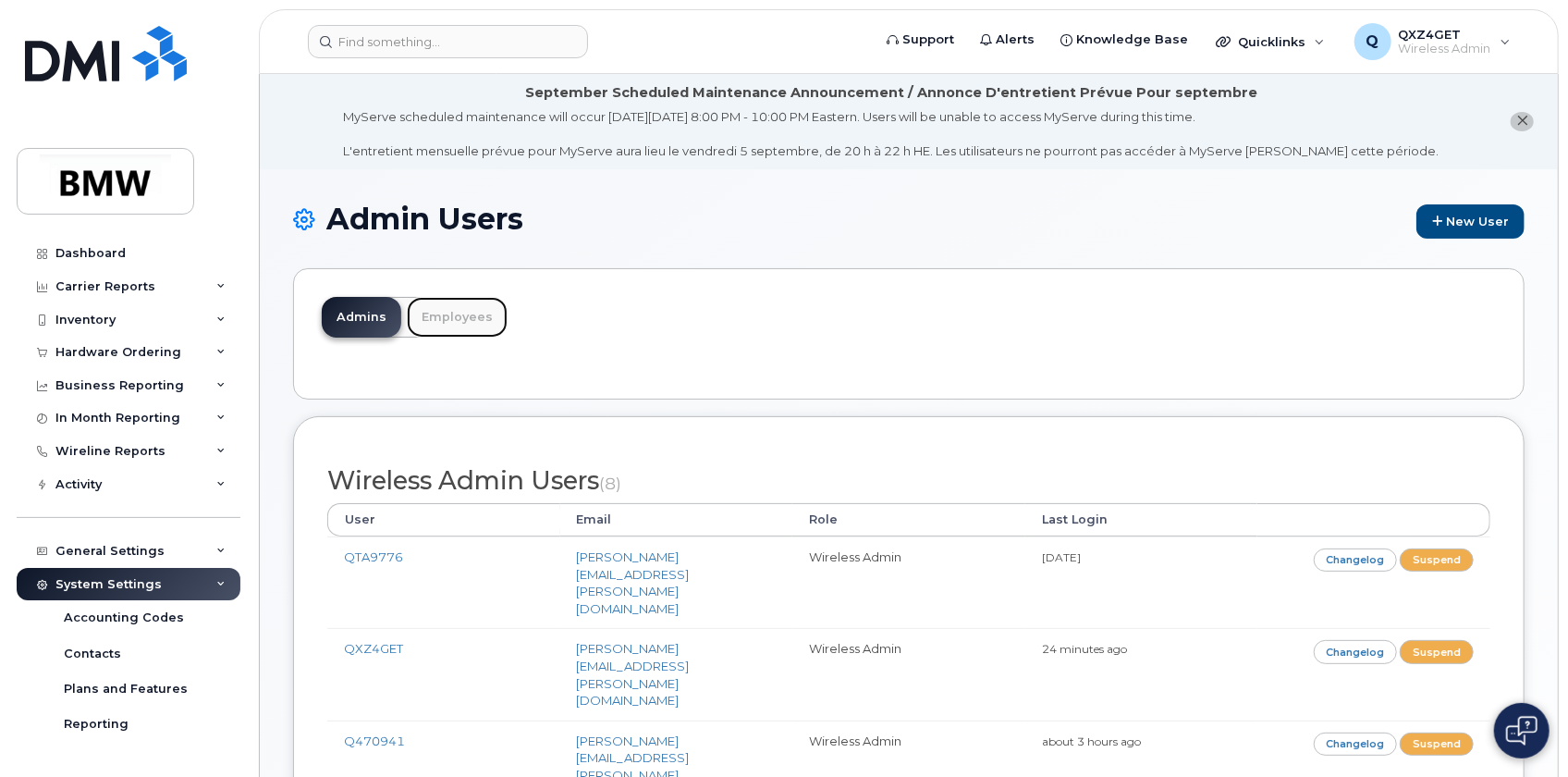
click at [425, 314] on link "Employees" at bounding box center [457, 317] width 100 height 41
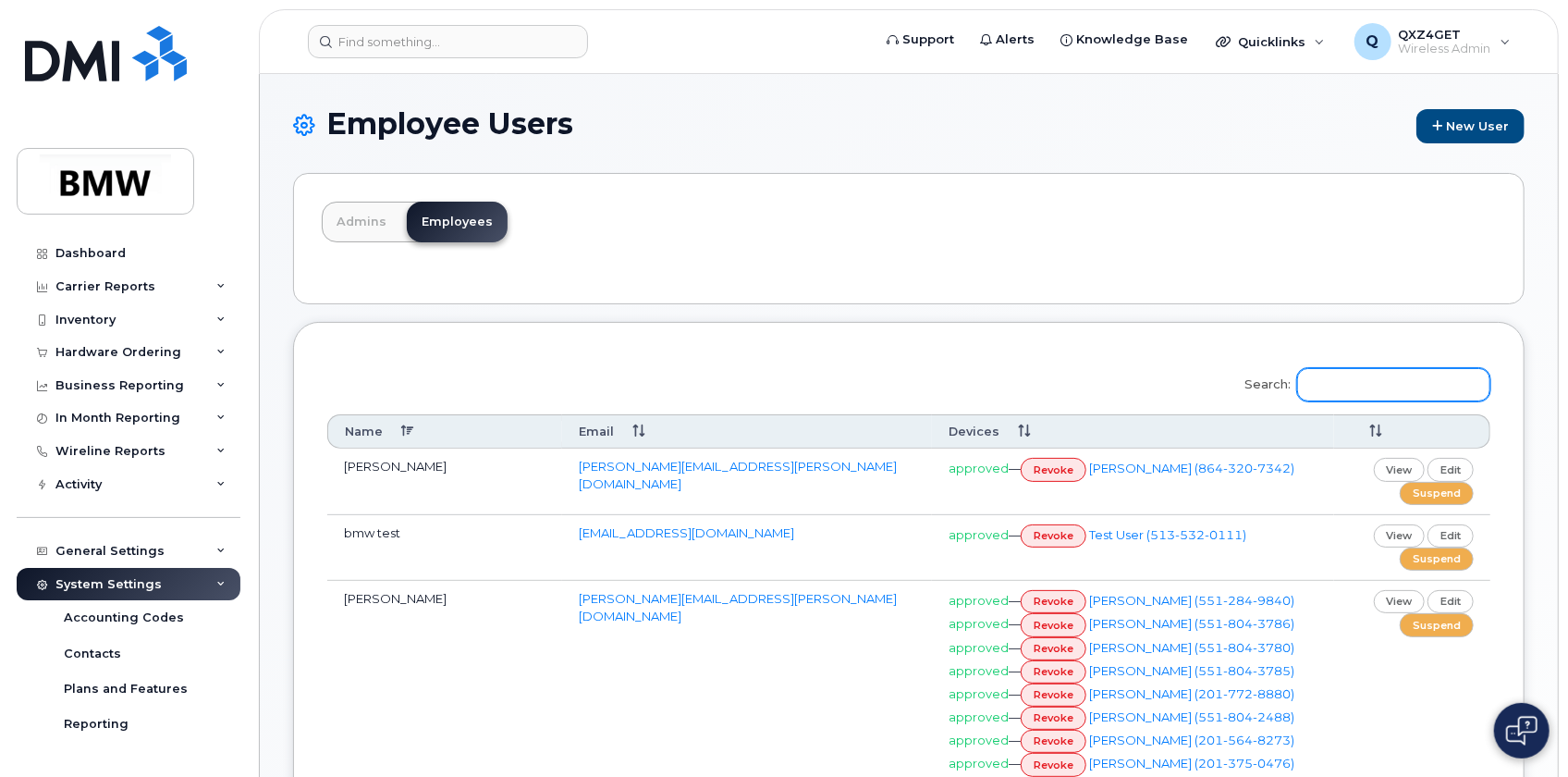
click at [1361, 380] on input "Search:" at bounding box center [1393, 385] width 193 height 33
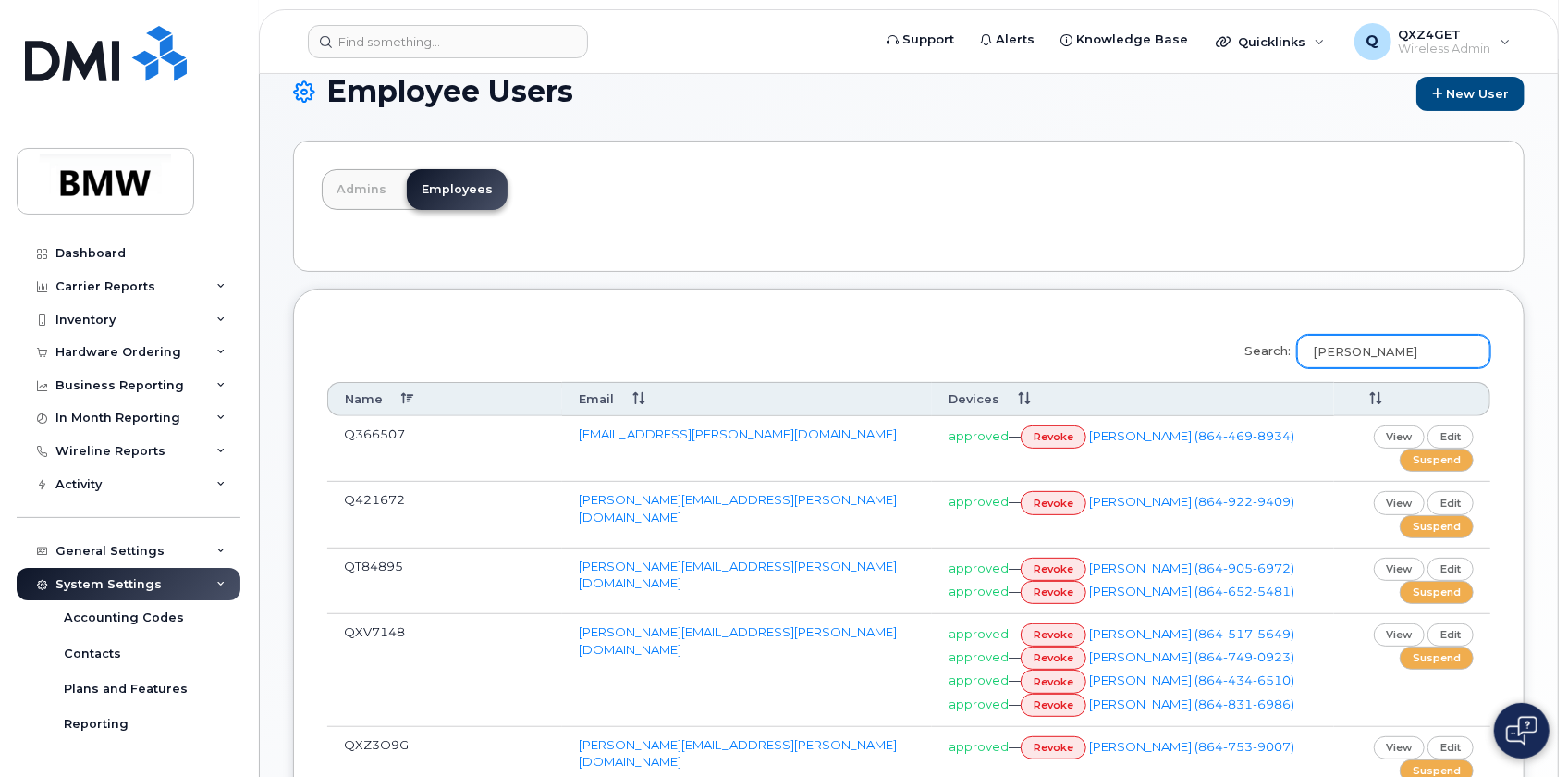
scroll to position [167, 0]
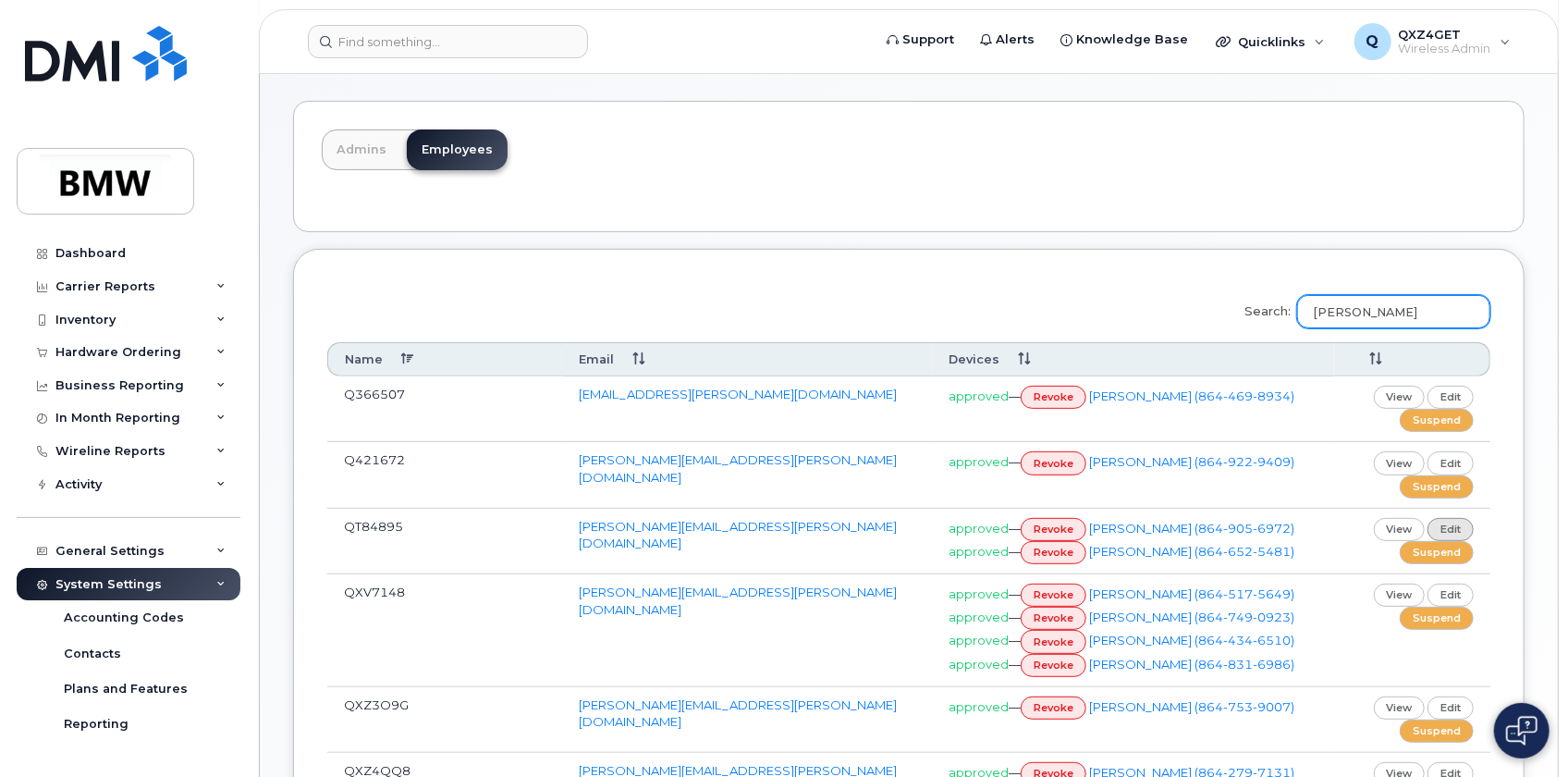
type input "[PERSON_NAME]"
click at [1457, 524] on link "edit" at bounding box center [1451, 529] width 46 height 23
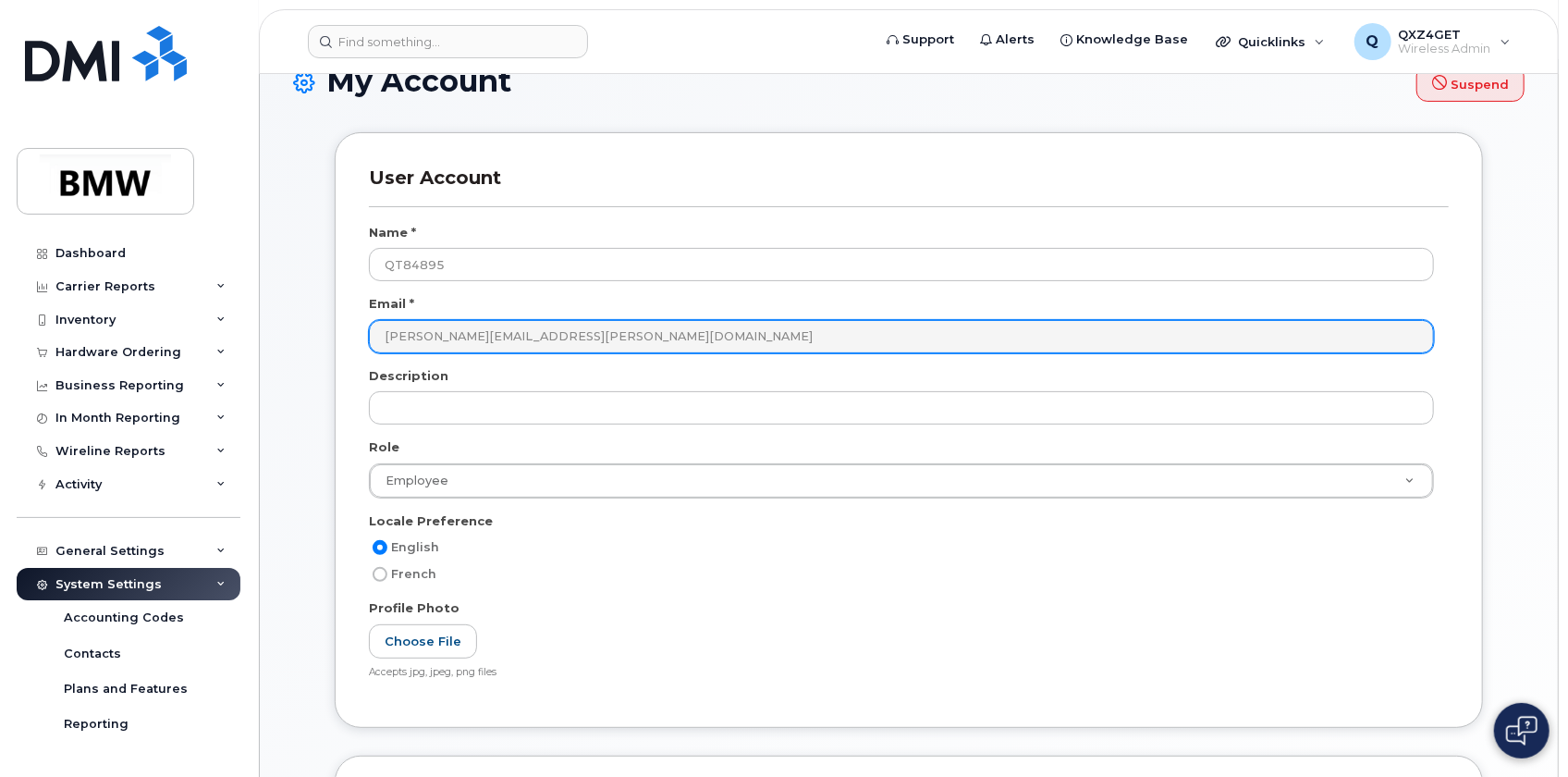
scroll to position [21, 0]
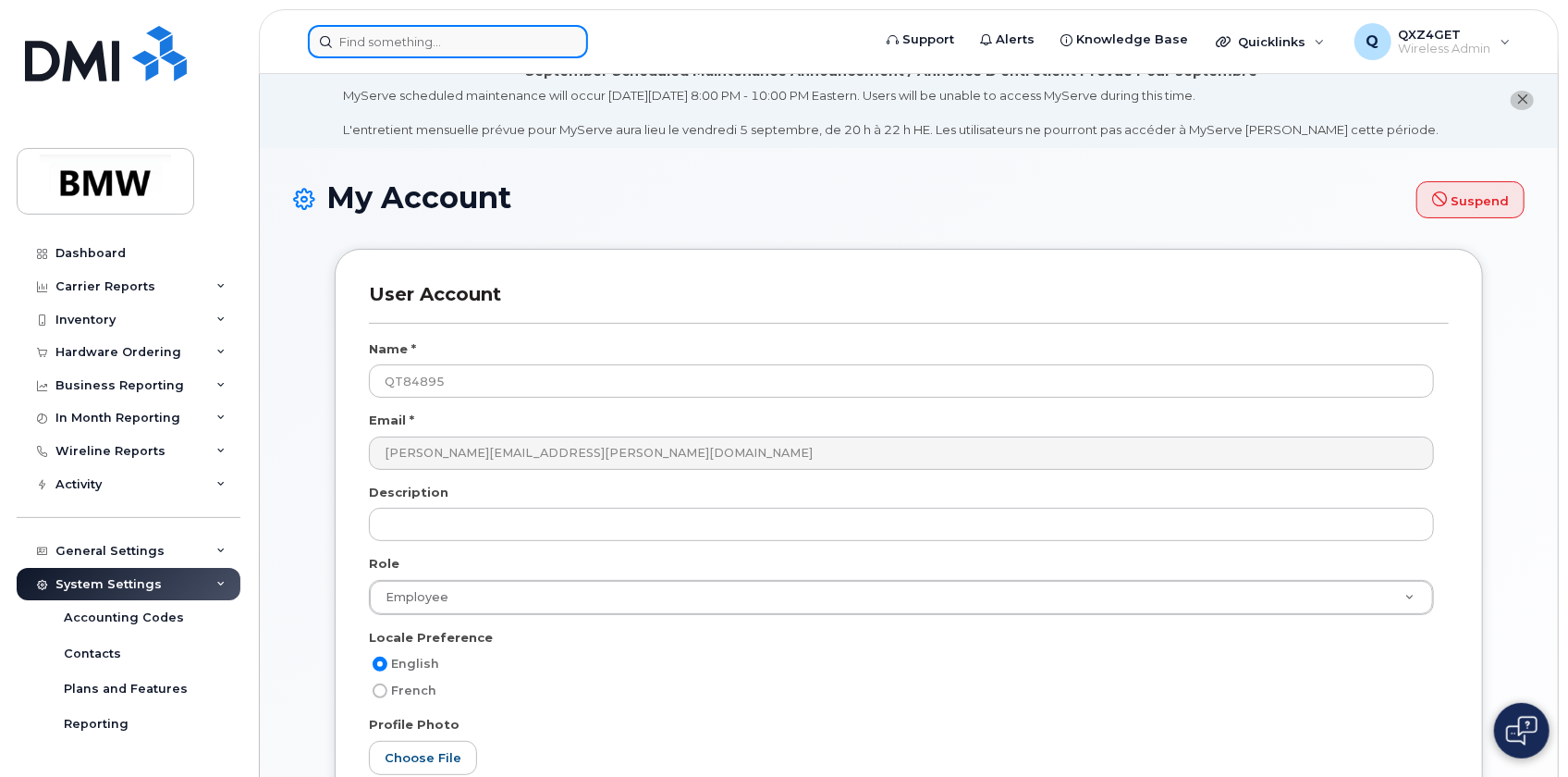
click at [398, 43] on input at bounding box center [448, 42] width 281 height 33
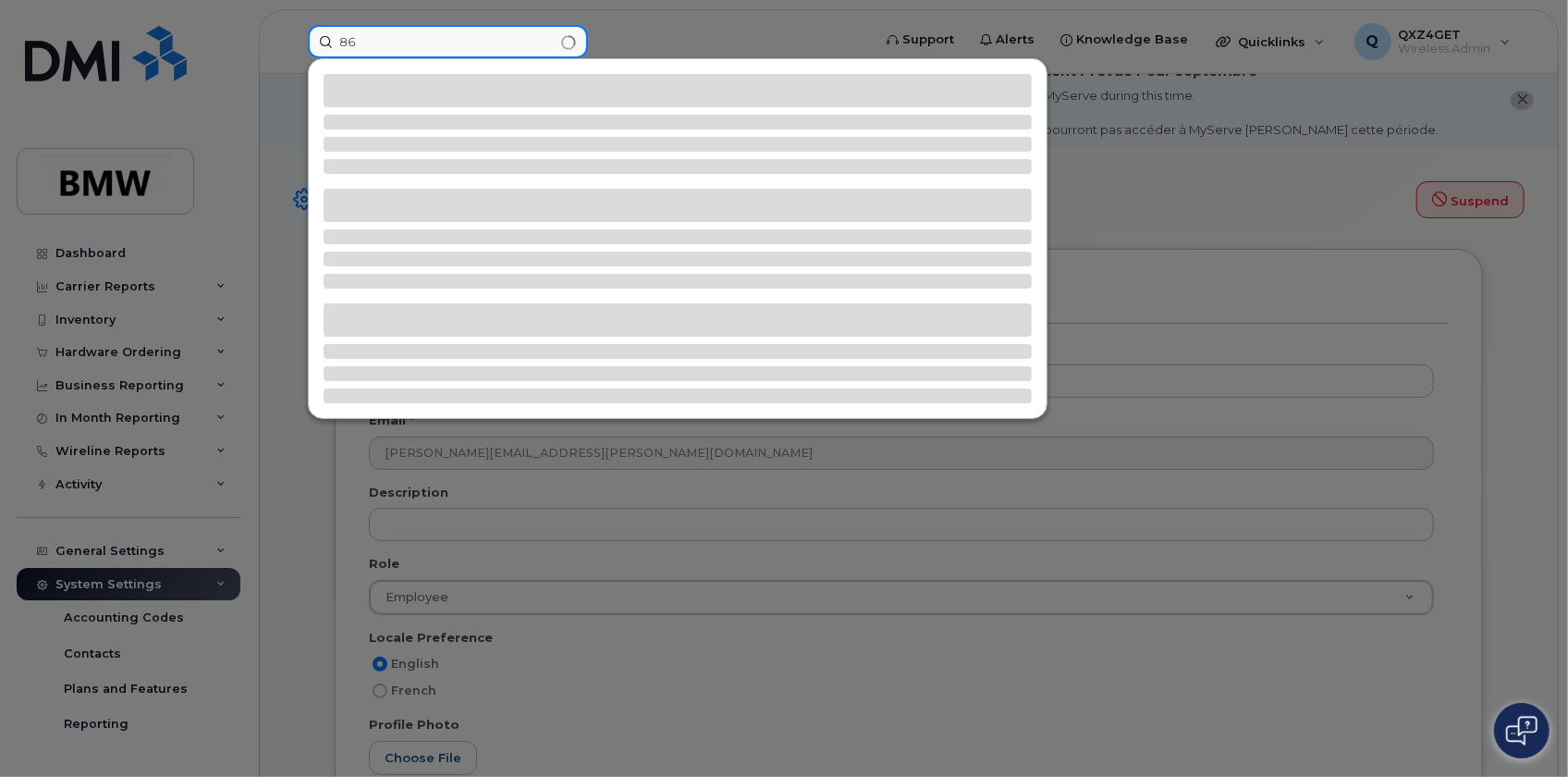
type input "8"
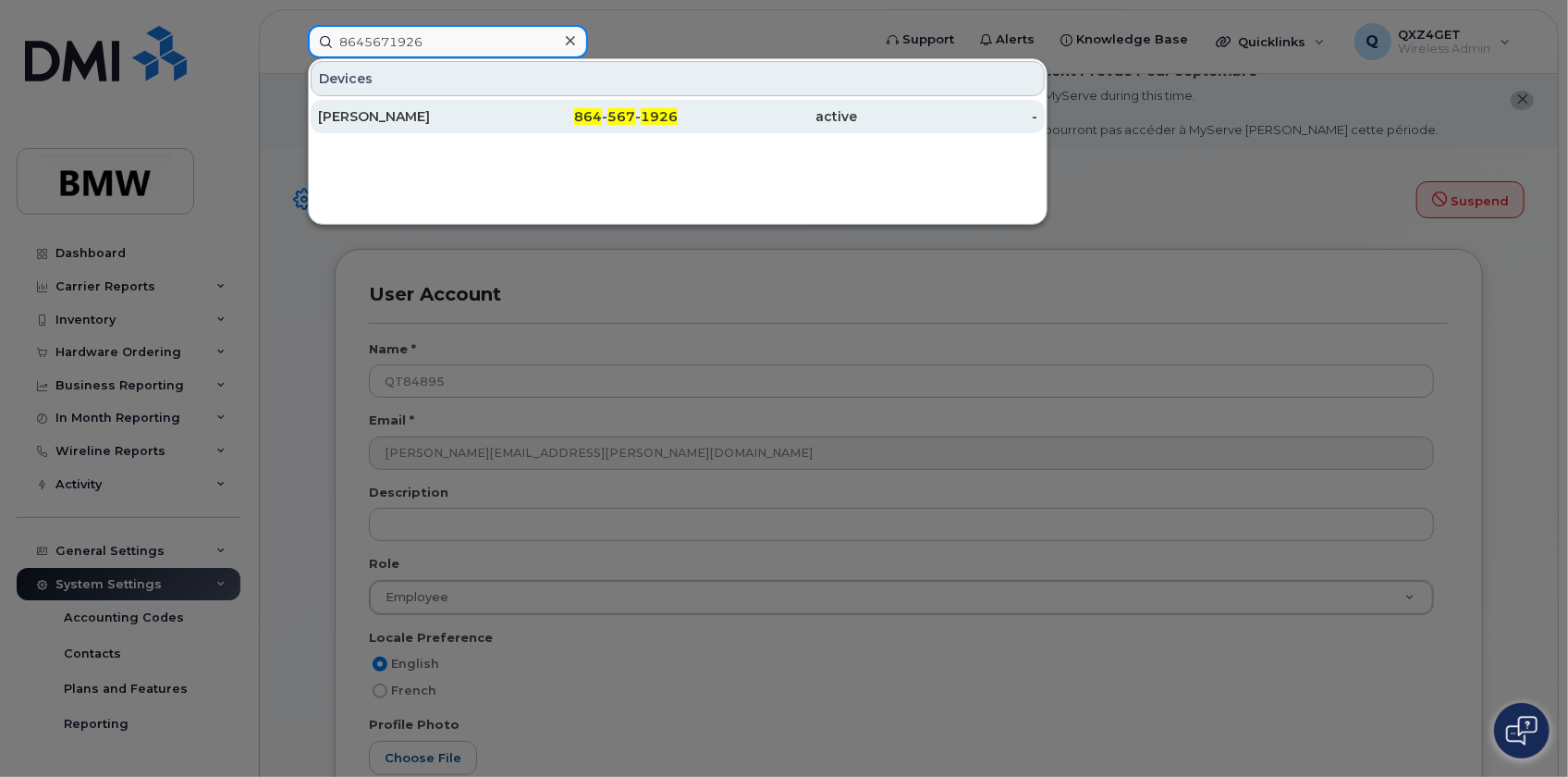
type input "8645671926"
click at [396, 113] on div "[PERSON_NAME]" at bounding box center [408, 116] width 180 height 19
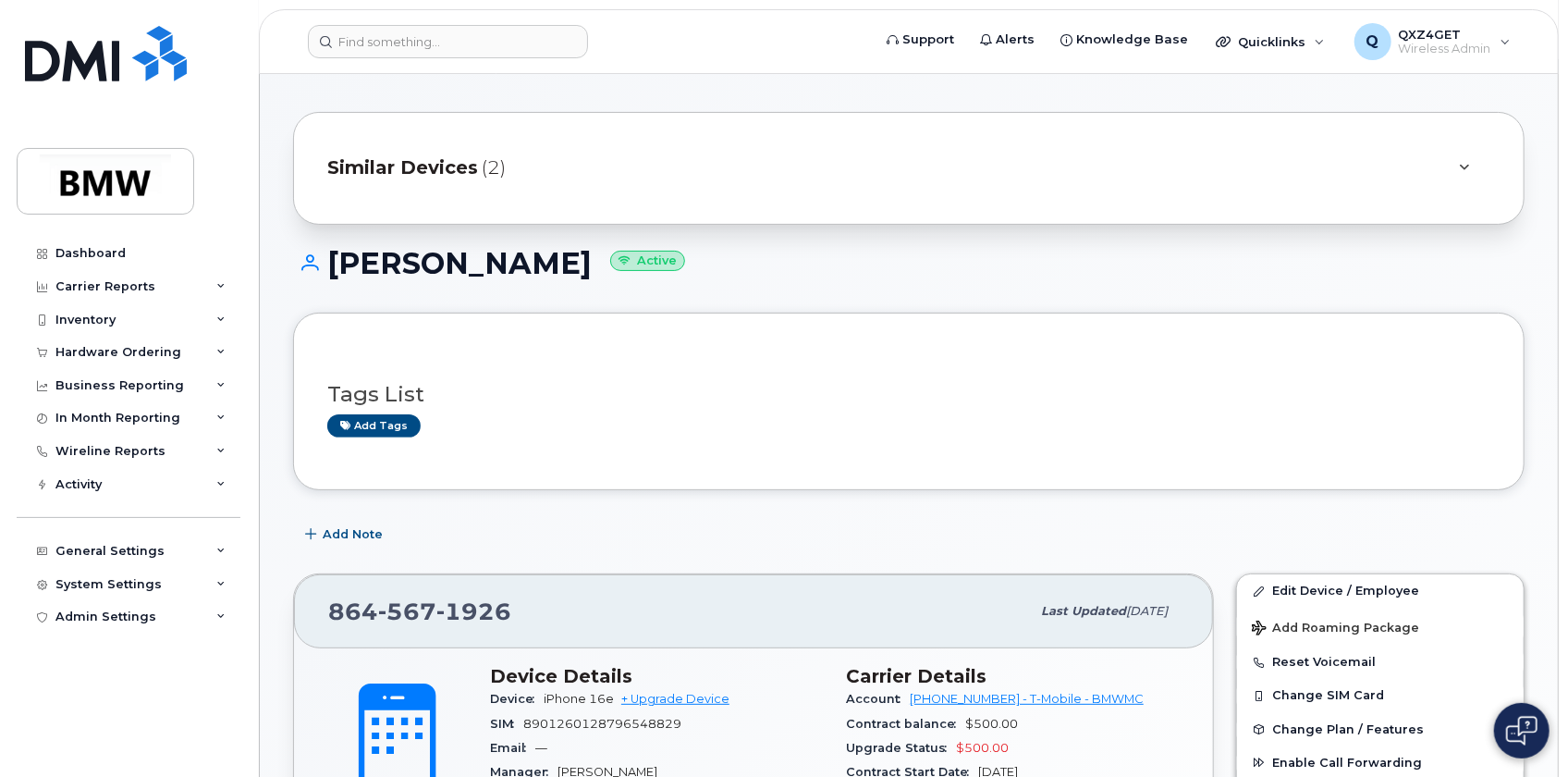
scroll to position [84, 0]
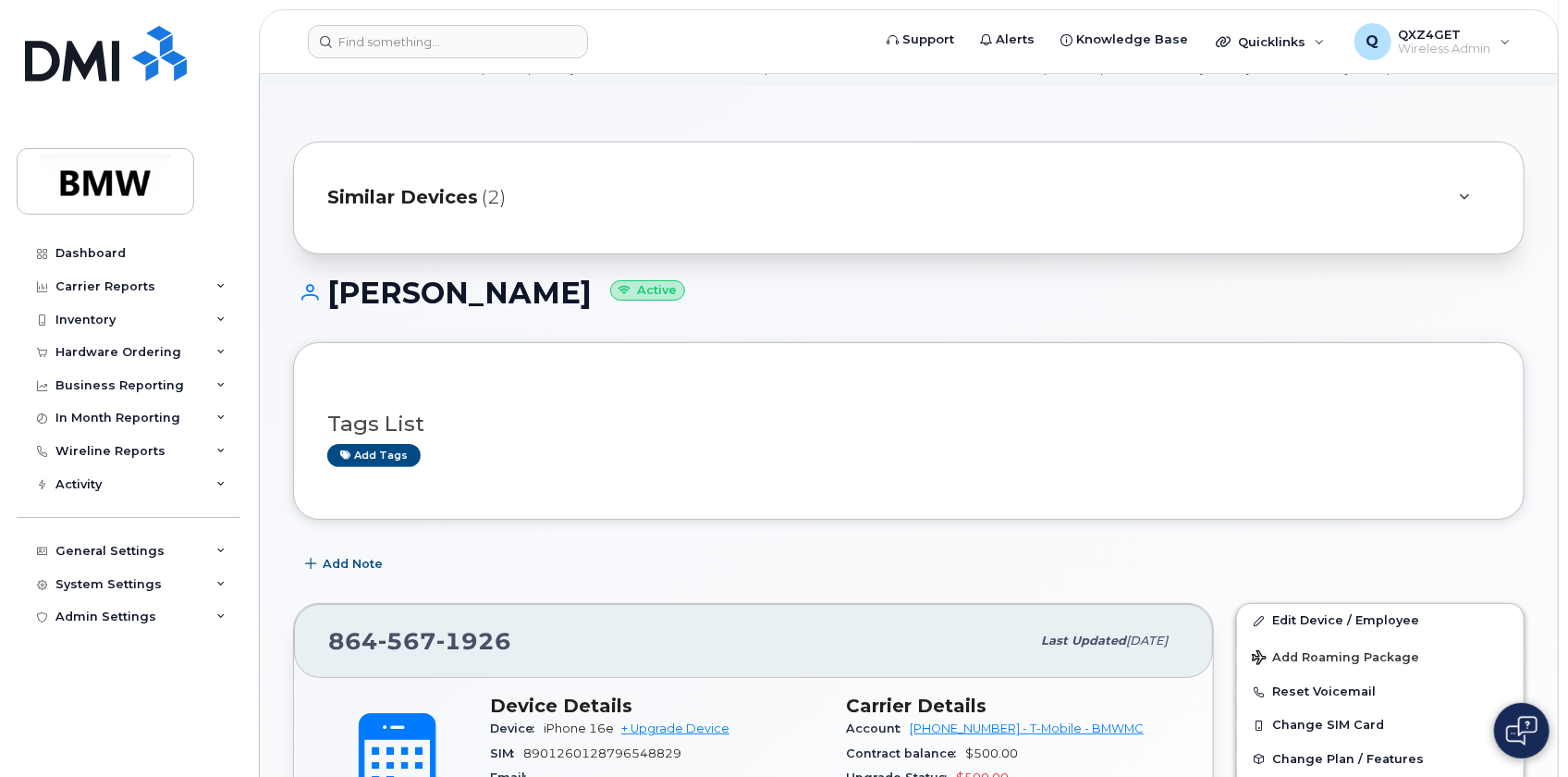
click at [440, 193] on span "Similar Devices" at bounding box center [402, 197] width 150 height 27
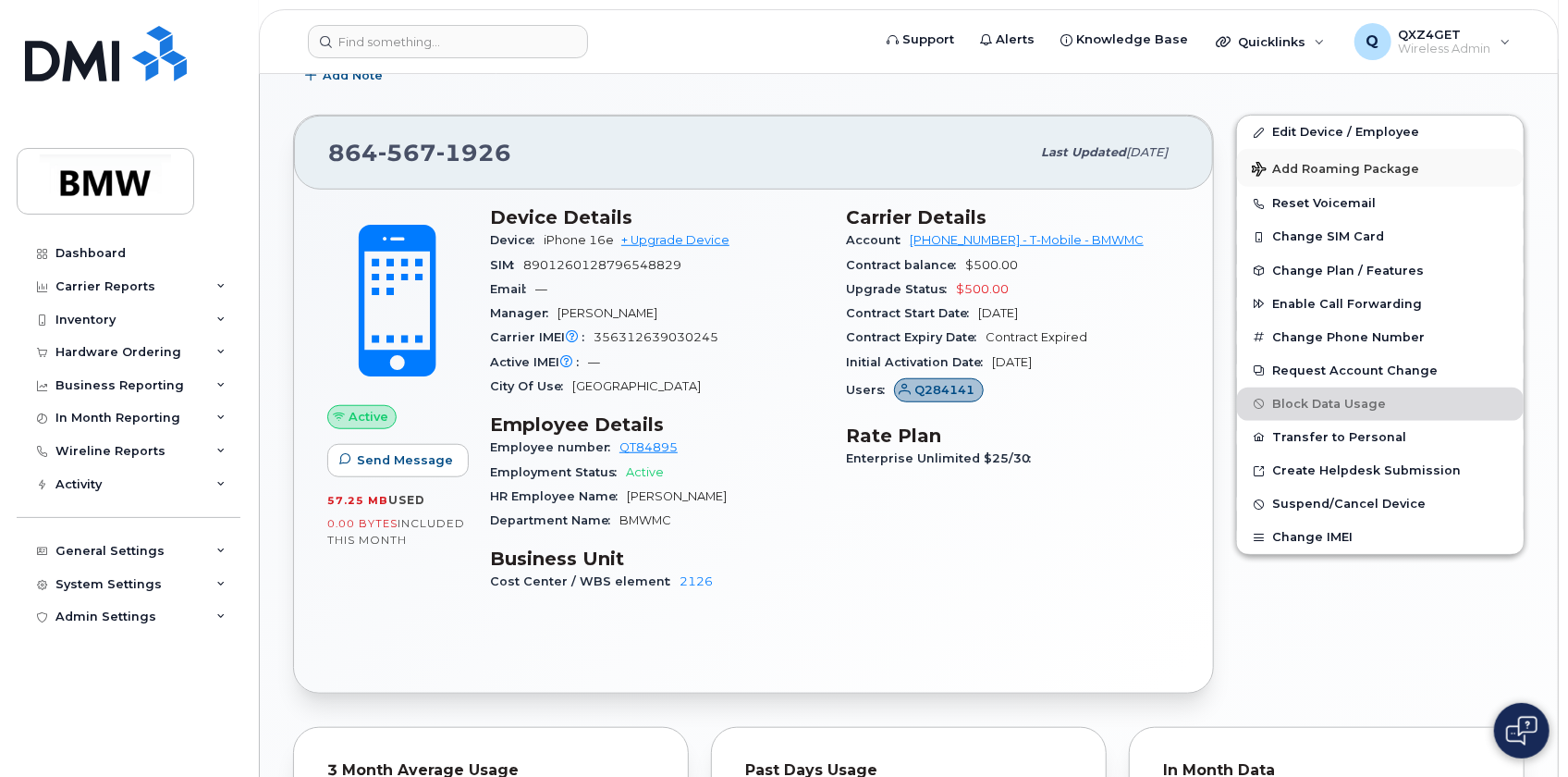
scroll to position [673, 0]
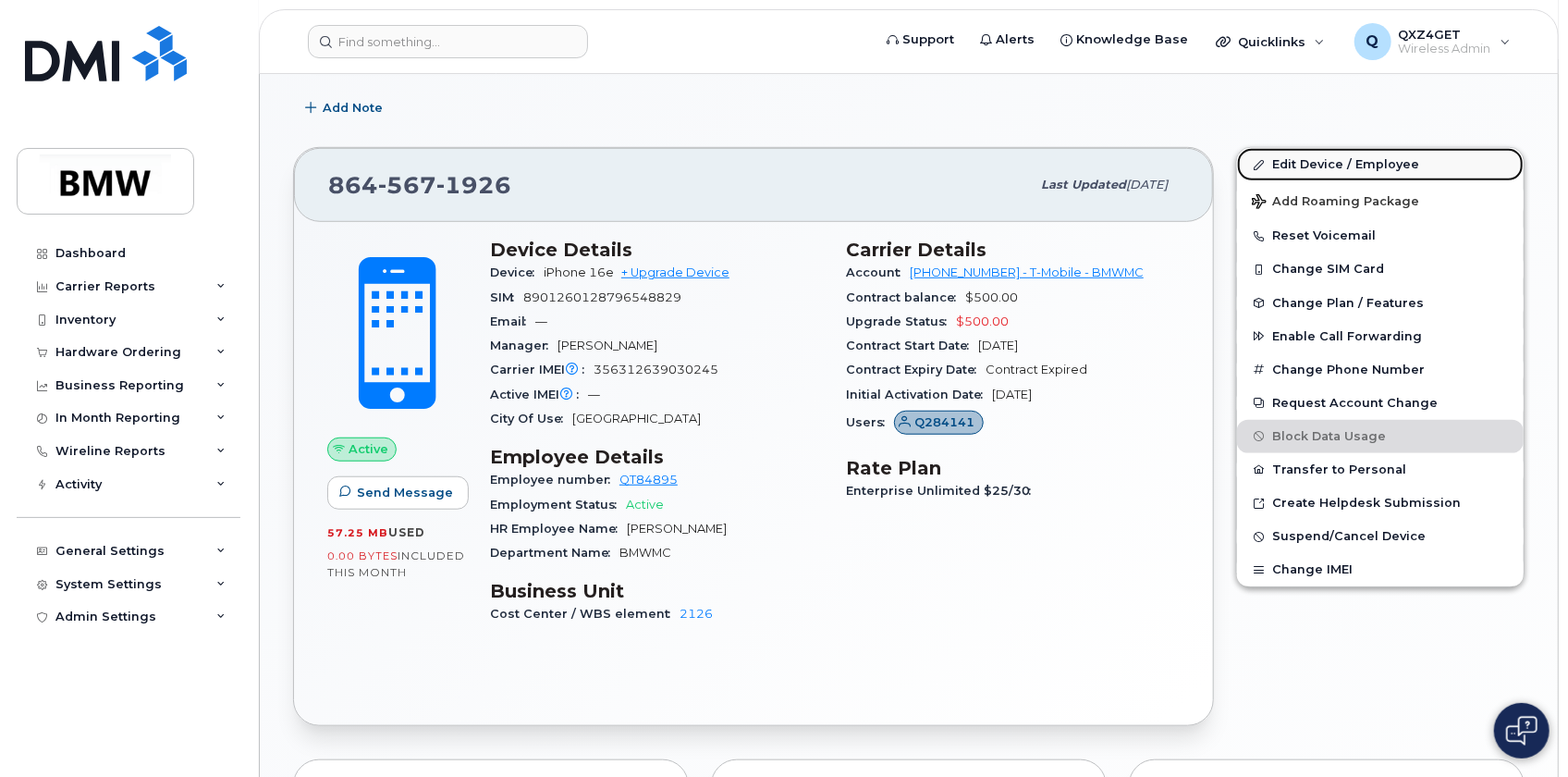
click at [1290, 162] on link "Edit Device / Employee" at bounding box center [1380, 165] width 287 height 33
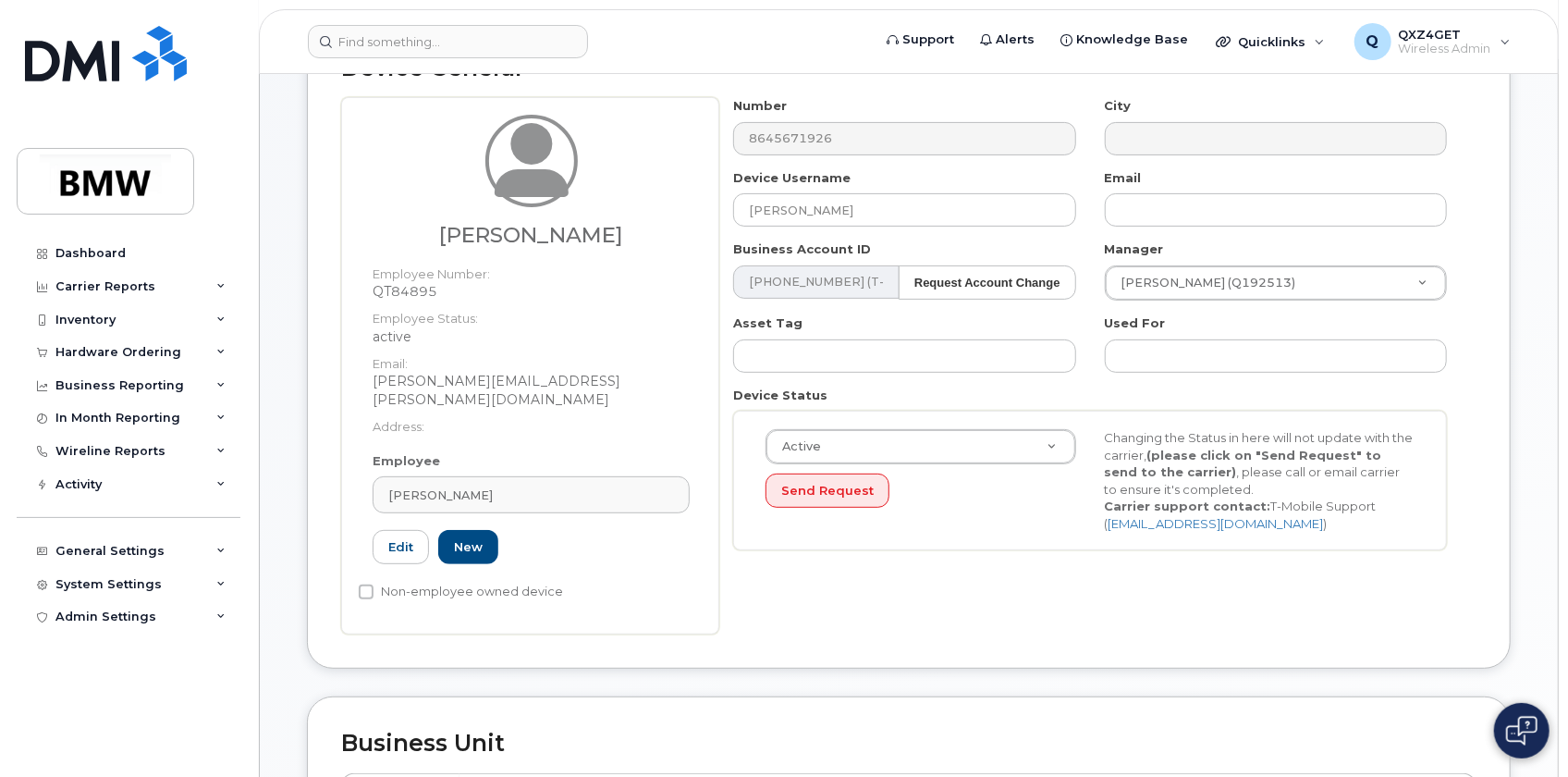
scroll to position [252, 0]
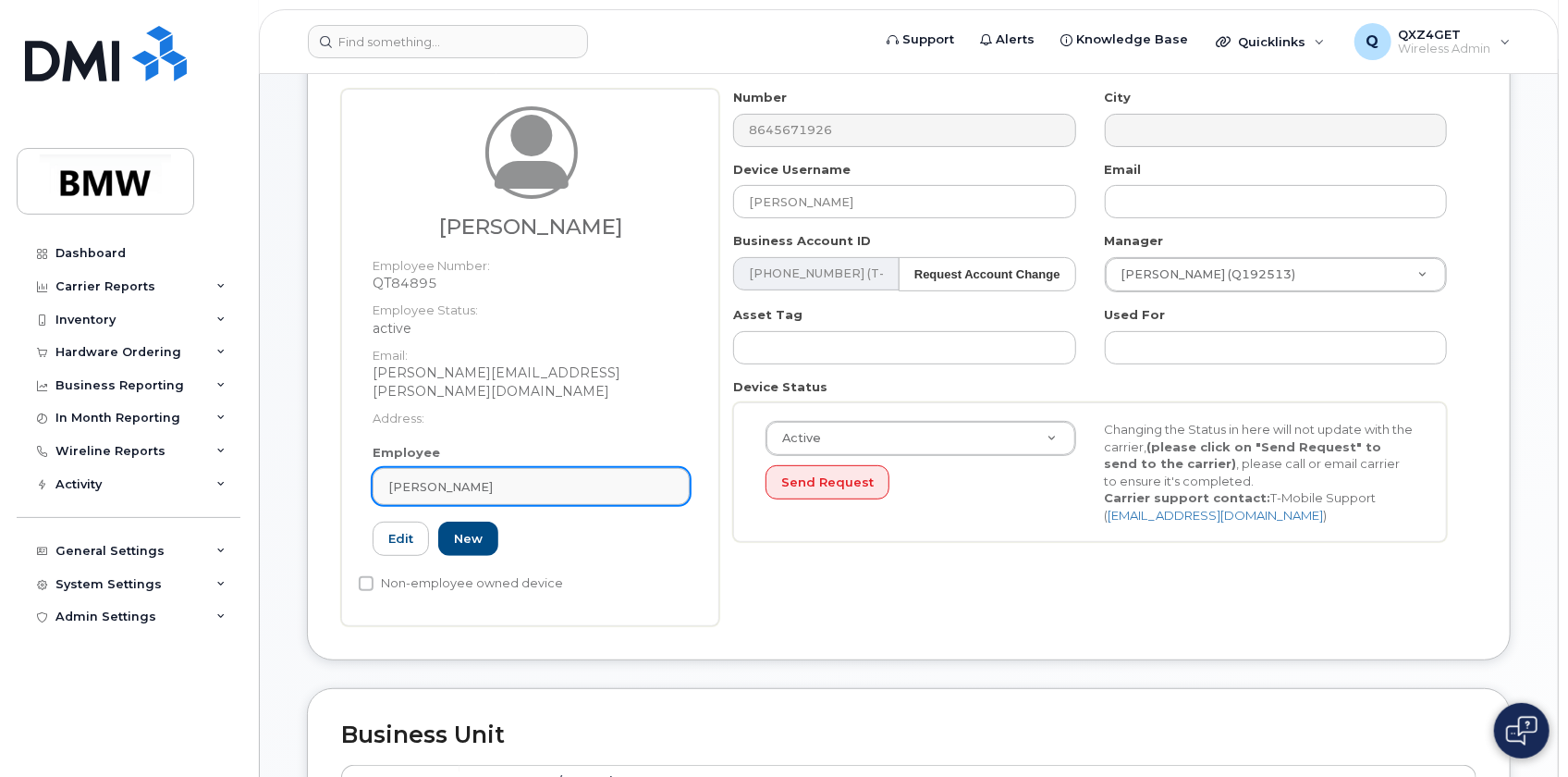
click at [573, 479] on div "Susanne Schmitz" at bounding box center [531, 487] width 286 height 18
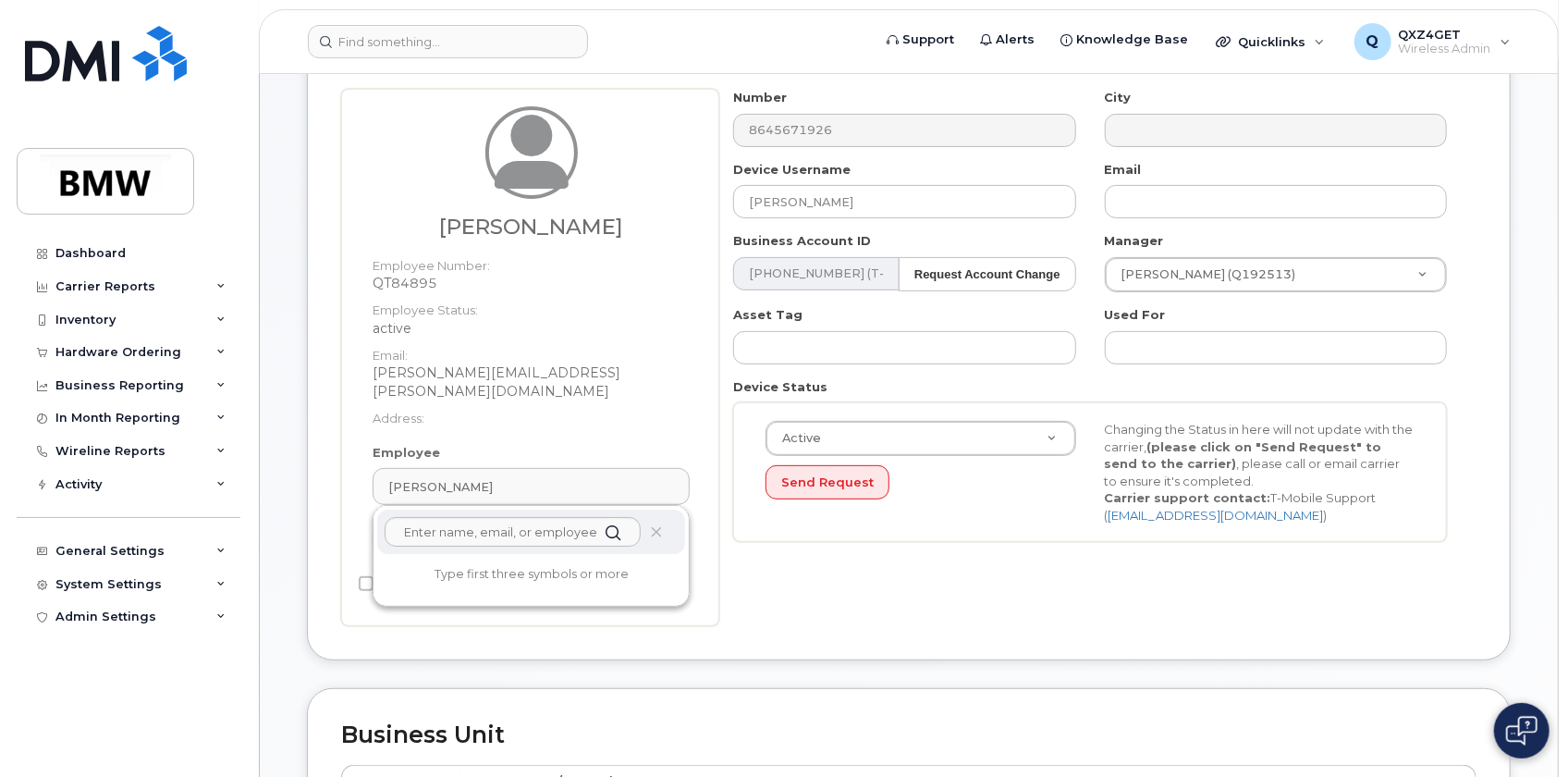
click at [666, 509] on div at bounding box center [530, 532] width 307 height 45
click at [654, 526] on icon at bounding box center [657, 532] width 12 height 12
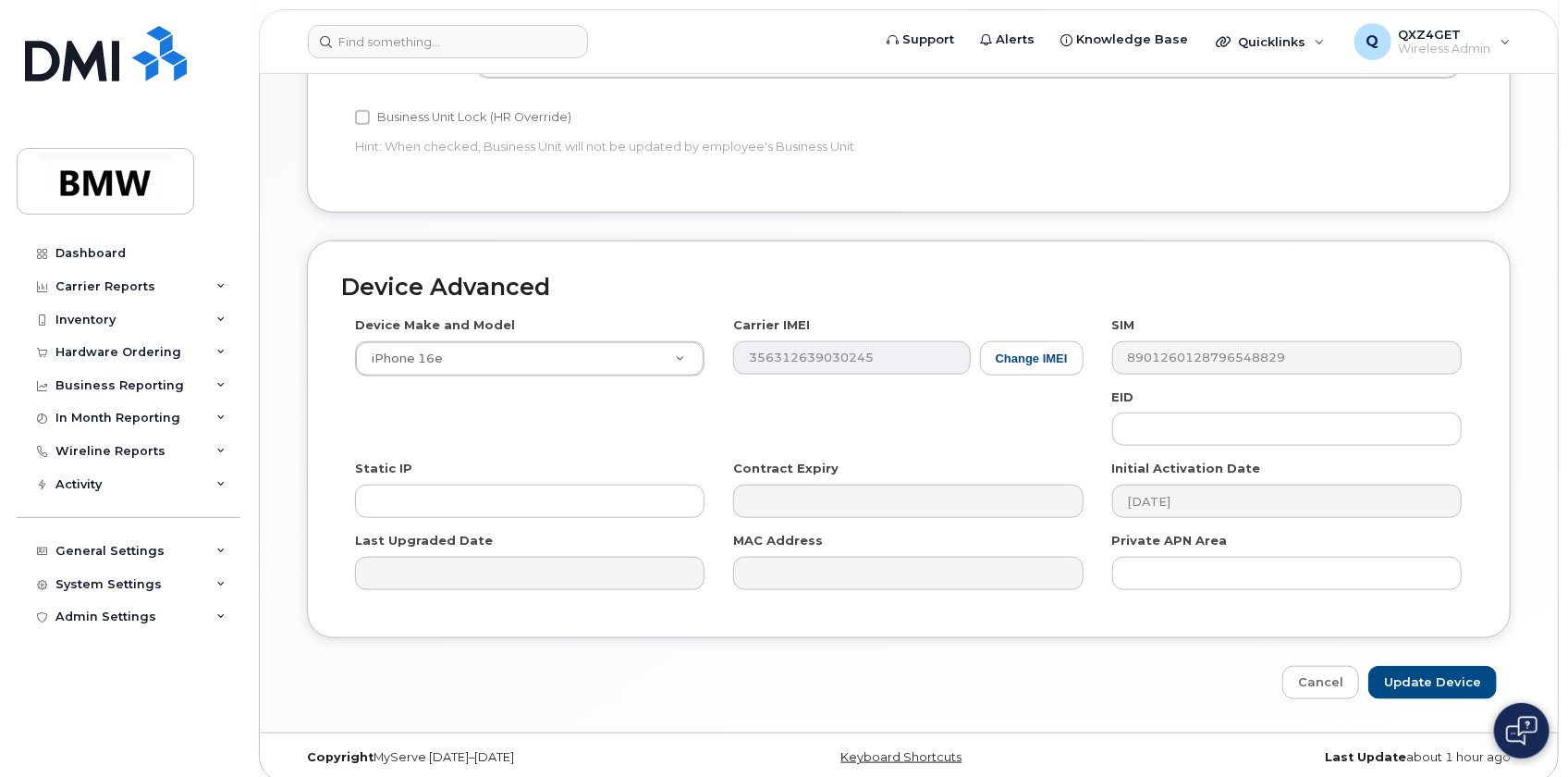
scroll to position [961, 0]
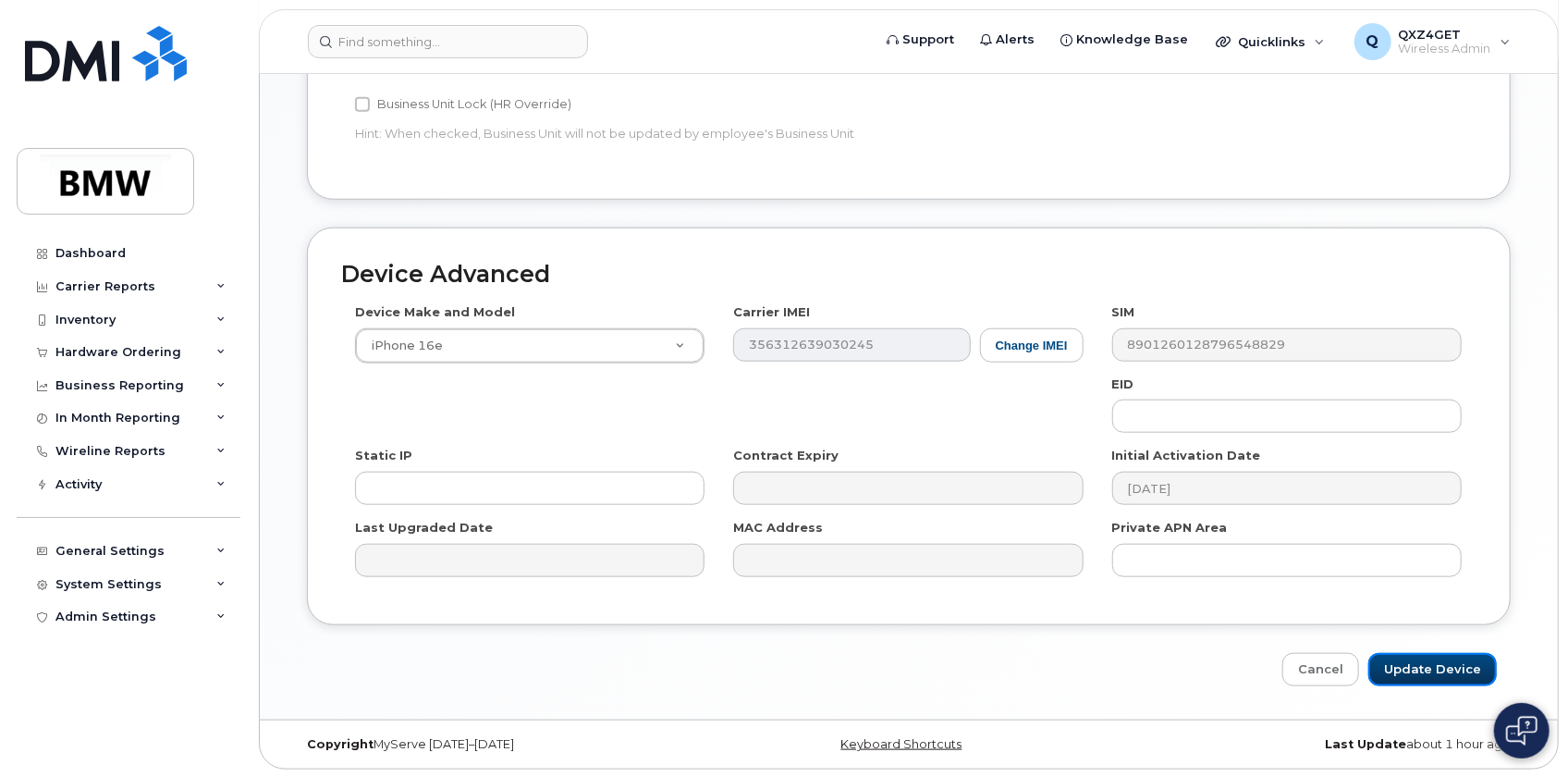
click at [1424, 660] on input "Update Device" at bounding box center [1432, 670] width 128 height 34
type input "Saving..."
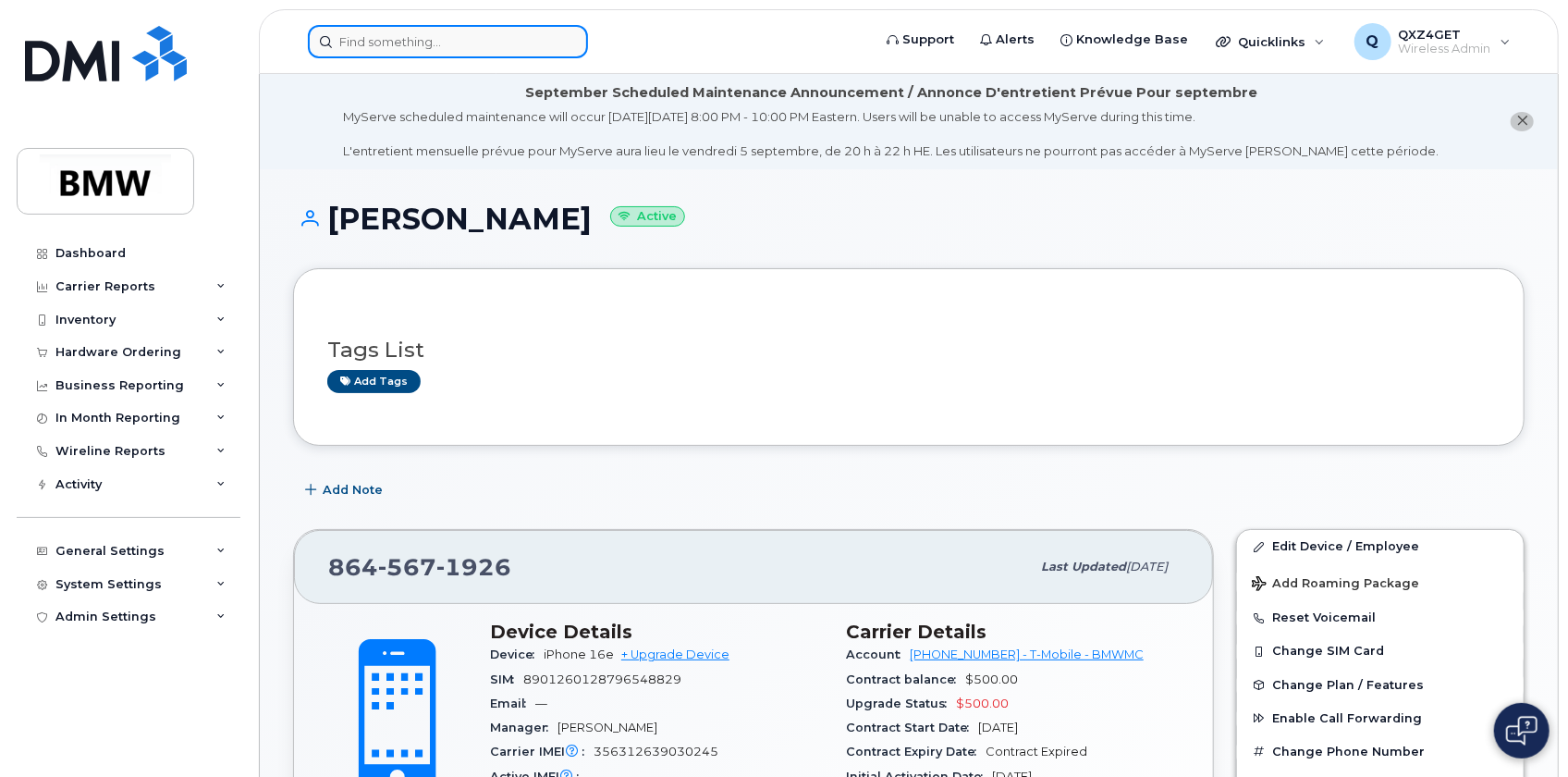
click at [406, 46] on input at bounding box center [448, 42] width 281 height 33
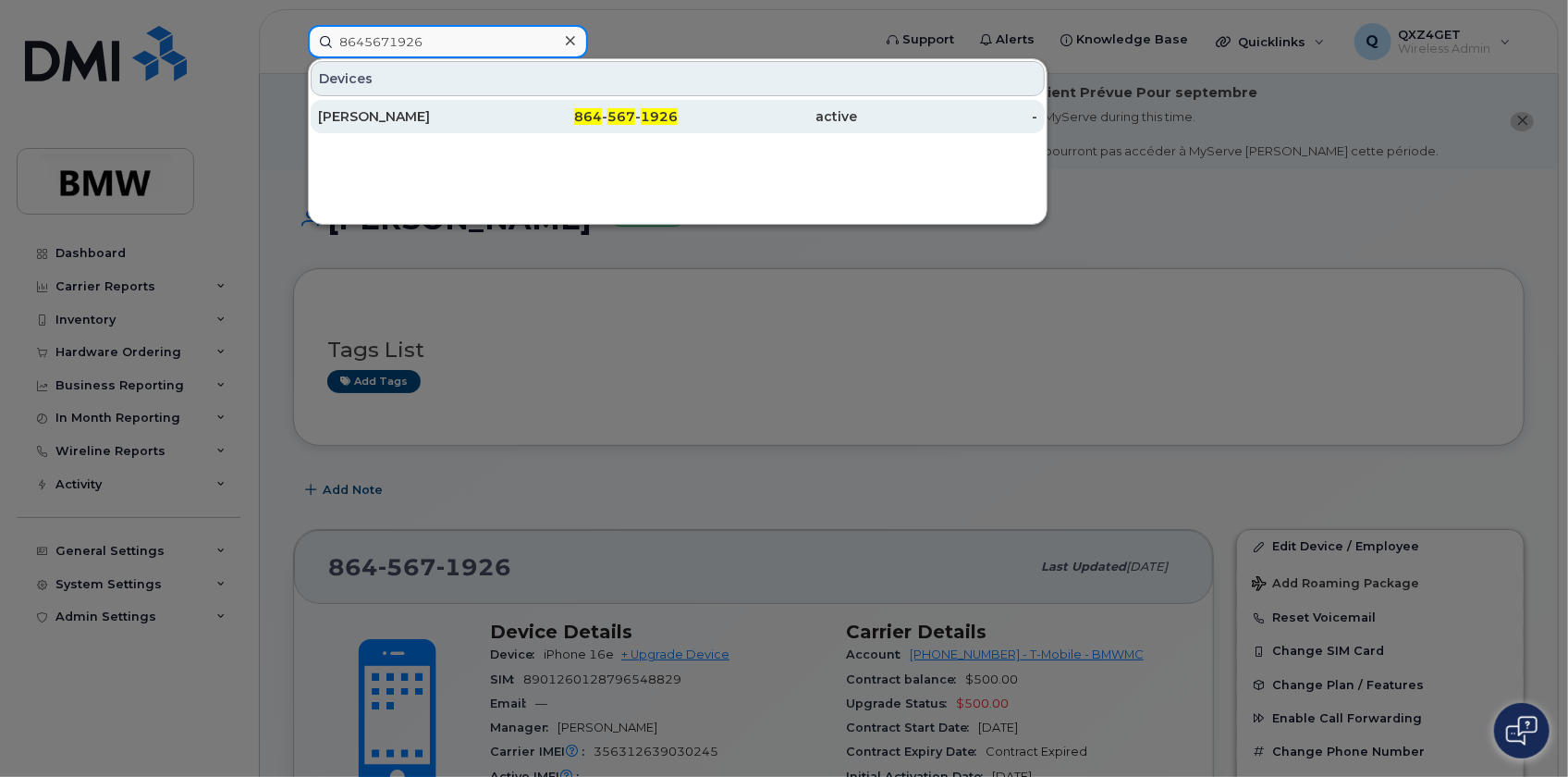
type input "8645671926"
click at [498, 105] on div "Markus Lutz" at bounding box center [588, 116] width 180 height 33
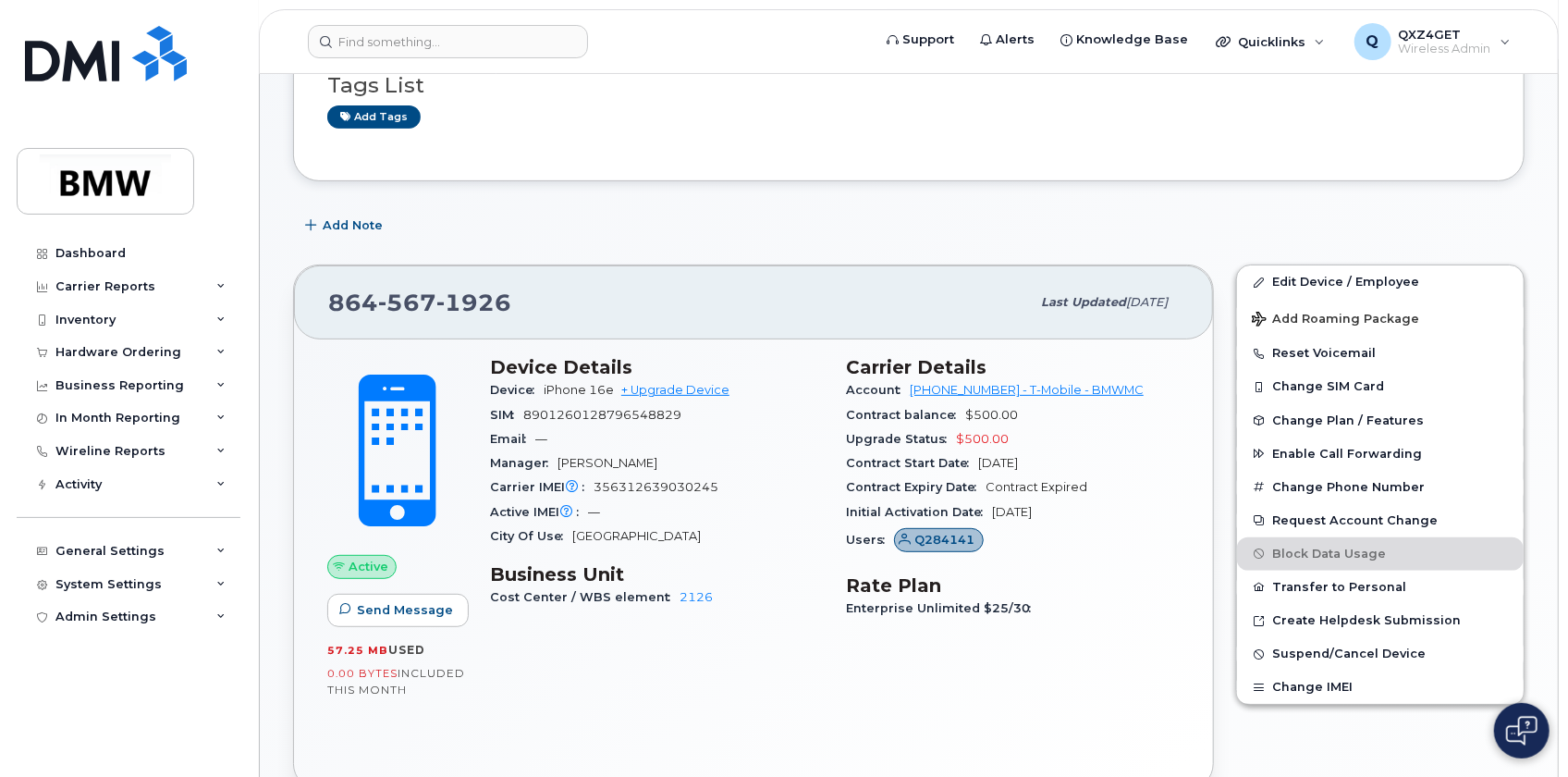
scroll to position [167, 0]
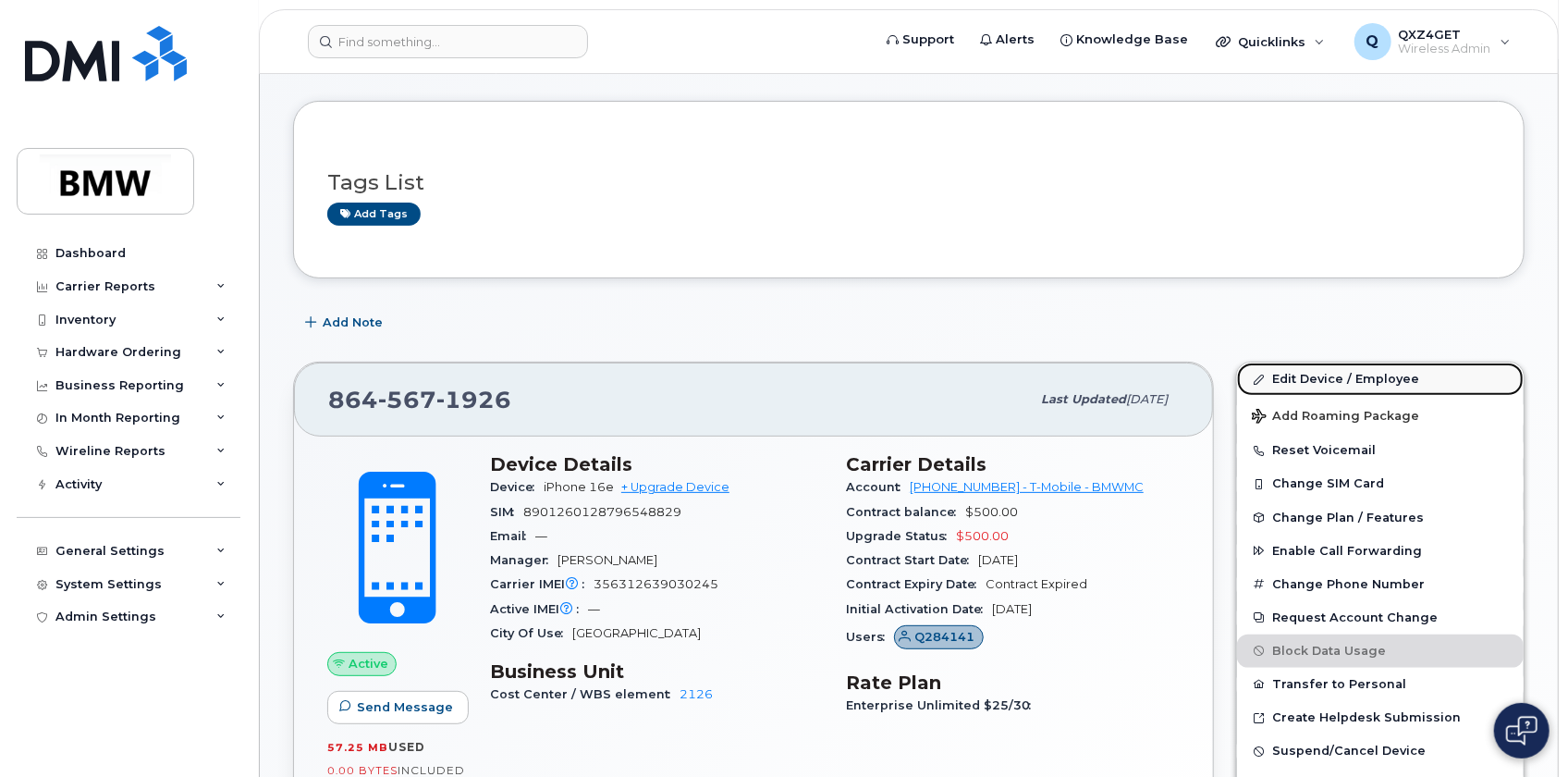
click at [1308, 379] on link "Edit Device / Employee" at bounding box center [1380, 379] width 287 height 33
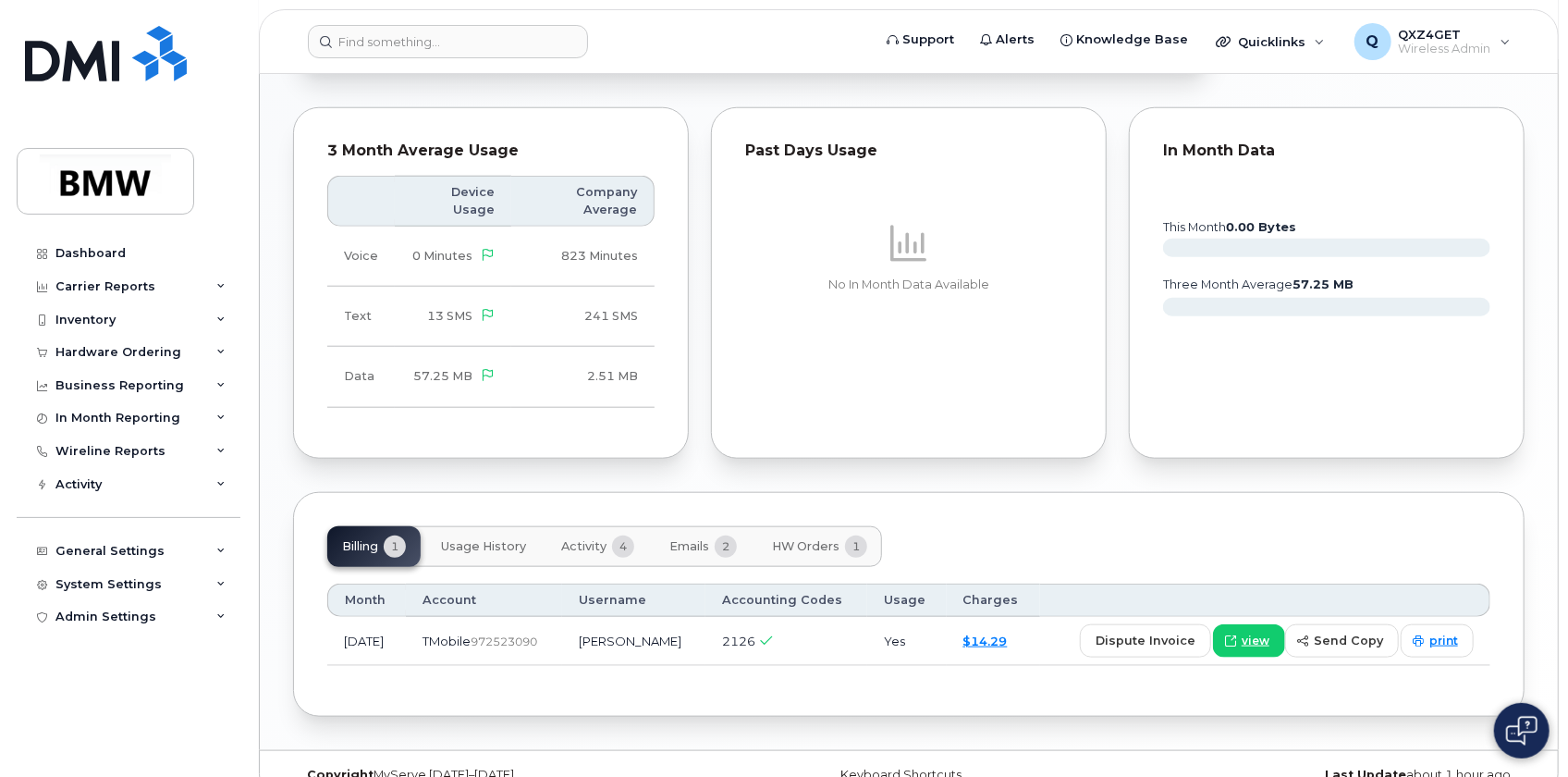
scroll to position [992, 0]
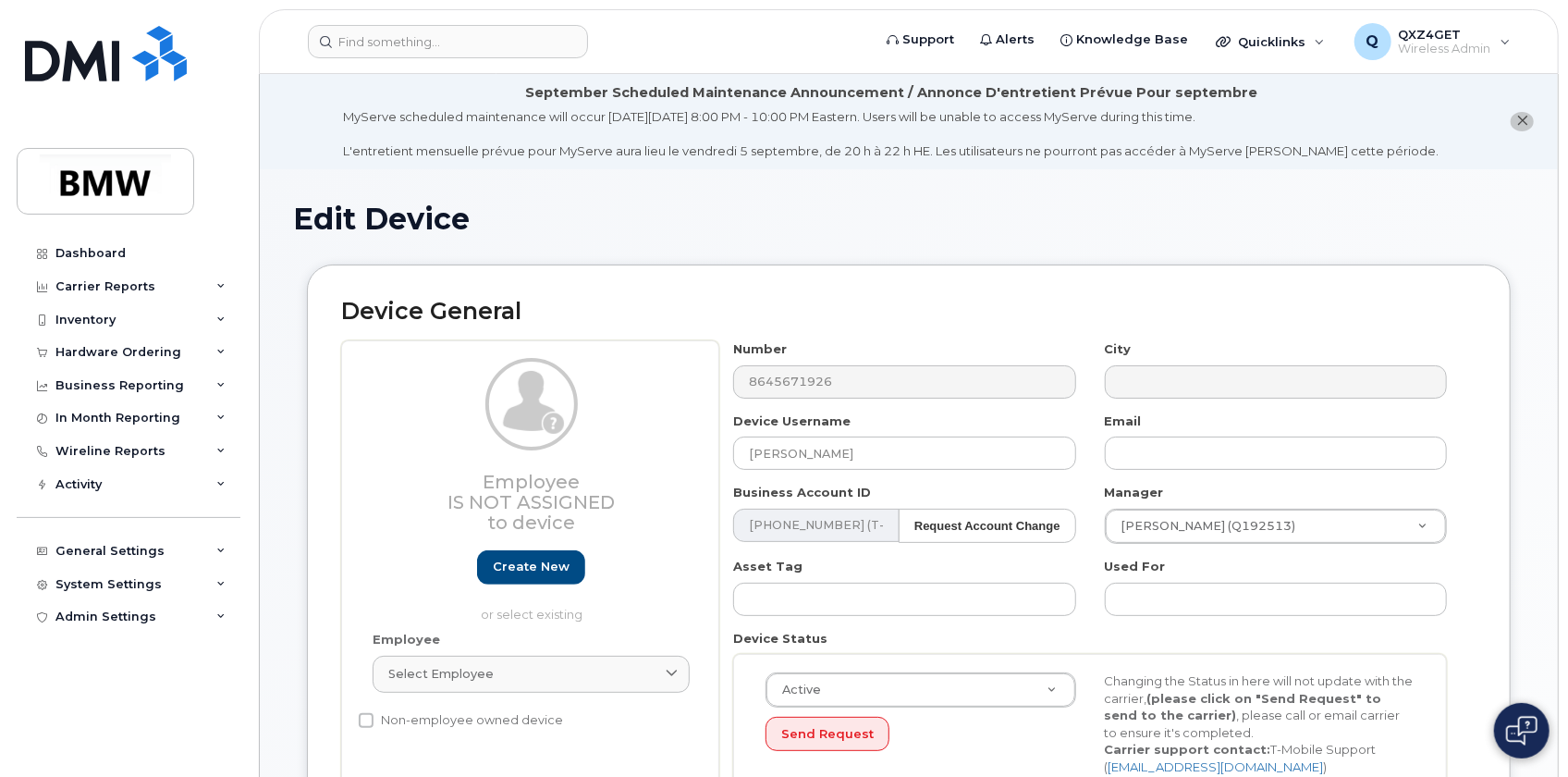
click at [751, 250] on div "Edit Device" at bounding box center [909, 233] width 1232 height 62
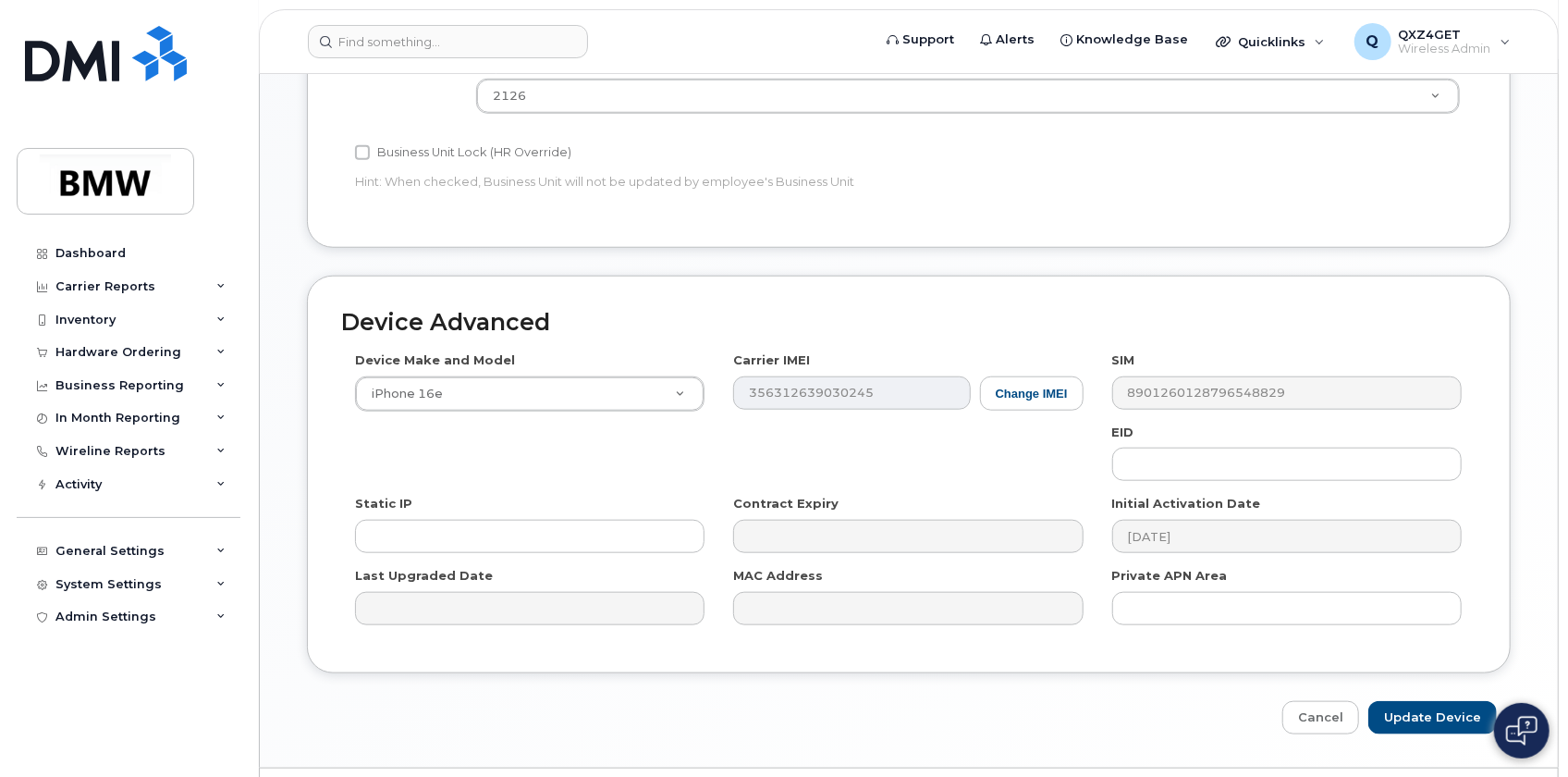
scroll to position [961, 0]
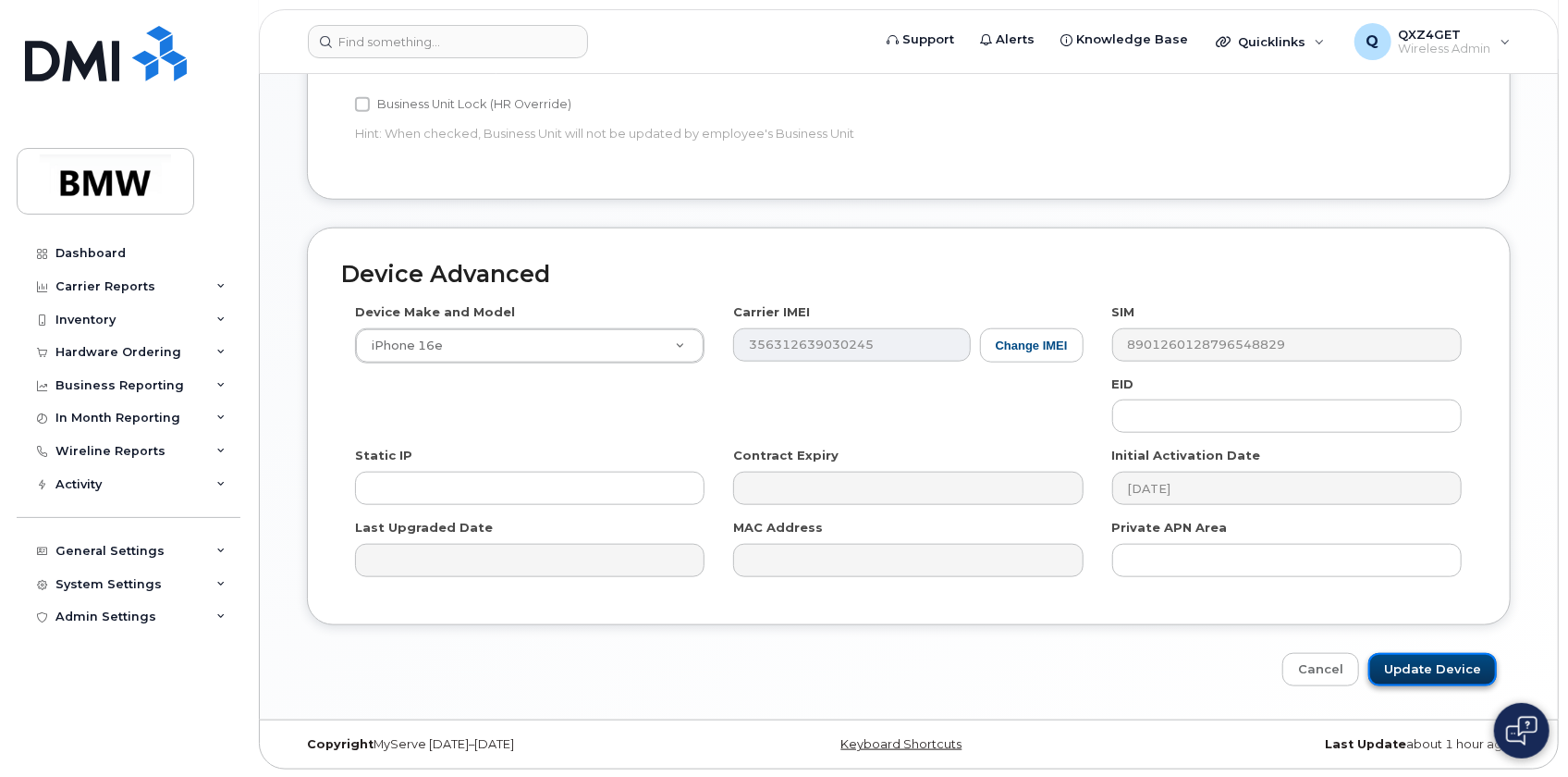
click at [1423, 675] on input "Update Device" at bounding box center [1432, 670] width 128 height 34
type input "Saving..."
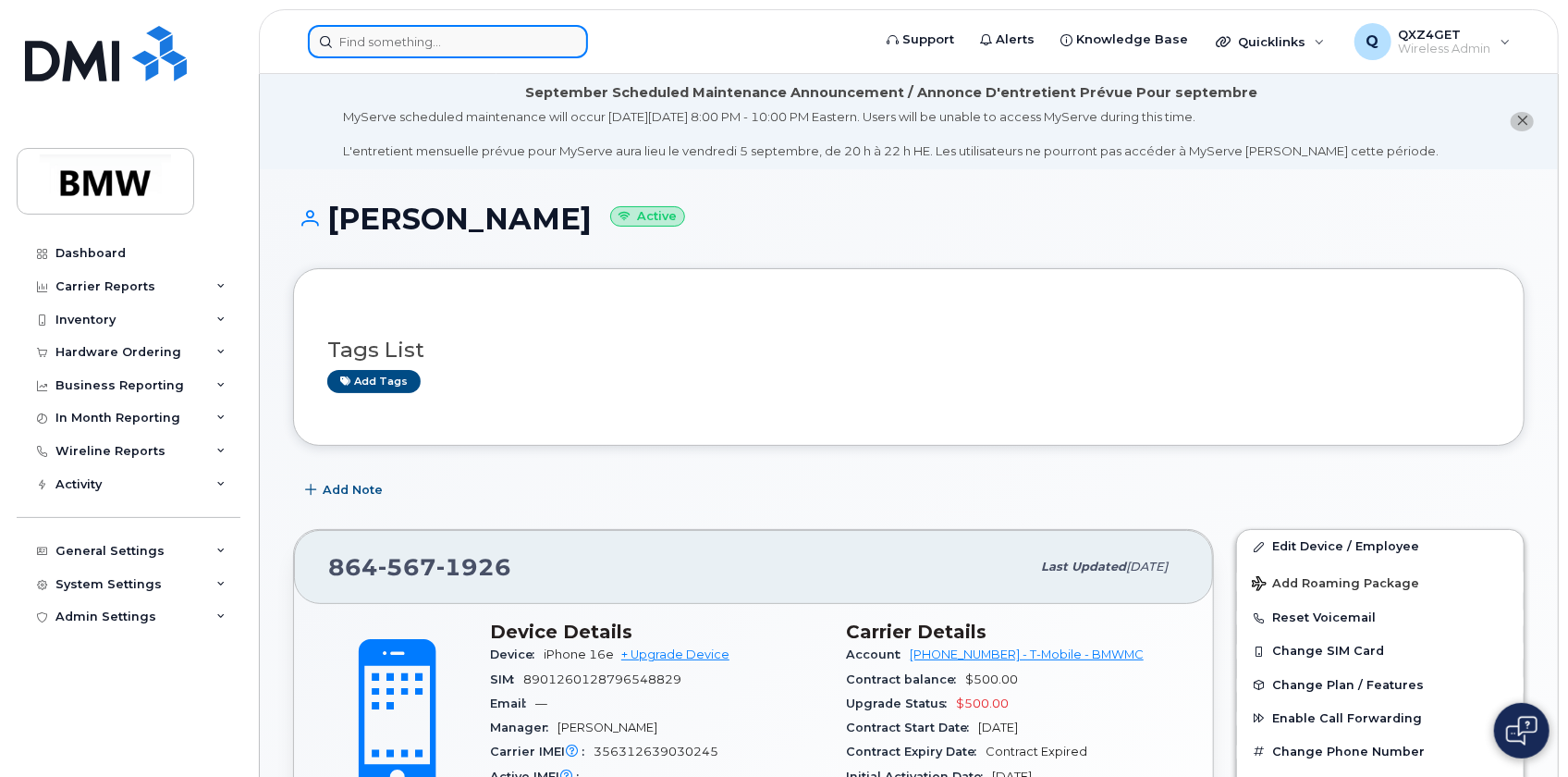
click at [351, 46] on input at bounding box center [448, 42] width 281 height 33
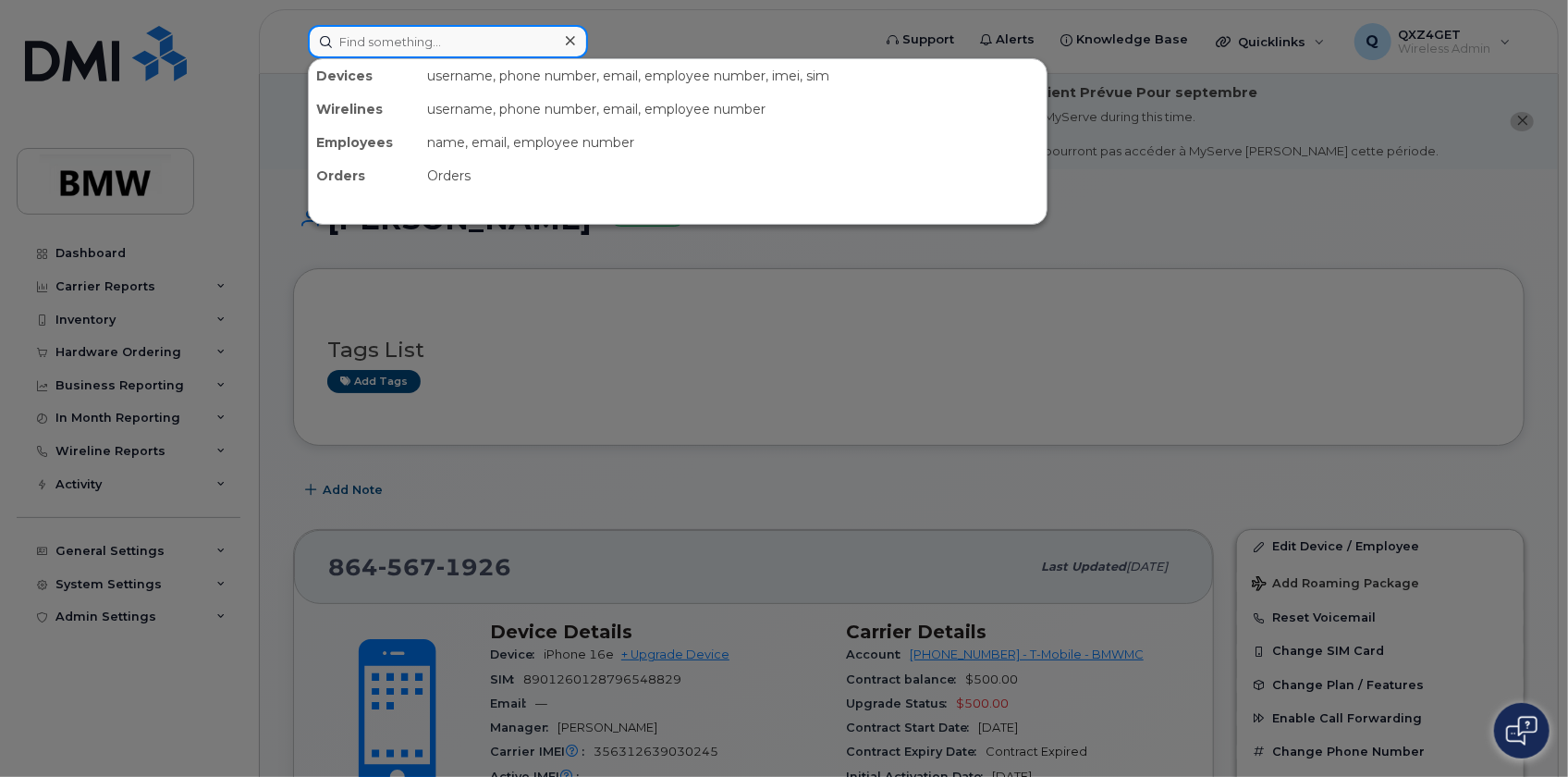
paste input "[PERSON_NAME][EMAIL_ADDRESS][PERSON_NAME][DOMAIN_NAME]"
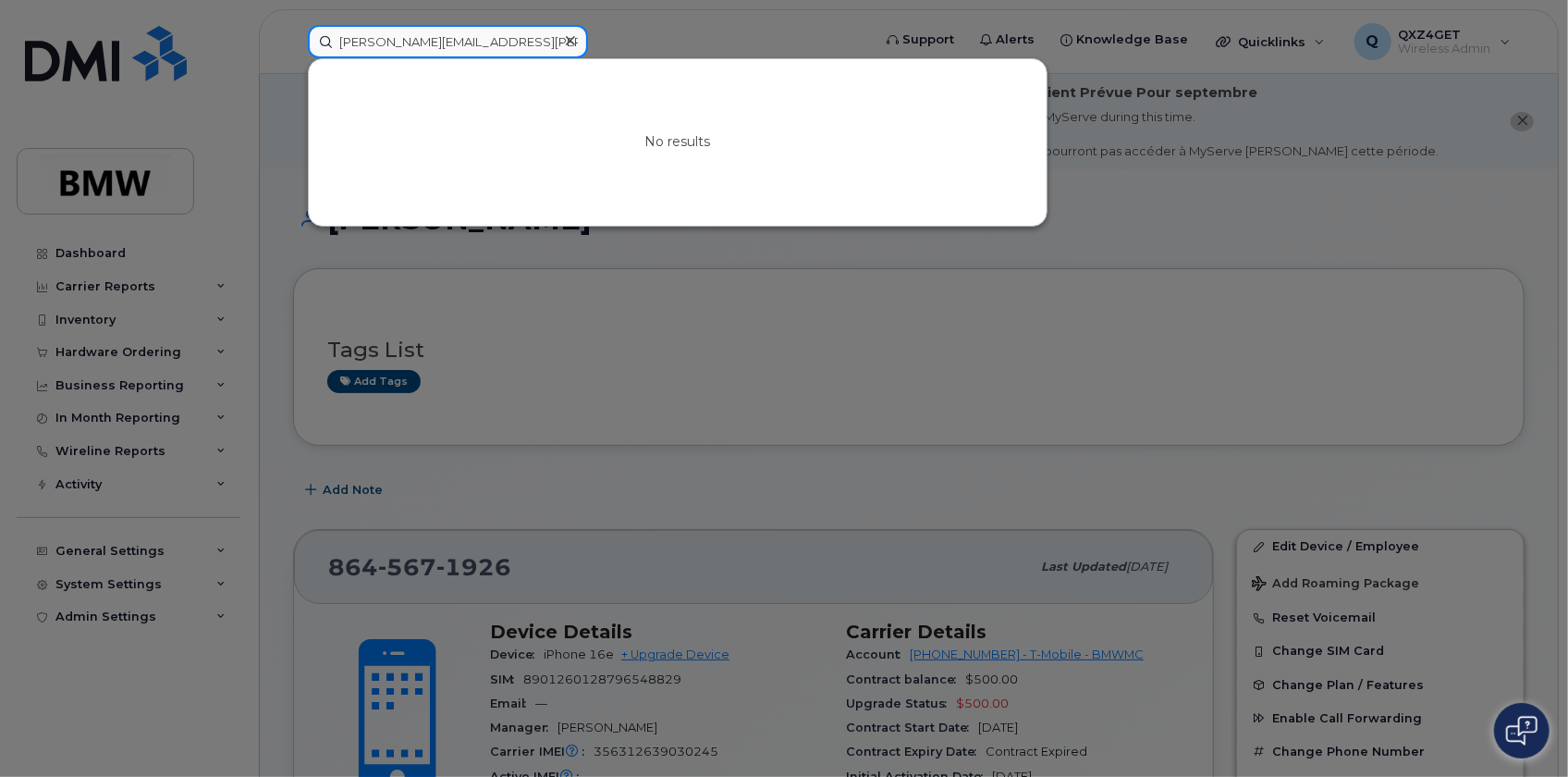
type input "[PERSON_NAME][EMAIL_ADDRESS][PERSON_NAME][DOMAIN_NAME]"
